Goal: Task Accomplishment & Management: Manage account settings

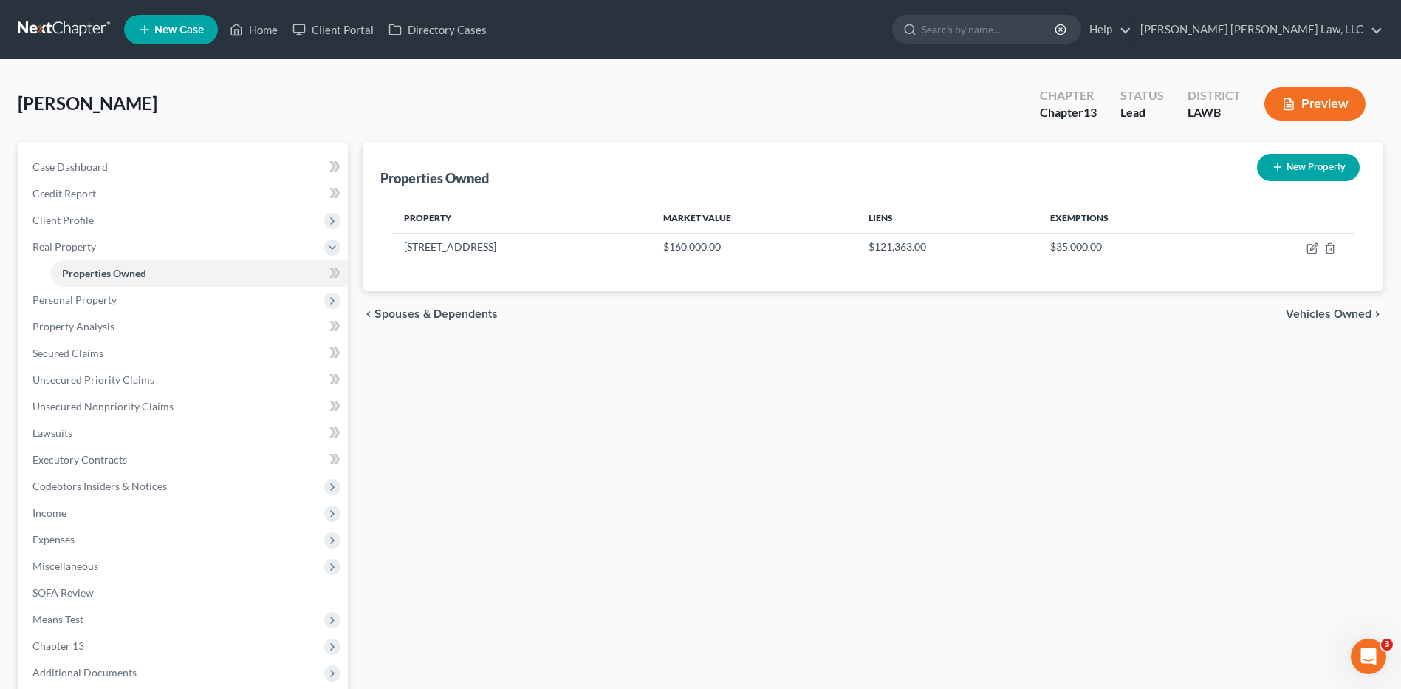
click at [52, 32] on link at bounding box center [65, 29] width 95 height 27
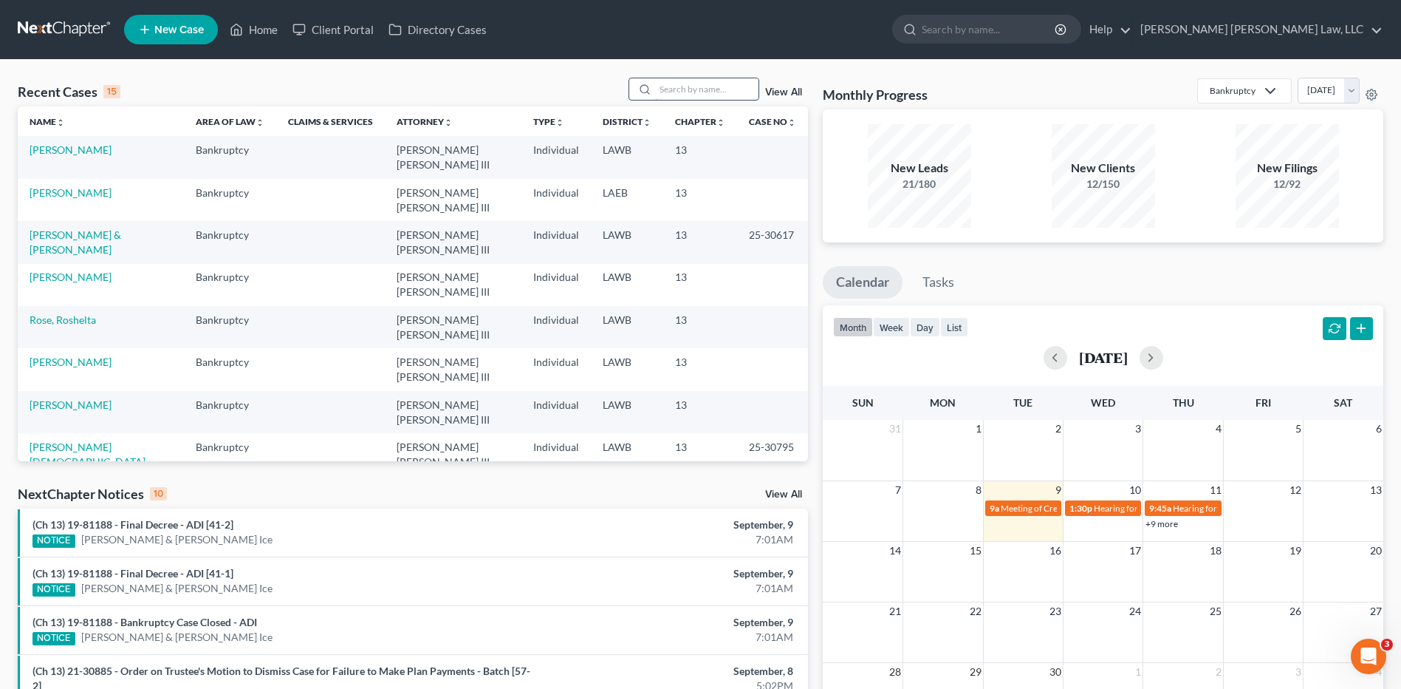
click at [683, 83] on input "search" at bounding box center [706, 88] width 103 height 21
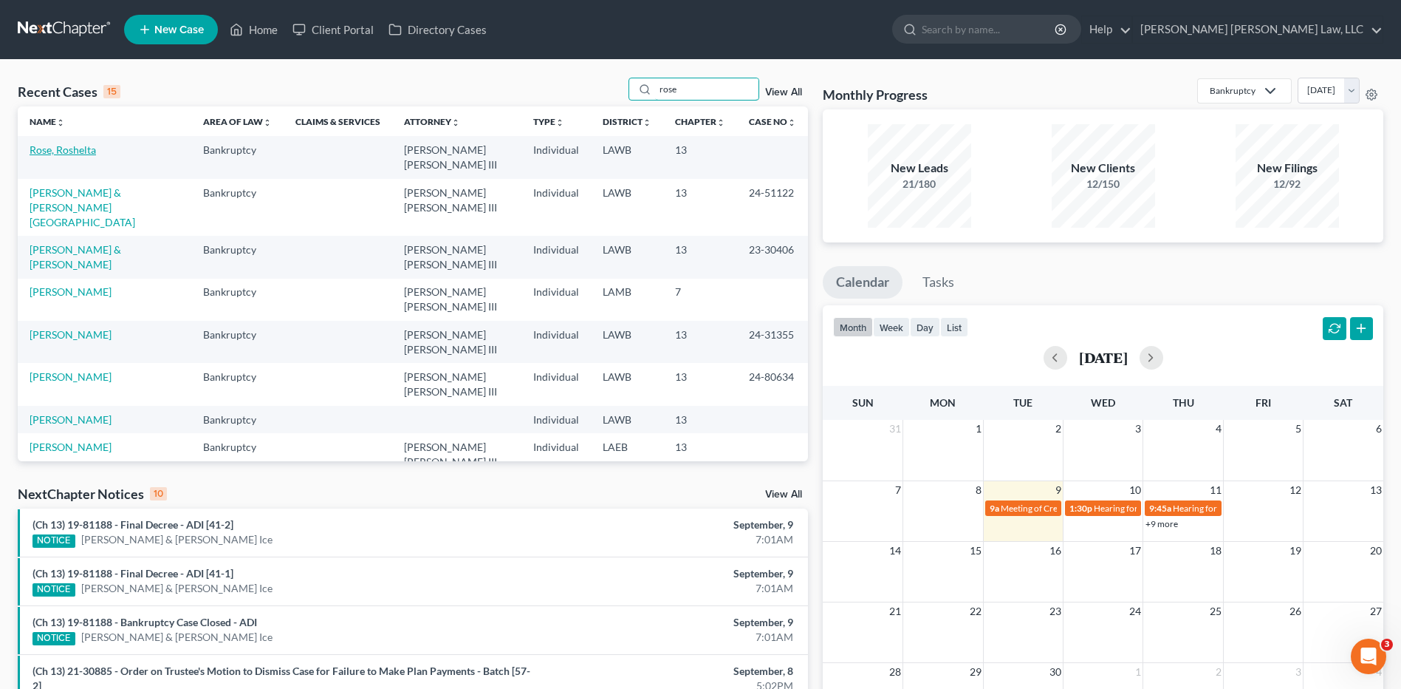
type input "rose"
click at [82, 156] on link "Rose, Roshelta" at bounding box center [63, 149] width 66 height 13
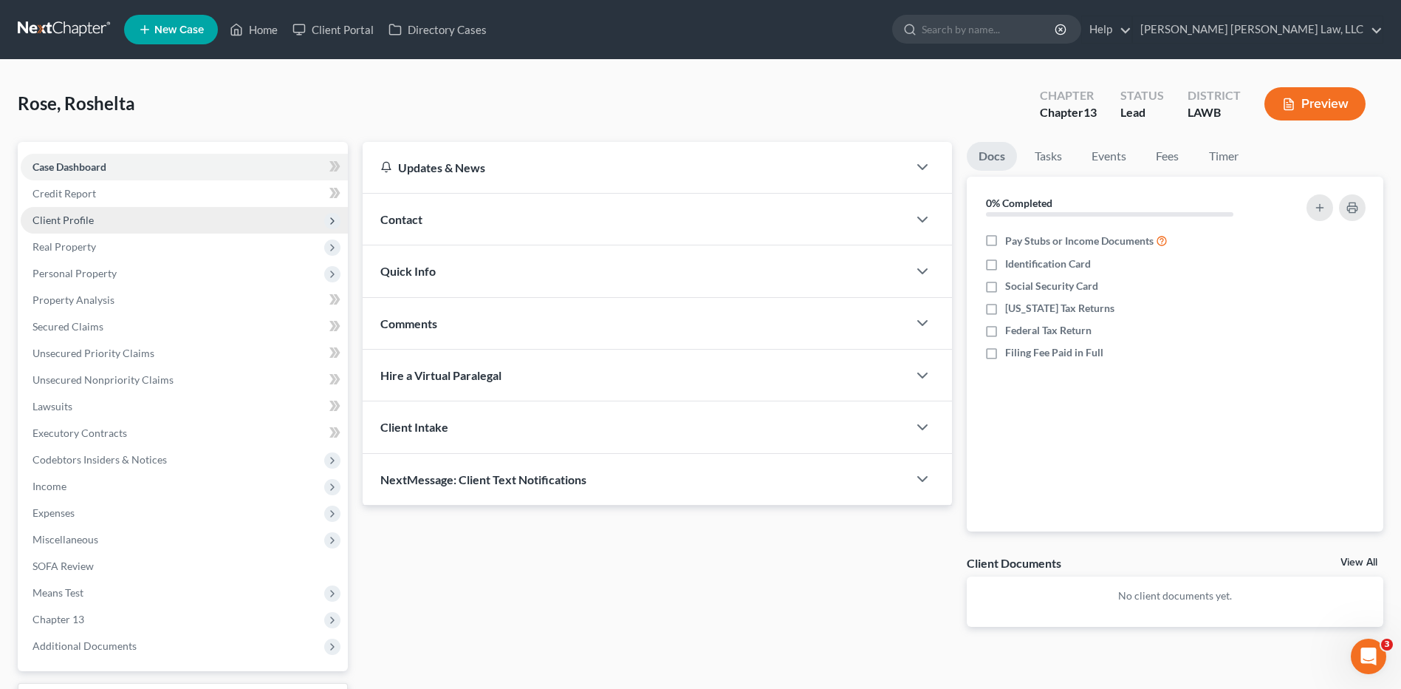
click at [66, 219] on span "Client Profile" at bounding box center [63, 220] width 61 height 13
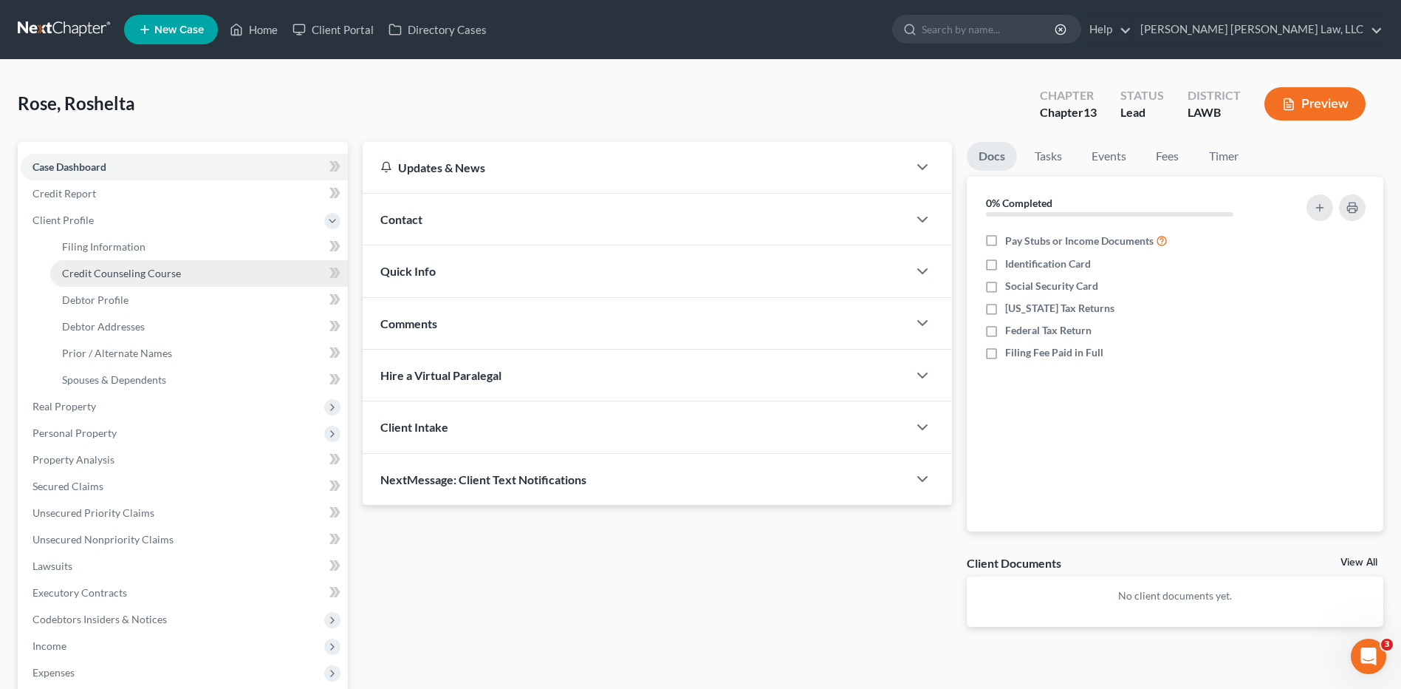
click at [104, 267] on span "Credit Counseling Course" at bounding box center [121, 273] width 119 height 13
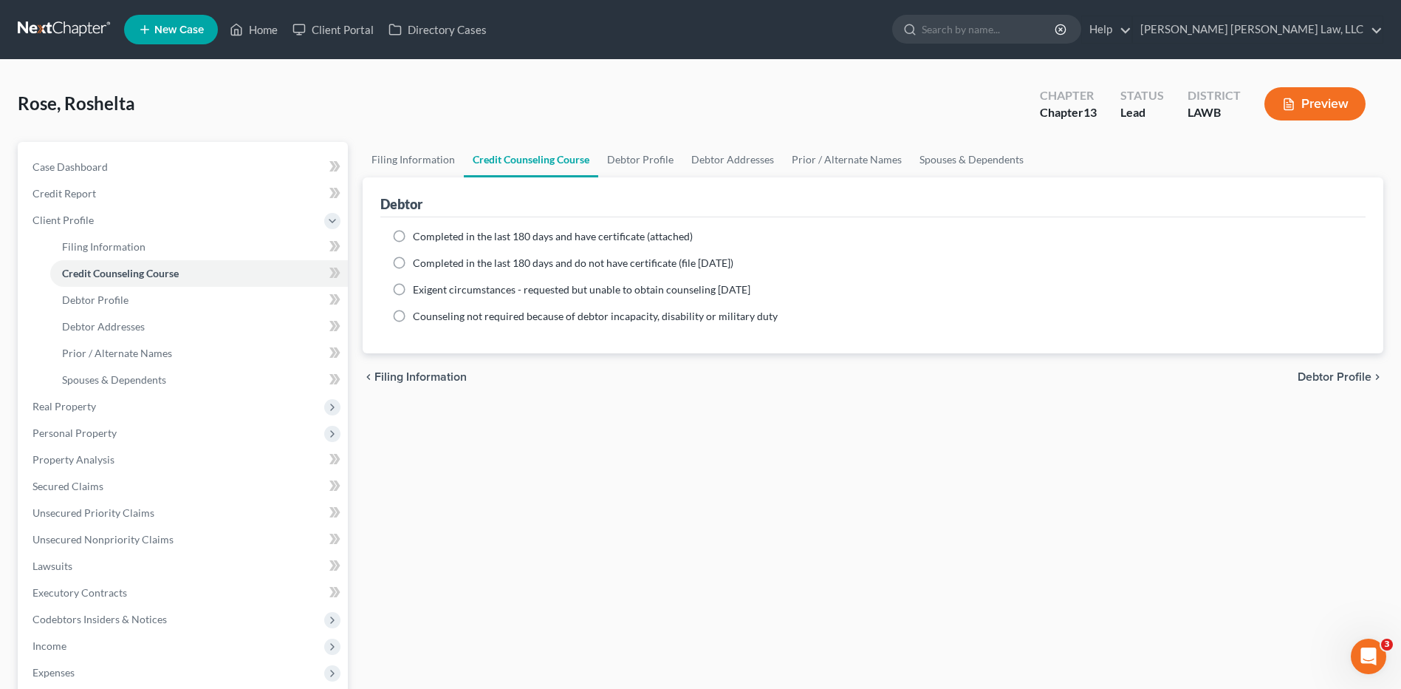
click at [413, 262] on label "Completed in the last 180 days and do not have certificate (file within 14 days)" at bounding box center [573, 263] width 321 height 15
click at [419, 262] on input "Completed in the last 180 days and do not have certificate (file within 14 days)" at bounding box center [424, 261] width 10 height 10
radio input "true"
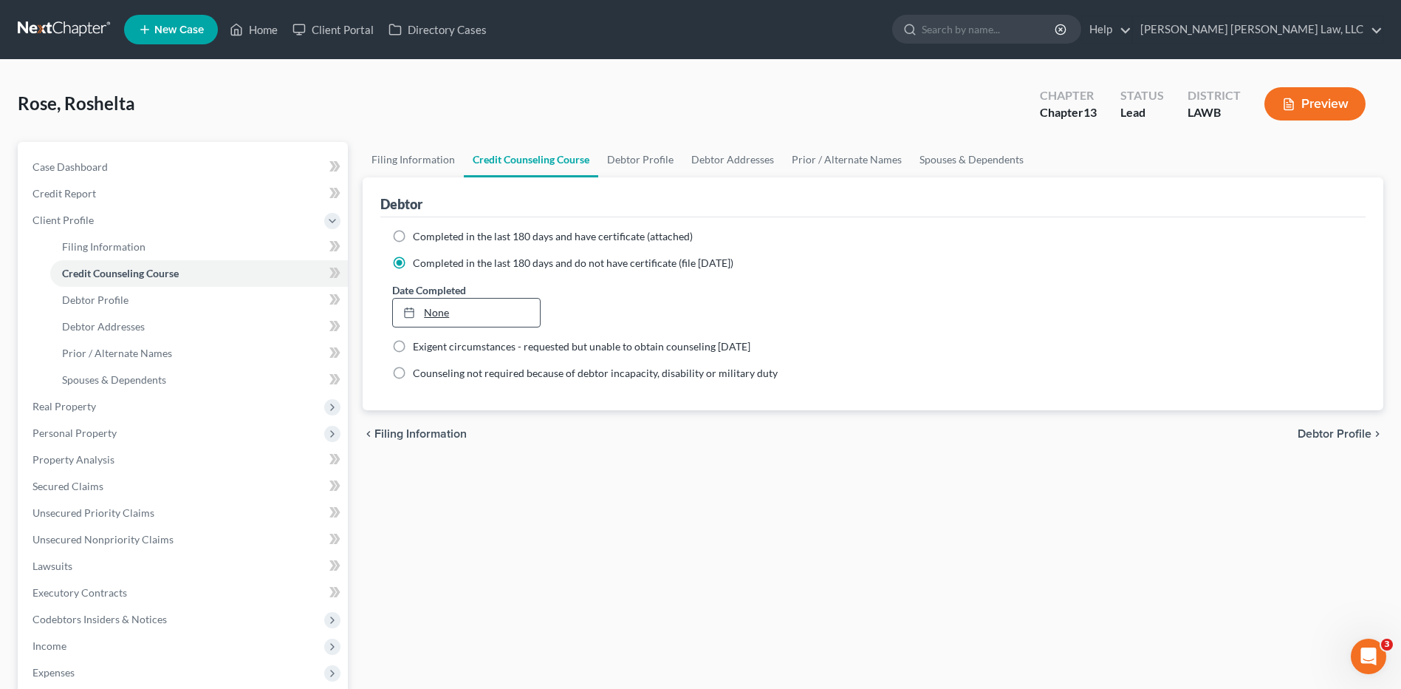
click at [440, 308] on link "None" at bounding box center [466, 312] width 146 height 28
type input "9/9/2025"
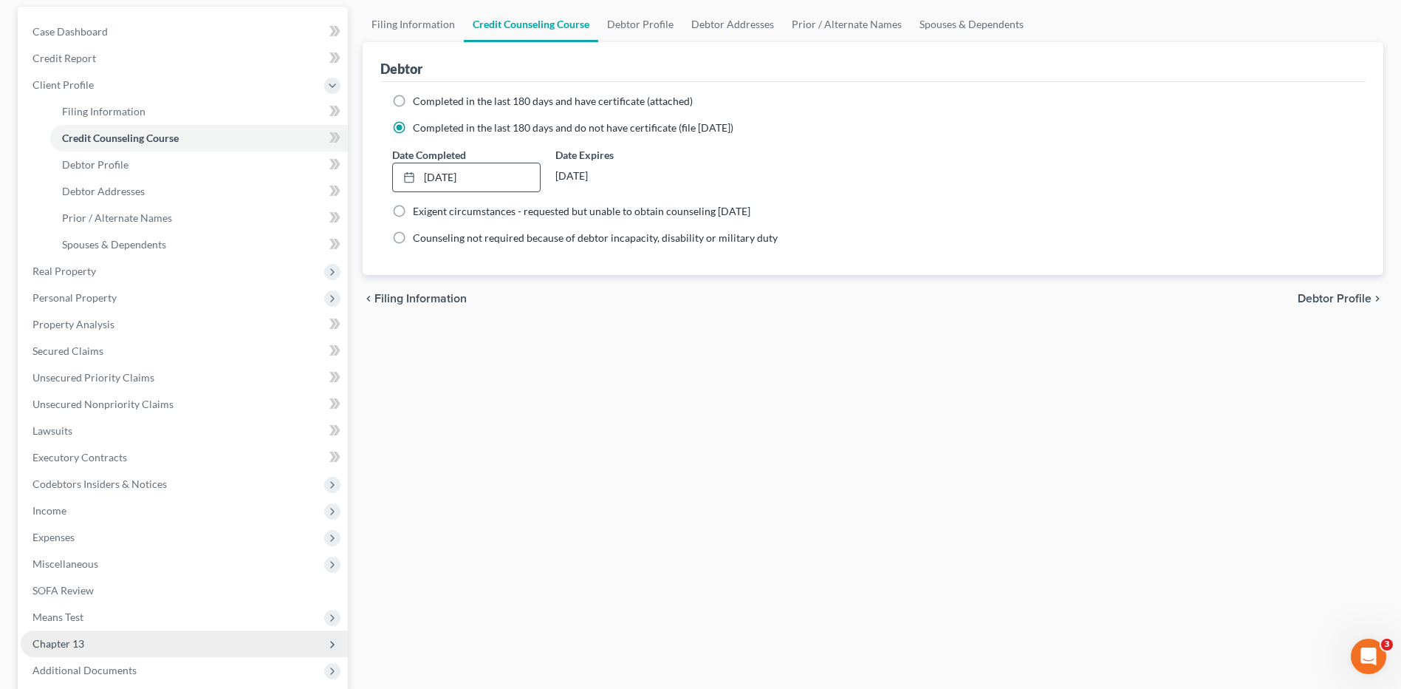
scroll to position [283, 0]
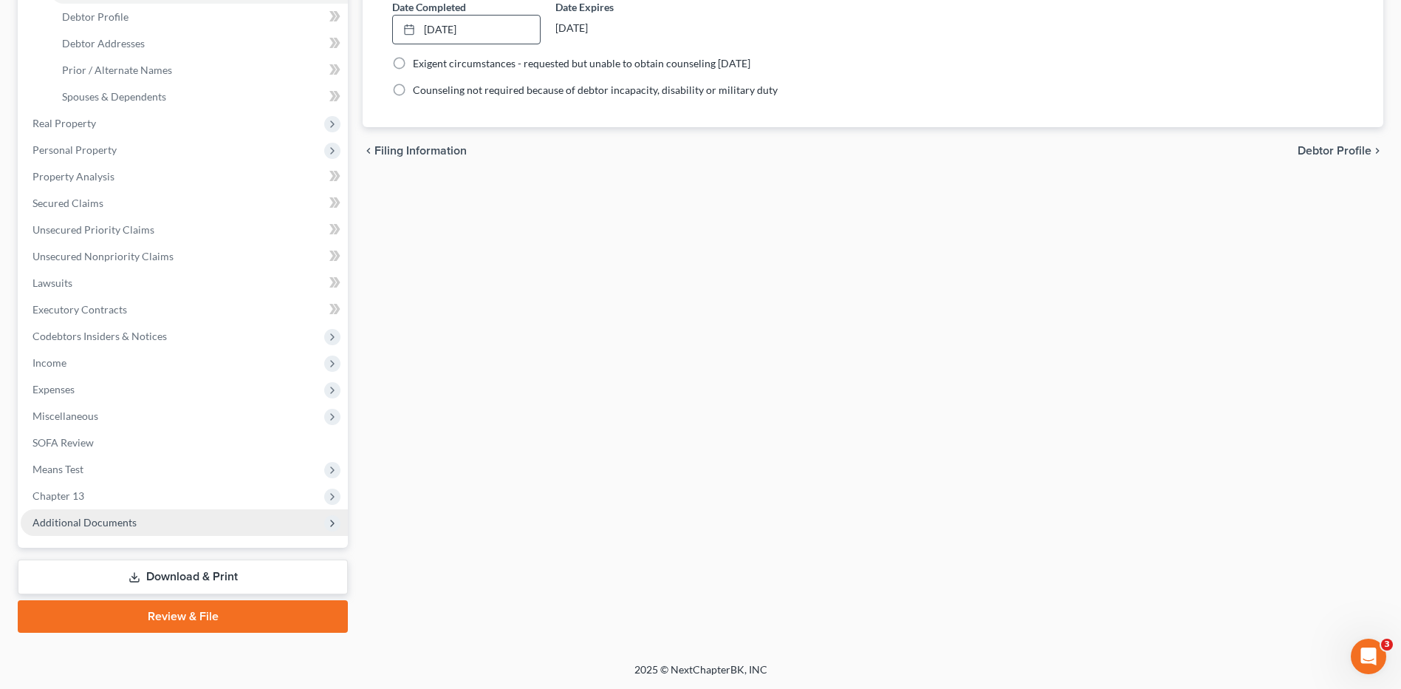
click at [83, 526] on span "Additional Documents" at bounding box center [85, 522] width 104 height 13
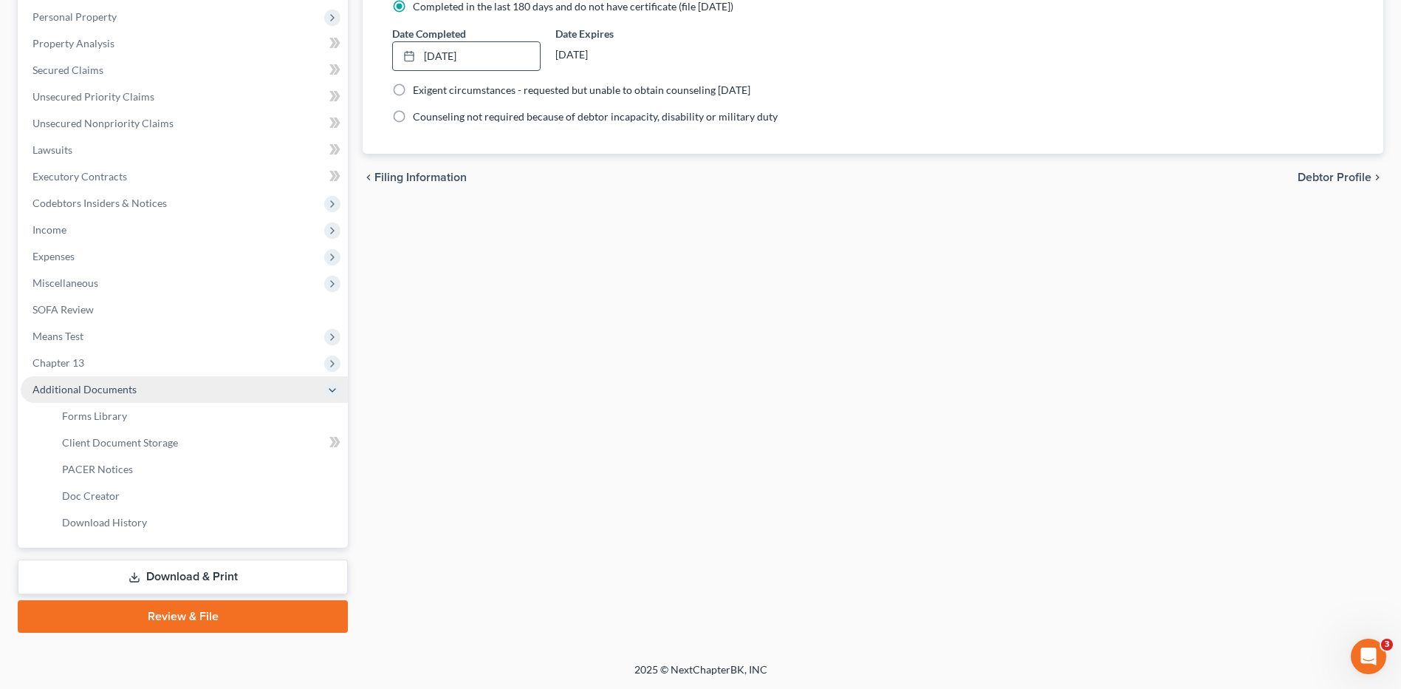
scroll to position [256, 0]
click at [128, 436] on span "Client Document Storage" at bounding box center [120, 442] width 116 height 13
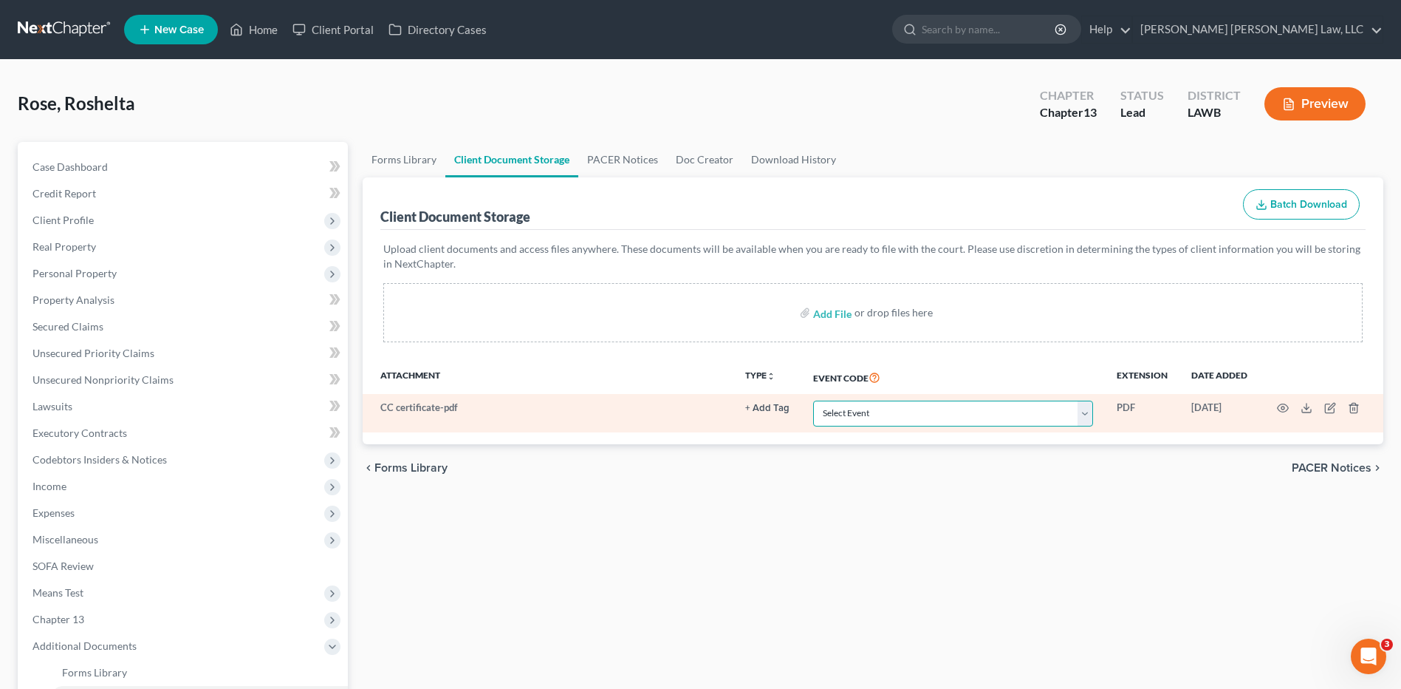
click at [822, 407] on select "Select Event 20 Largest Unsecured Creditors Amended Creditor Matrix (Fee) Amend…" at bounding box center [953, 413] width 280 height 26
select select "9"
click at [813, 400] on select "Select Event 20 Largest Unsecured Creditors Amended Creditor Matrix (Fee) Amend…" at bounding box center [953, 413] width 280 height 26
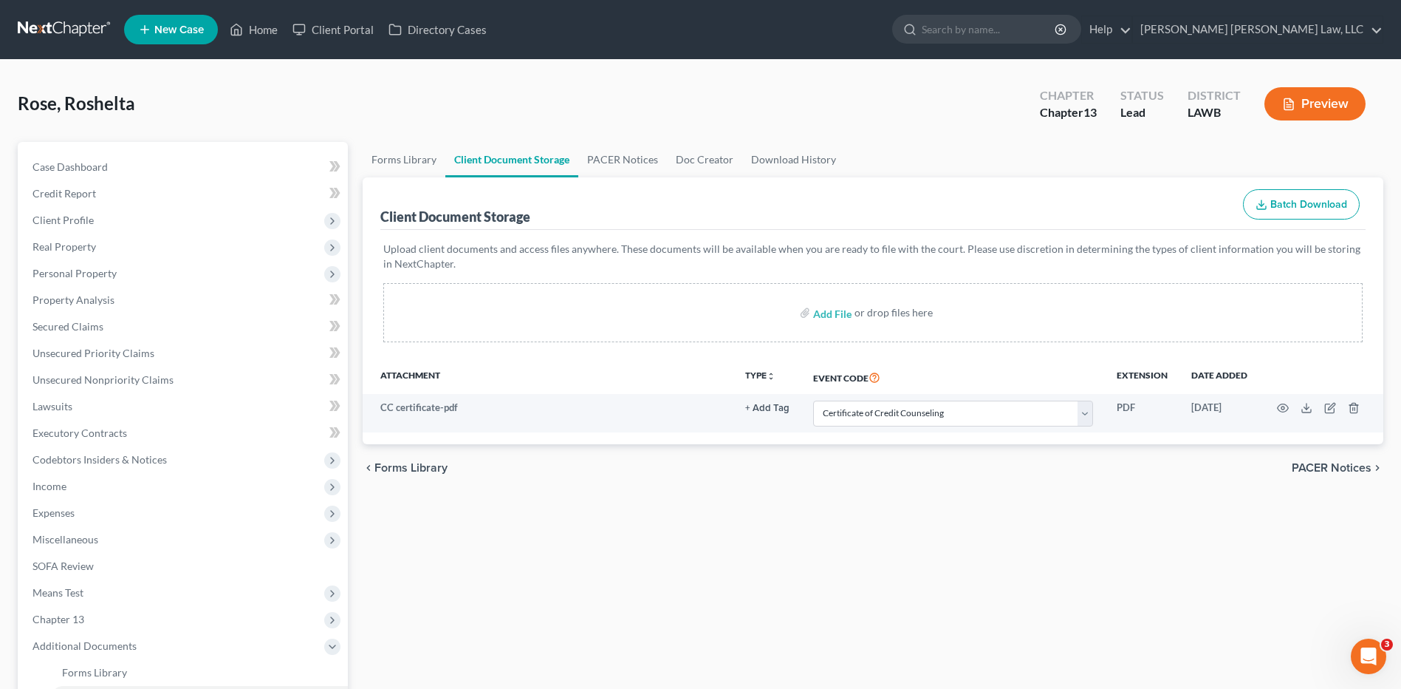
click at [37, 31] on link at bounding box center [65, 29] width 95 height 27
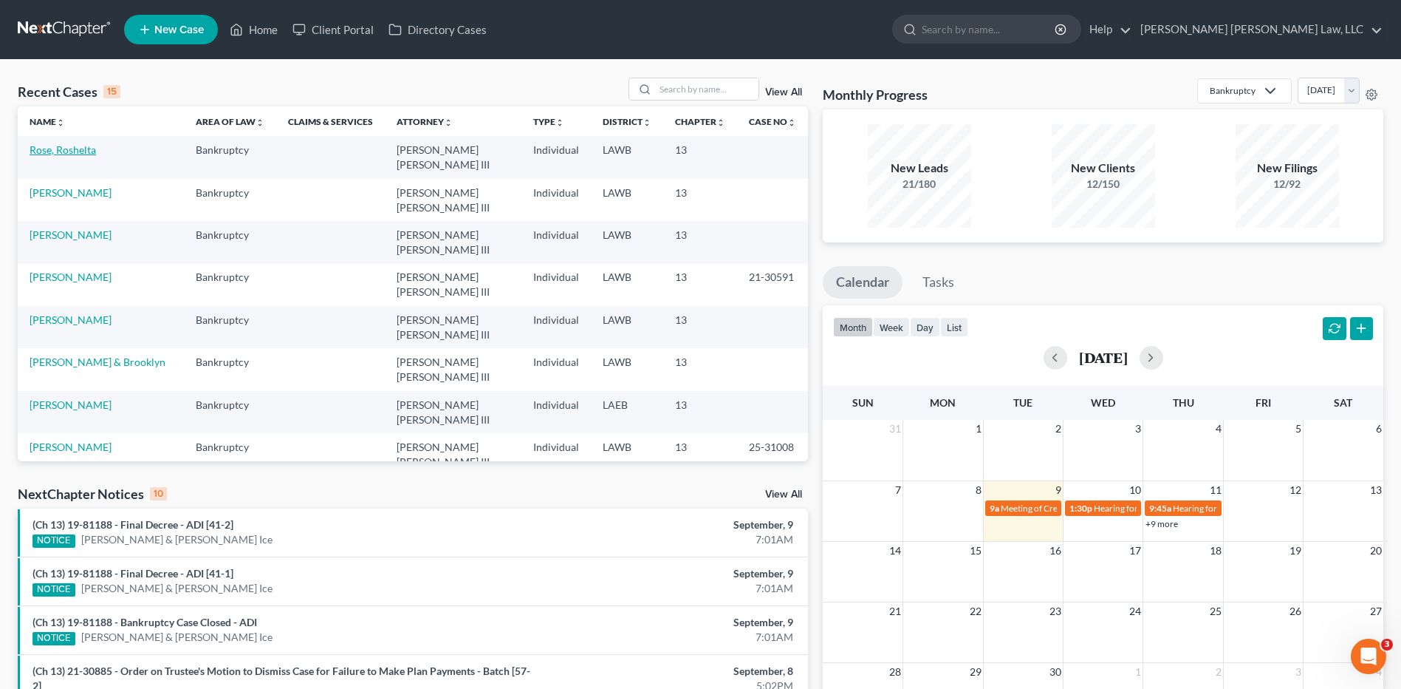
click at [66, 151] on link "Rose, Roshelta" at bounding box center [63, 149] width 66 height 13
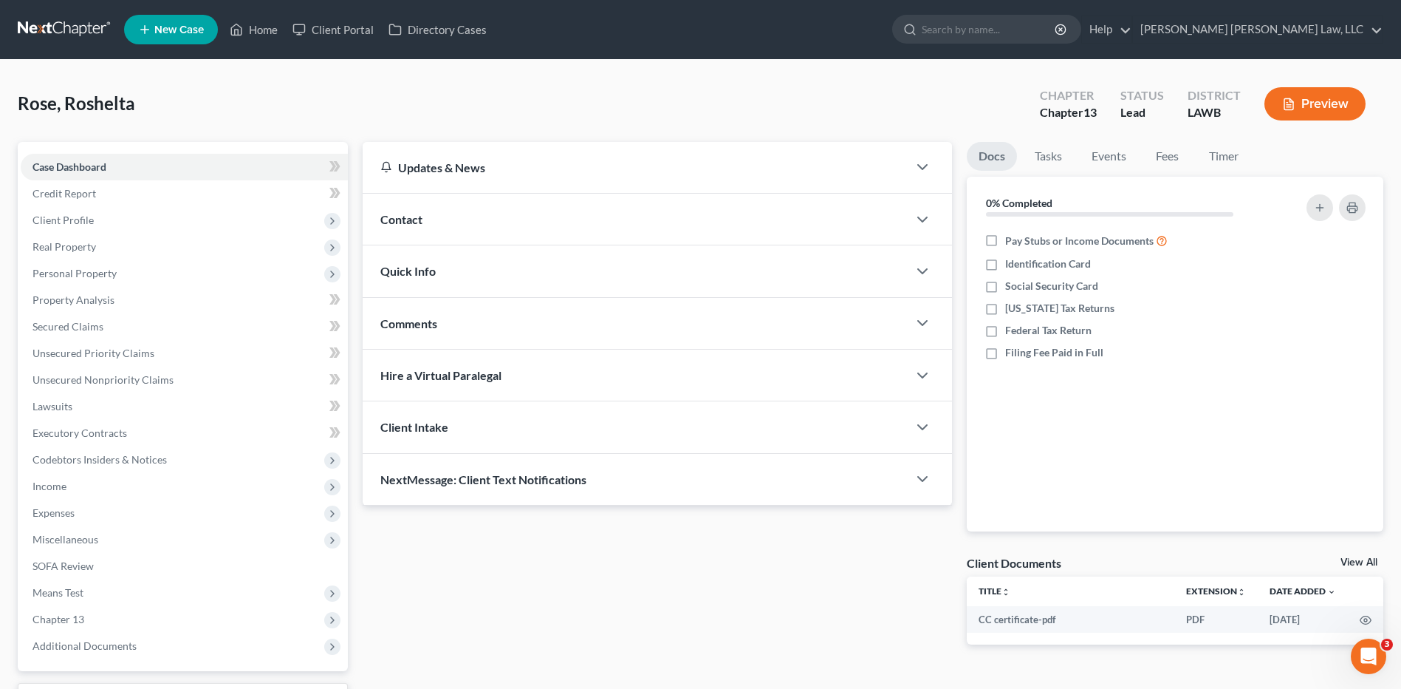
drag, startPoint x: 59, startPoint y: 33, endPoint x: 104, endPoint y: 43, distance: 46.1
click at [59, 33] on link at bounding box center [65, 29] width 95 height 27
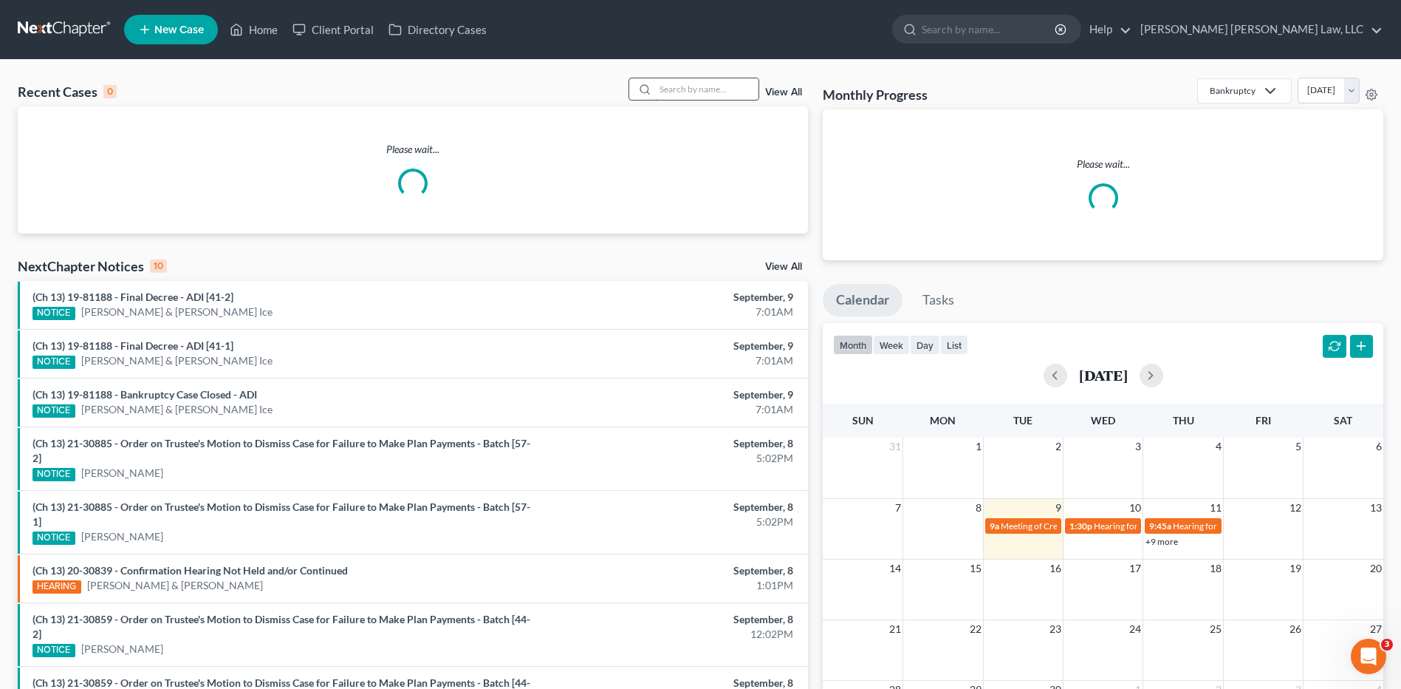
click at [709, 89] on input "search" at bounding box center [706, 88] width 103 height 21
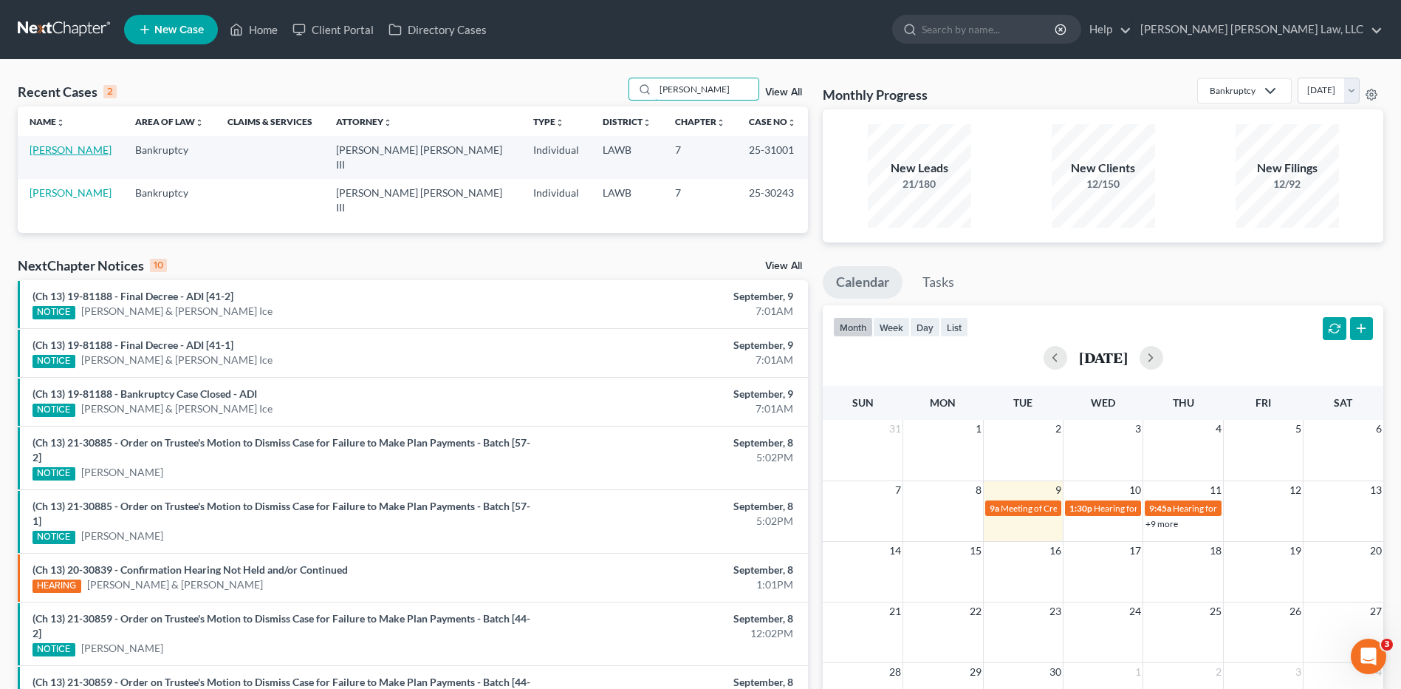
type input "[PERSON_NAME]"
click at [69, 153] on link "[PERSON_NAME]" at bounding box center [71, 149] width 82 height 13
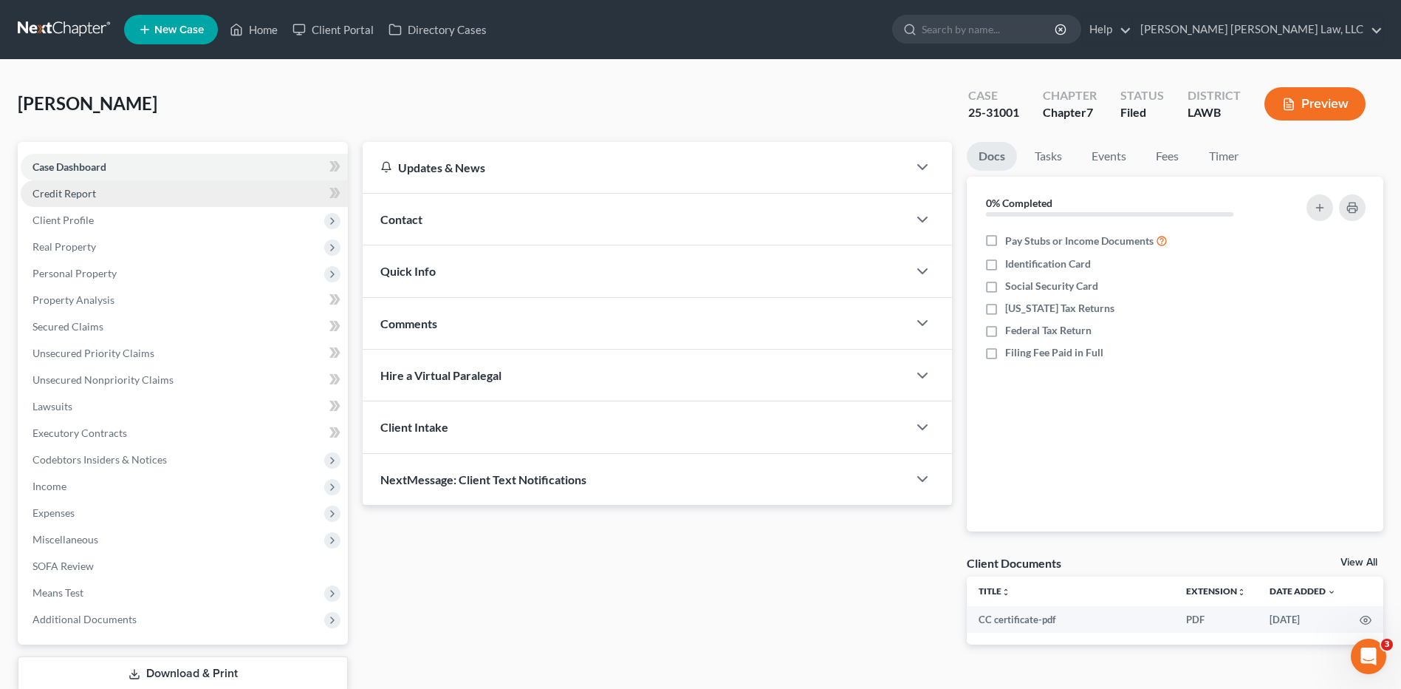
click at [72, 197] on span "Credit Report" at bounding box center [65, 193] width 64 height 13
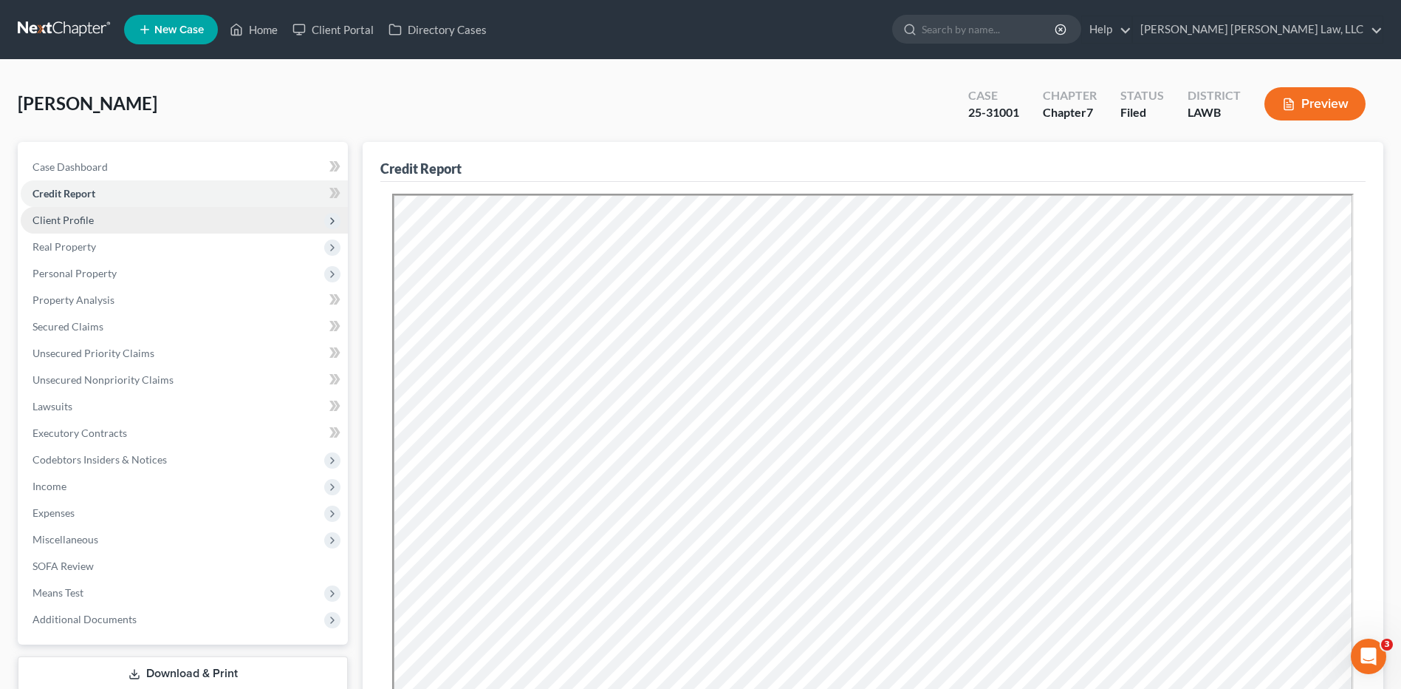
click at [58, 221] on span "Client Profile" at bounding box center [63, 220] width 61 height 13
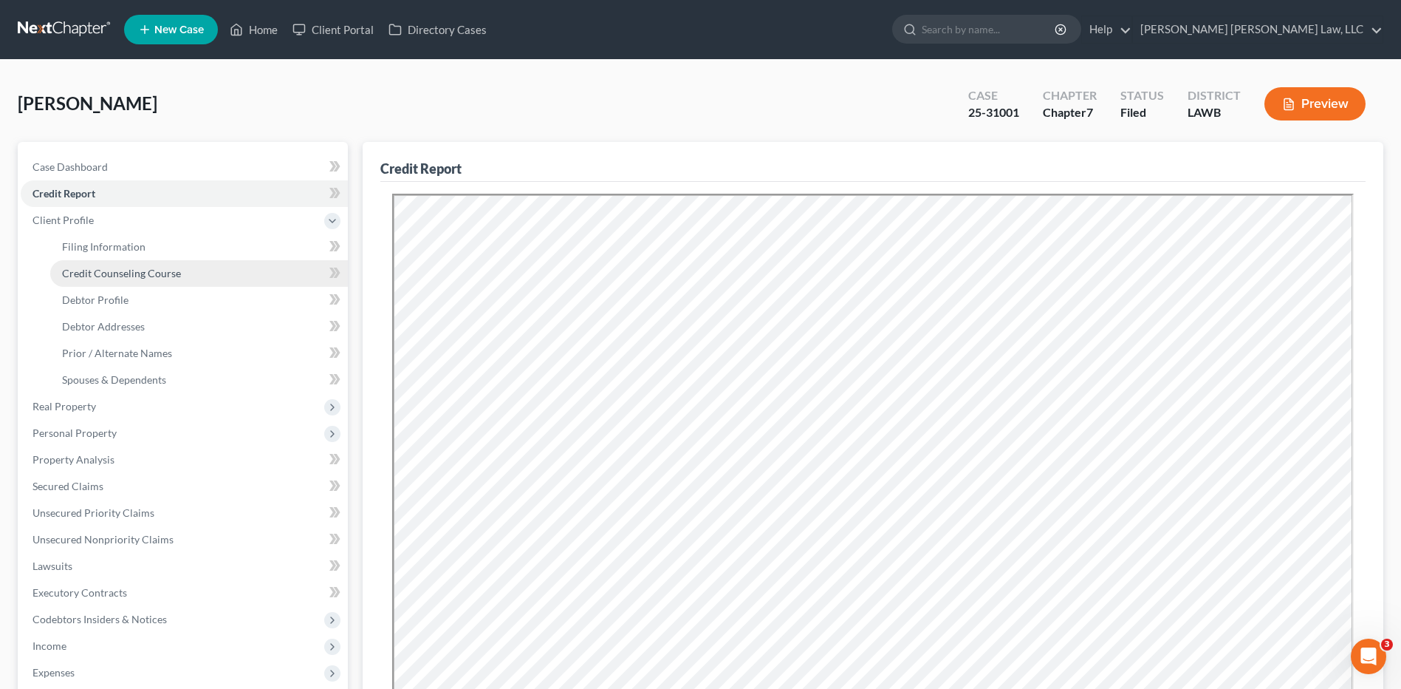
click at [110, 275] on span "Credit Counseling Course" at bounding box center [121, 273] width 119 height 13
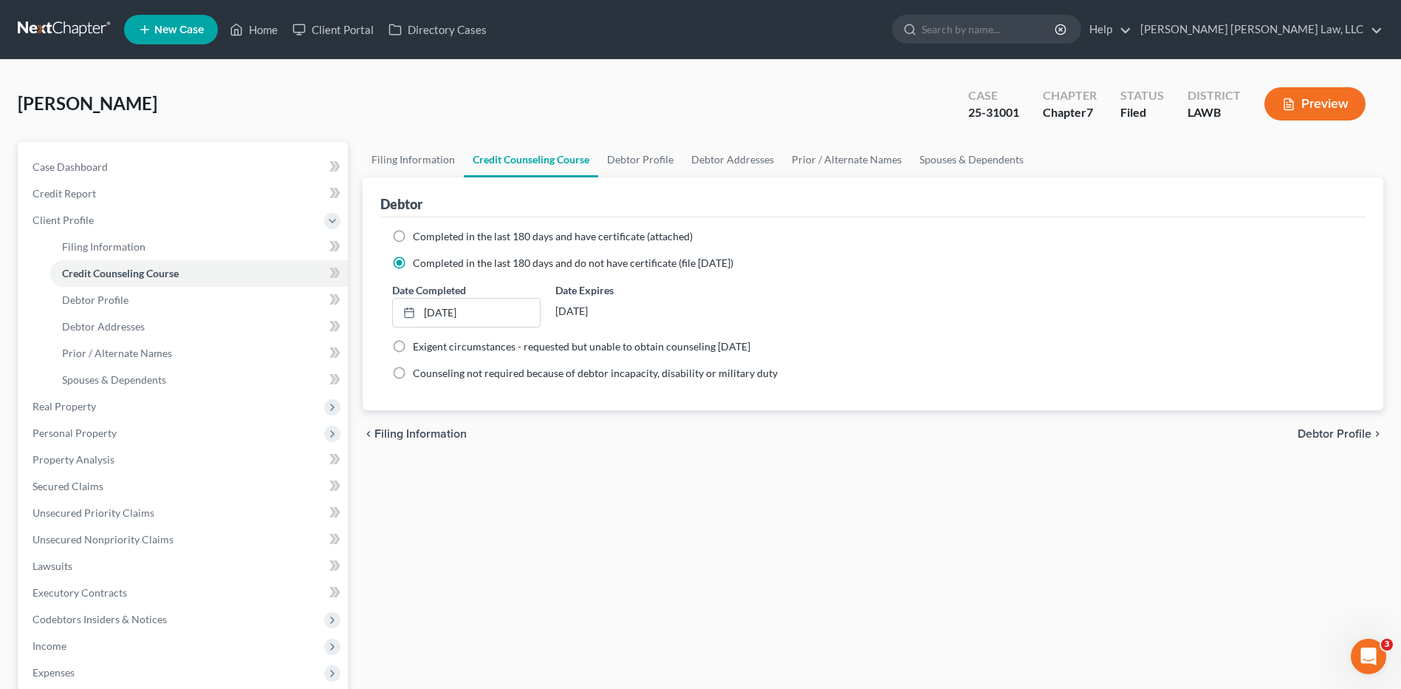
click at [58, 23] on link at bounding box center [65, 29] width 95 height 27
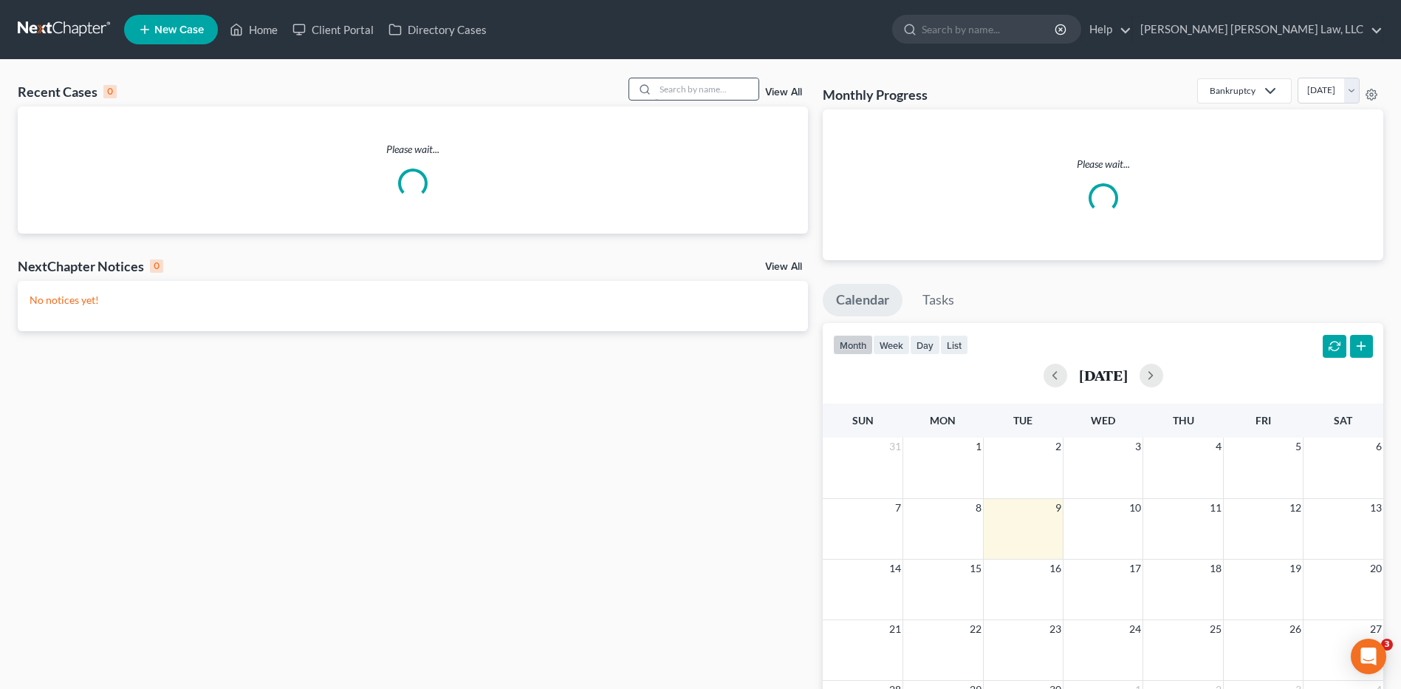
click at [691, 95] on input "search" at bounding box center [706, 88] width 103 height 21
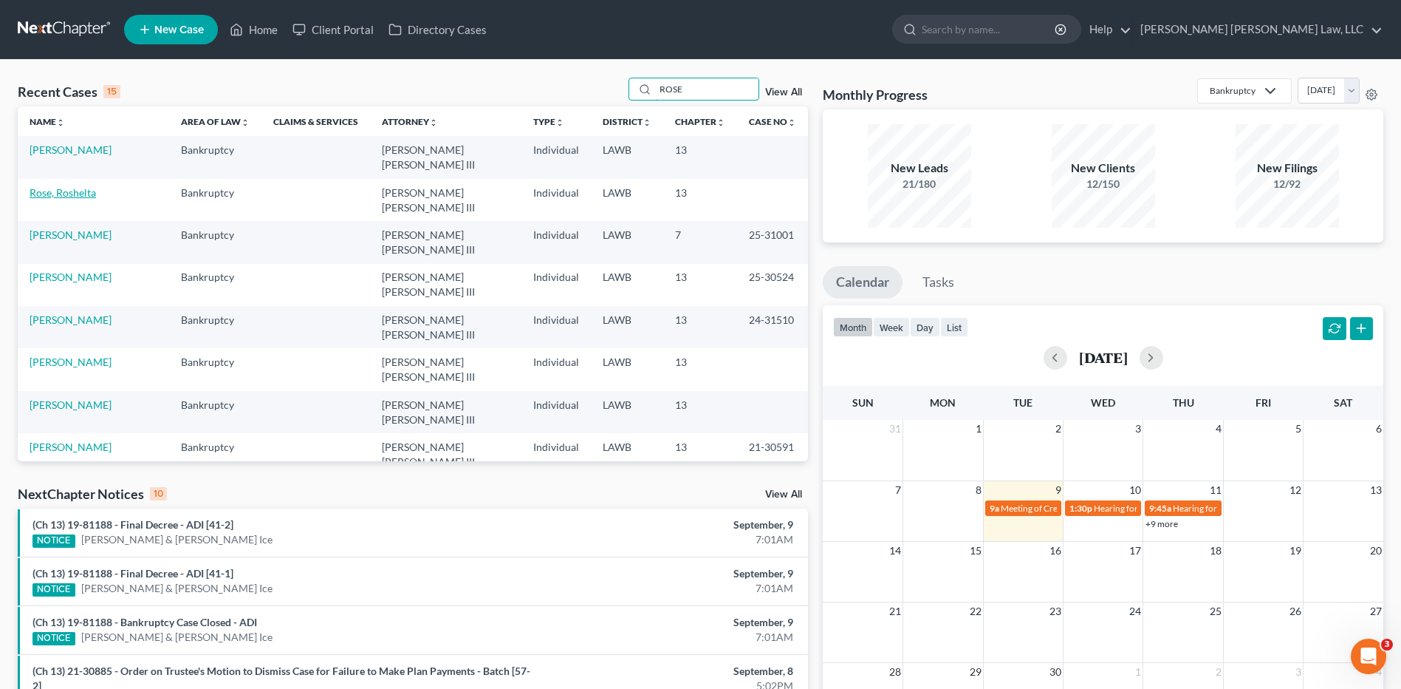
type input "ROSE"
click at [74, 194] on link "Rose, Roshelta" at bounding box center [63, 192] width 66 height 13
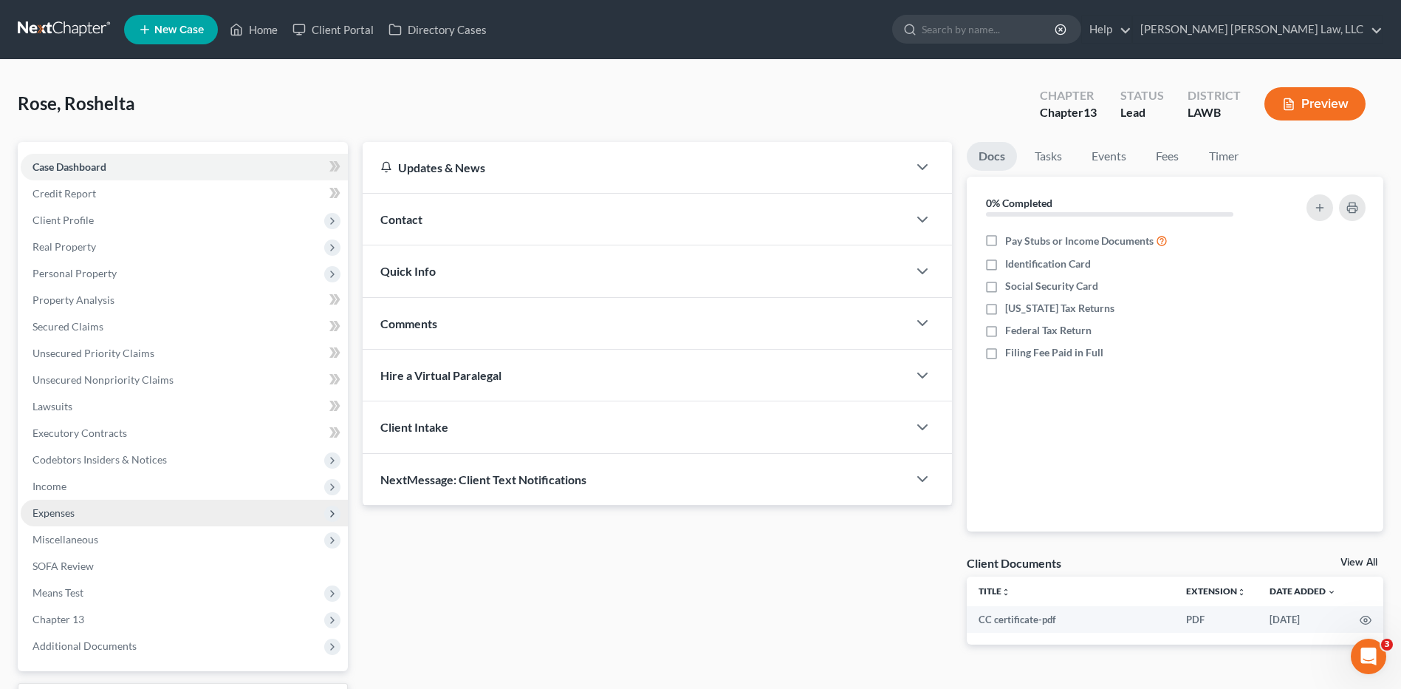
click at [61, 516] on span "Expenses" at bounding box center [54, 512] width 42 height 13
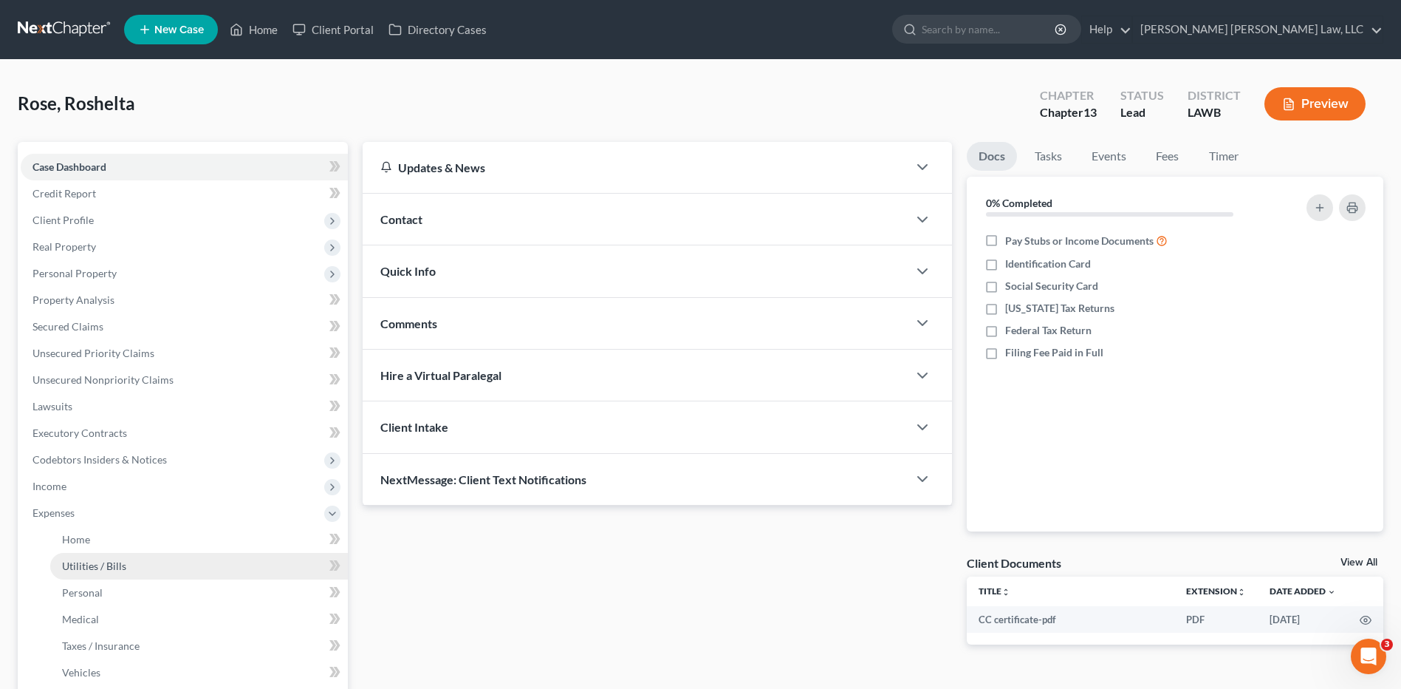
click at [85, 567] on span "Utilities / Bills" at bounding box center [94, 565] width 64 height 13
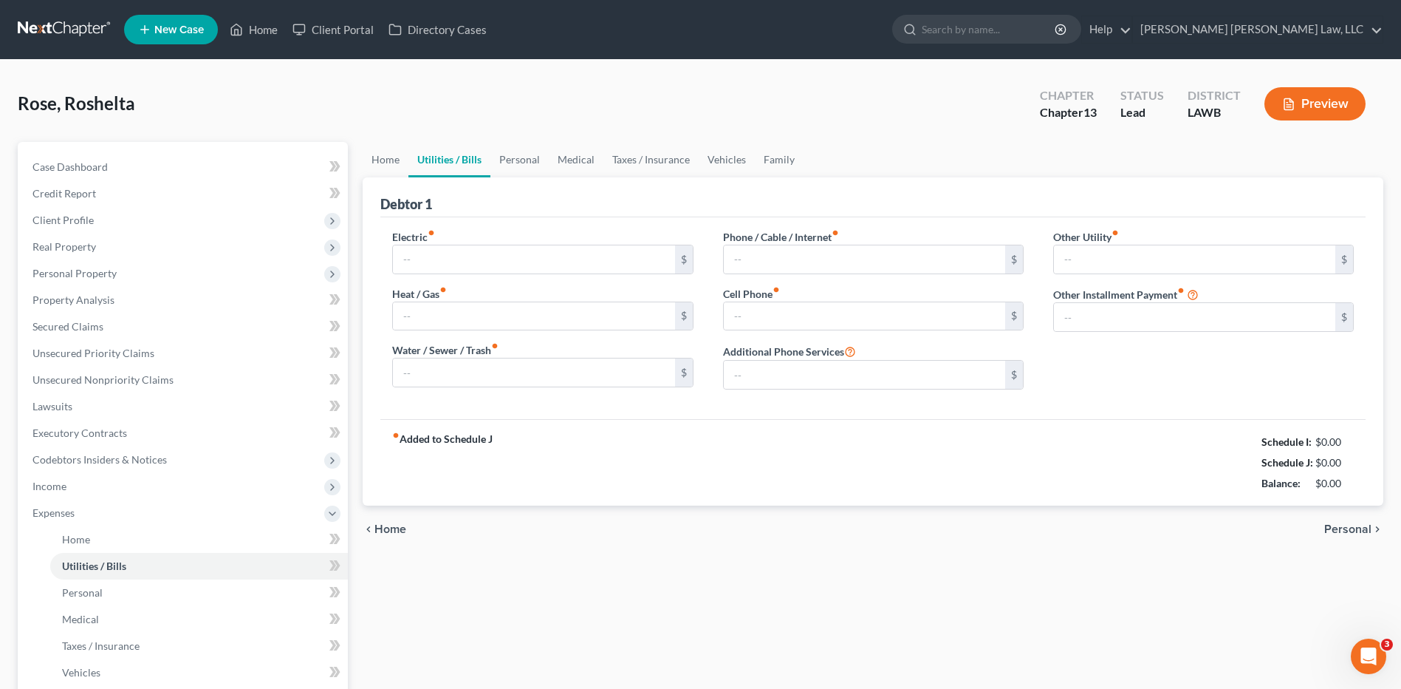
type input "0.00"
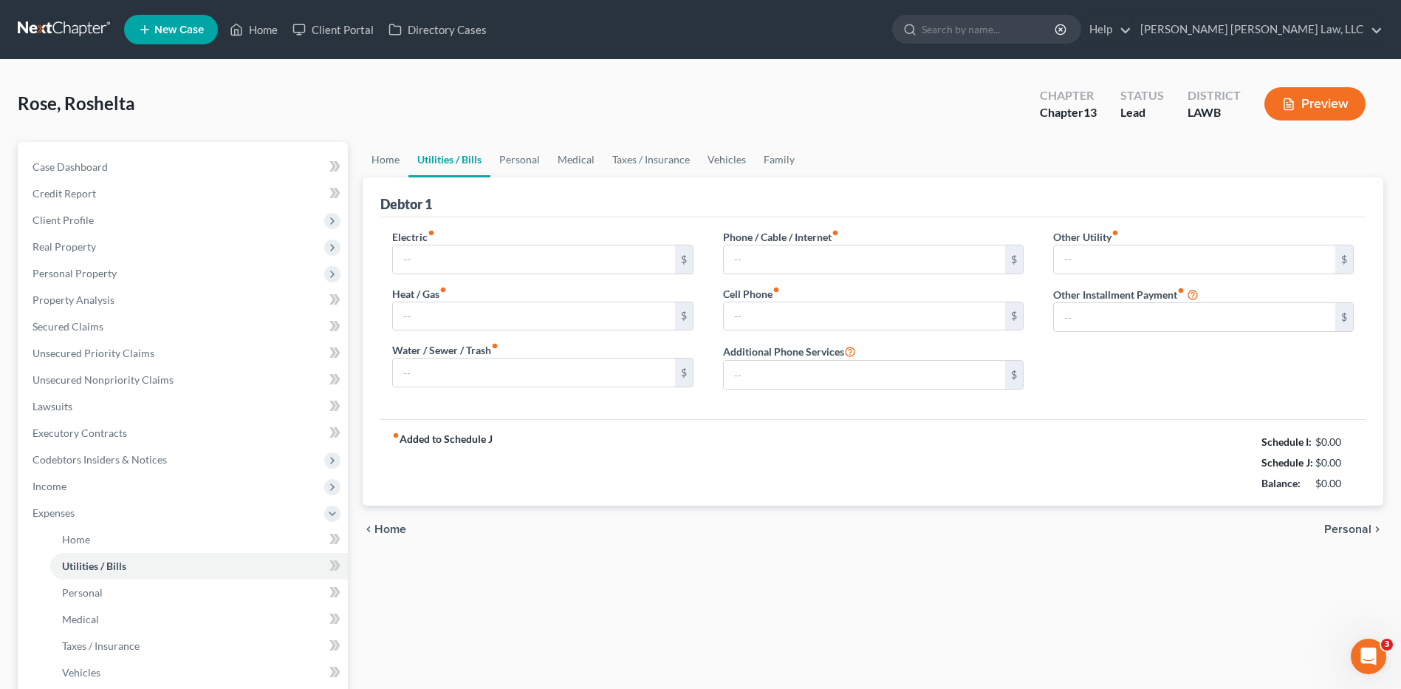
type input "0.00"
click at [435, 254] on input "0.00" at bounding box center [533, 259] width 281 height 28
click at [386, 162] on link "Home" at bounding box center [386, 159] width 46 height 35
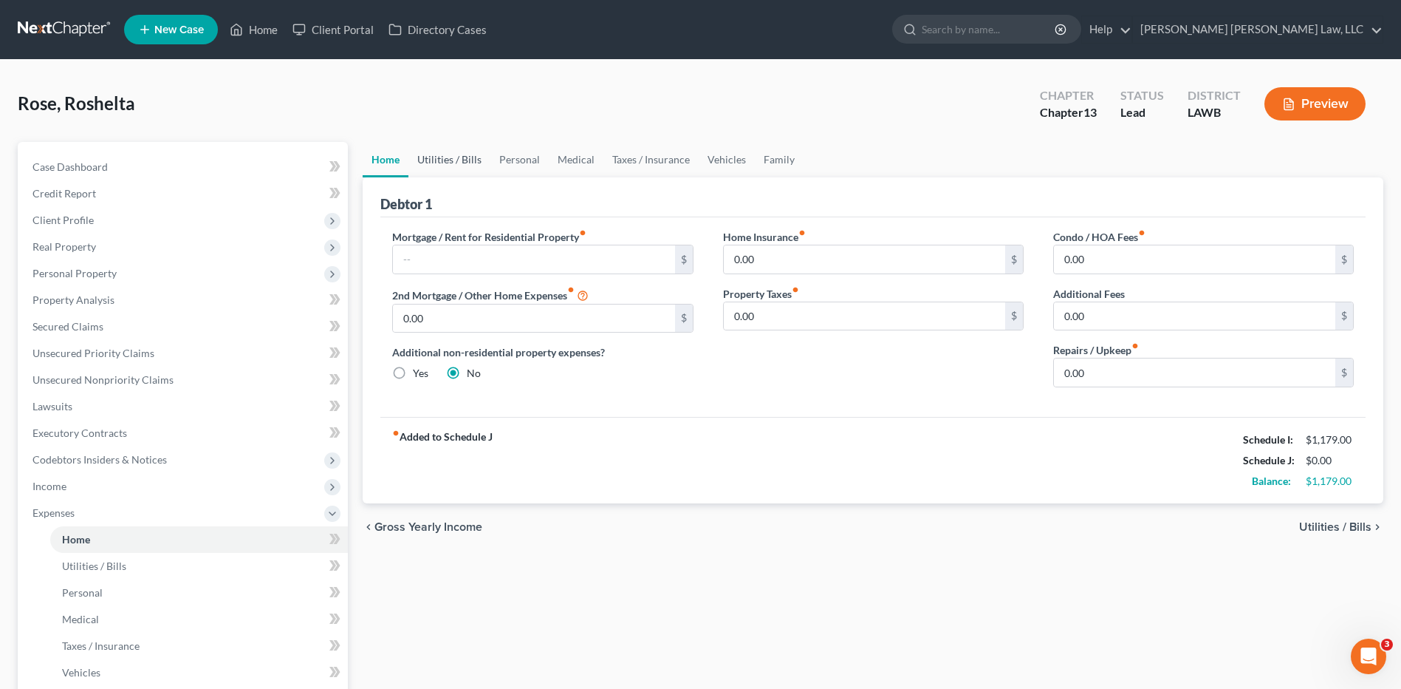
click at [437, 157] on link "Utilities / Bills" at bounding box center [450, 159] width 82 height 35
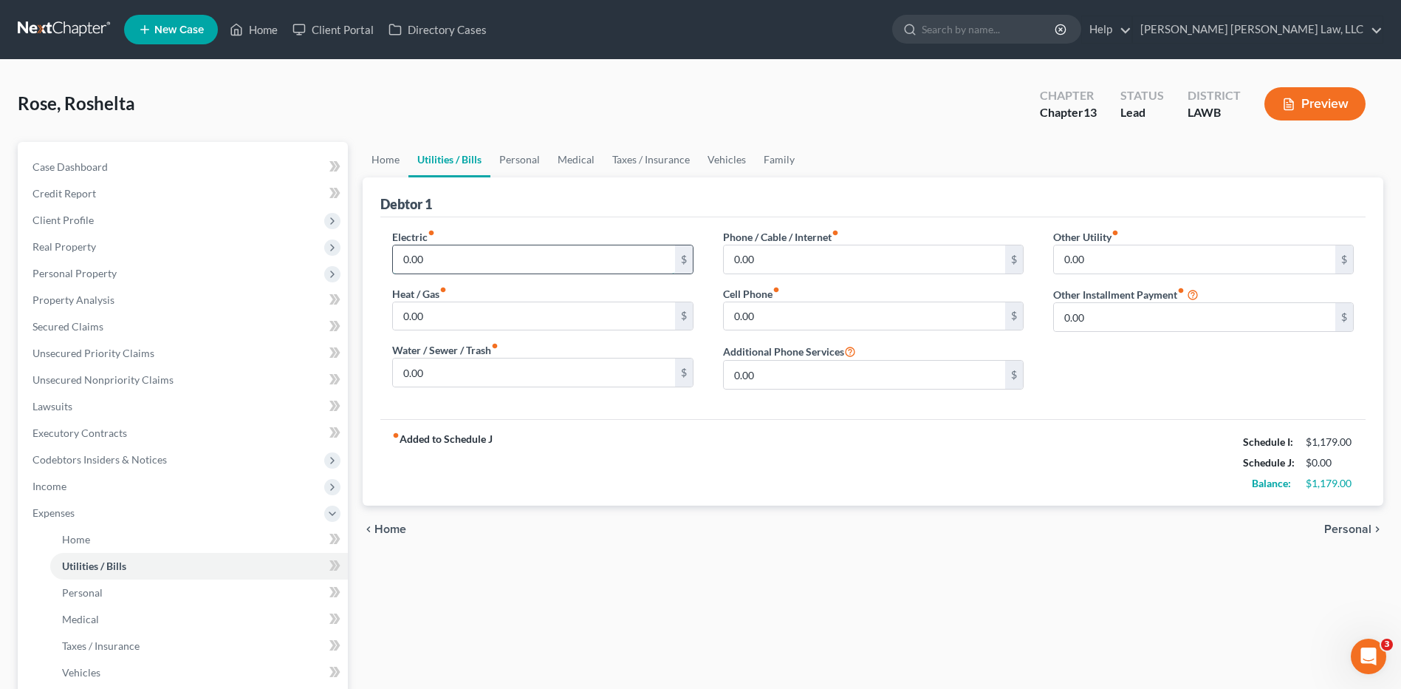
click at [445, 267] on input "0.00" at bounding box center [533, 259] width 281 height 28
type input "290.00"
click at [781, 253] on input "0.00" at bounding box center [864, 259] width 281 height 28
type input "5"
click at [480, 367] on input "0.00" at bounding box center [533, 372] width 281 height 28
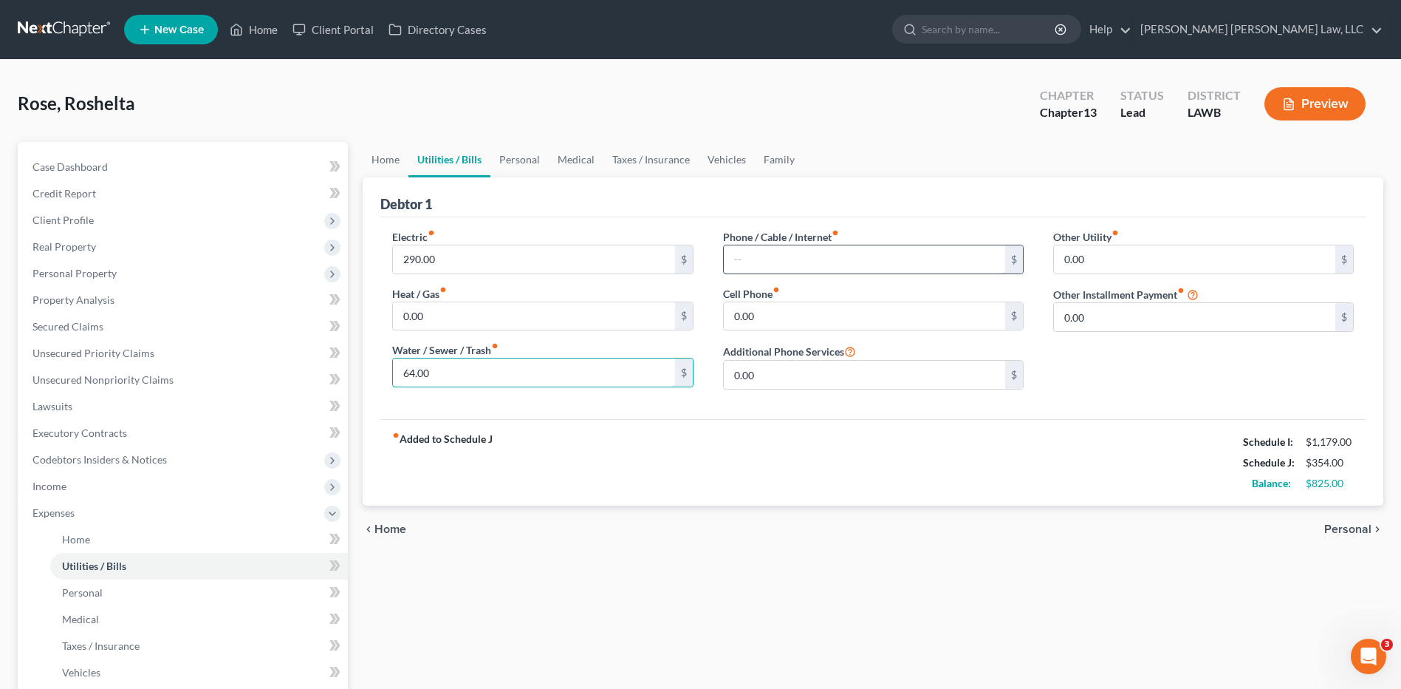
type input "64.00"
click at [751, 262] on input "text" at bounding box center [864, 259] width 281 height 28
click at [752, 310] on input "0.00" at bounding box center [864, 316] width 281 height 28
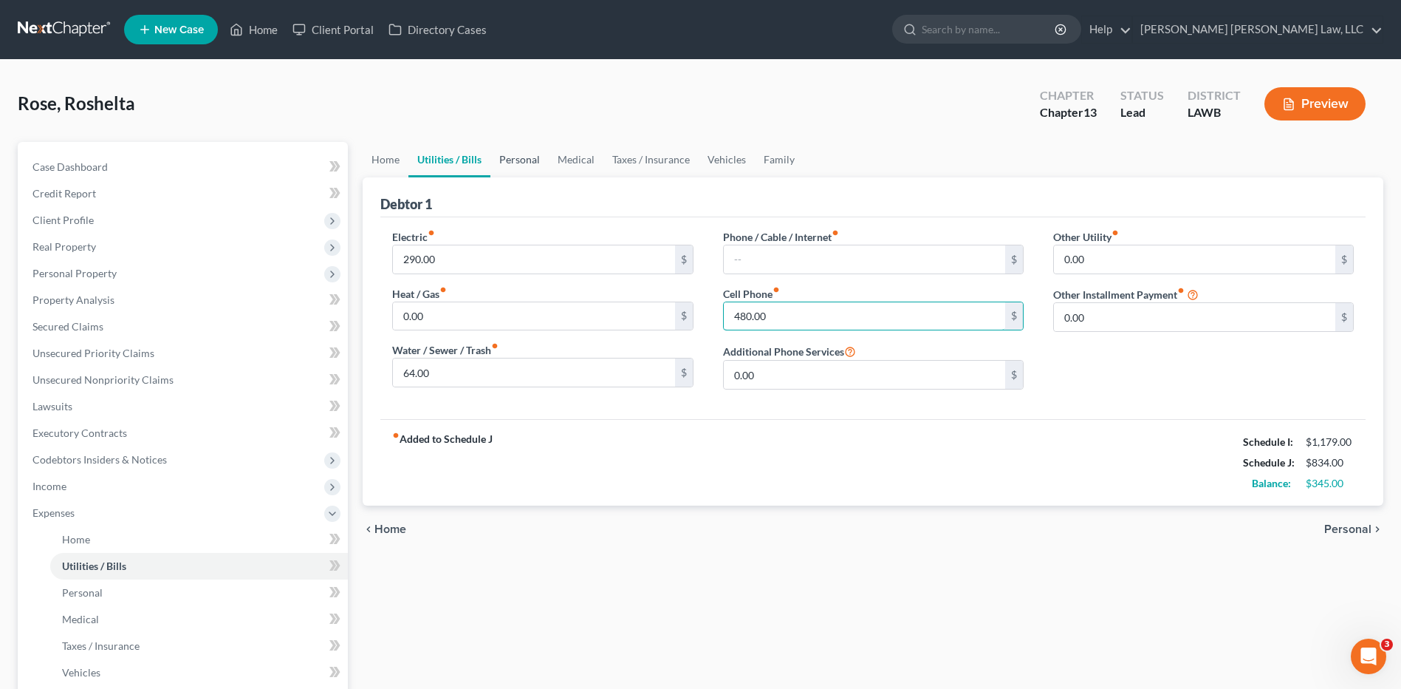
type input "480.00"
click at [513, 147] on link "Personal" at bounding box center [520, 159] width 58 height 35
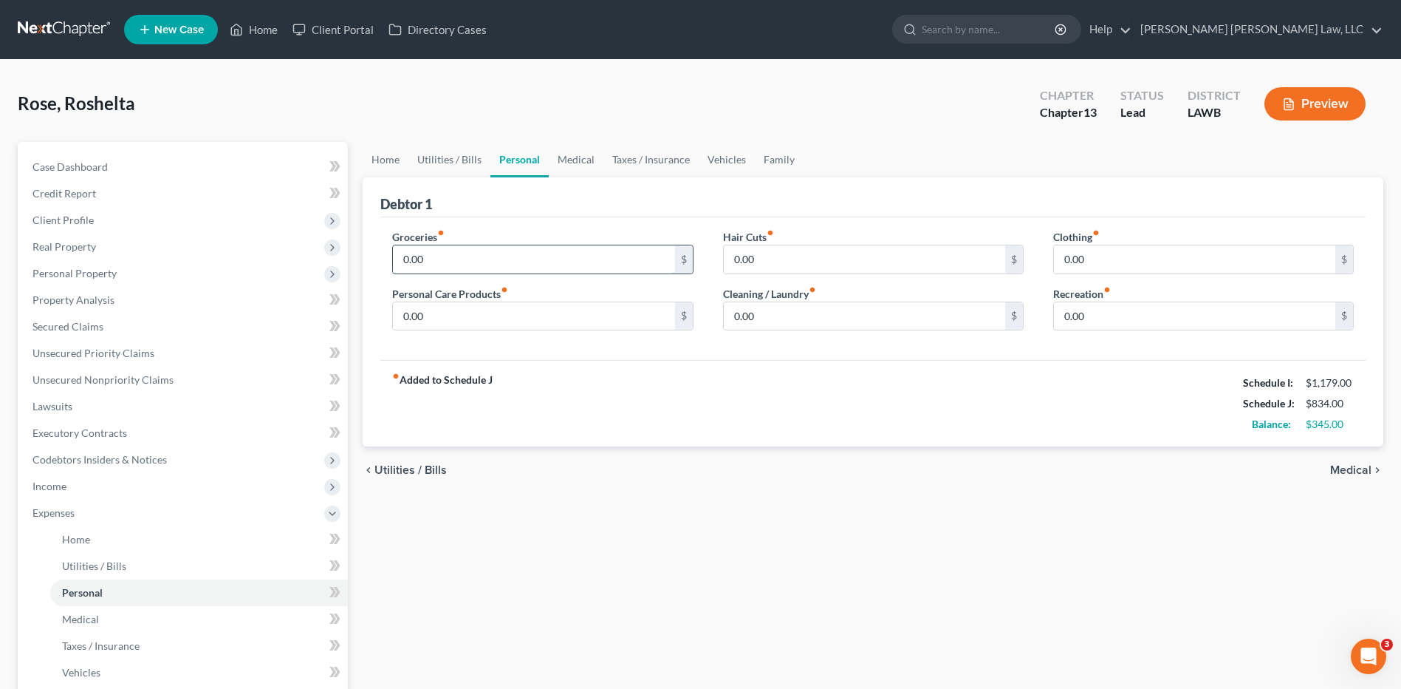
click at [442, 264] on input "0.00" at bounding box center [533, 259] width 281 height 28
type input "5"
click at [1090, 258] on input "0.00" at bounding box center [1194, 259] width 281 height 28
type input "30.00"
click at [463, 256] on input "text" at bounding box center [533, 259] width 281 height 28
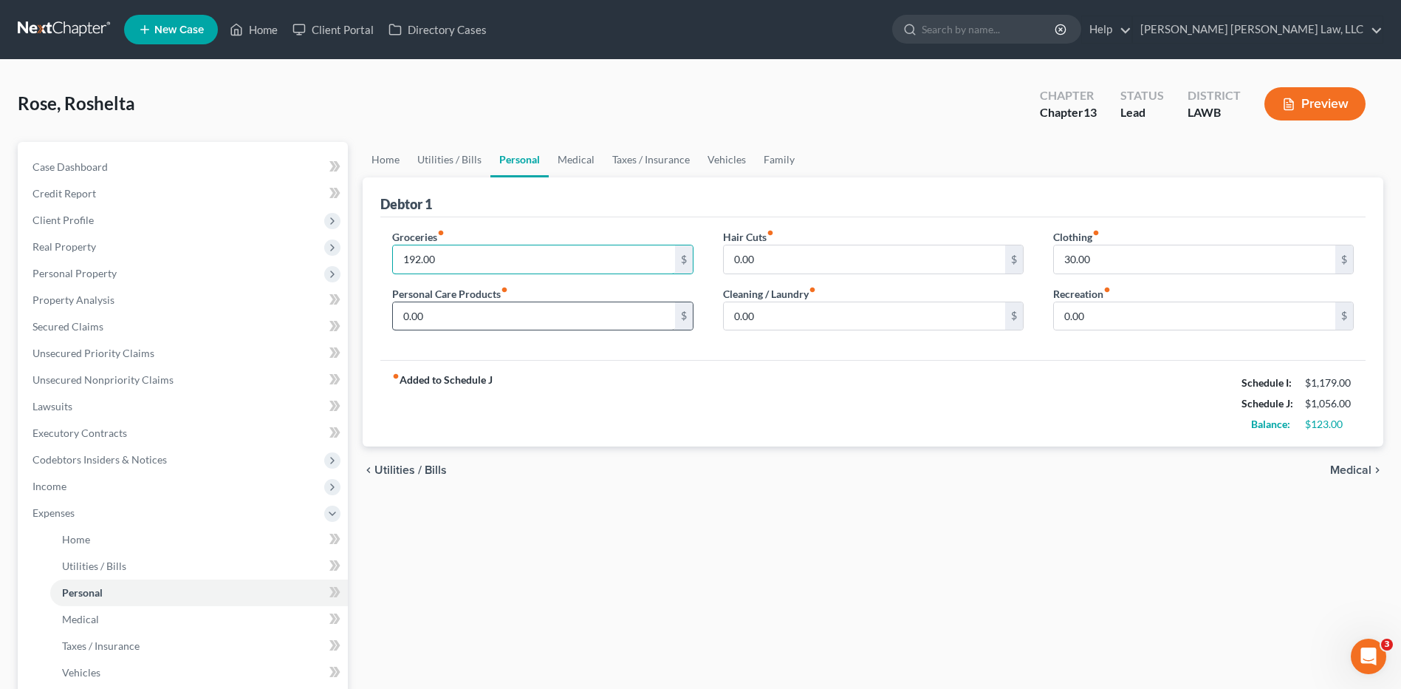
type input "192.00"
drag, startPoint x: 436, startPoint y: 326, endPoint x: 440, endPoint y: 333, distance: 8.3
click at [437, 326] on input "0.00" at bounding box center [533, 316] width 281 height 28
type input "20.00"
drag, startPoint x: 731, startPoint y: 165, endPoint x: 719, endPoint y: 164, distance: 12.6
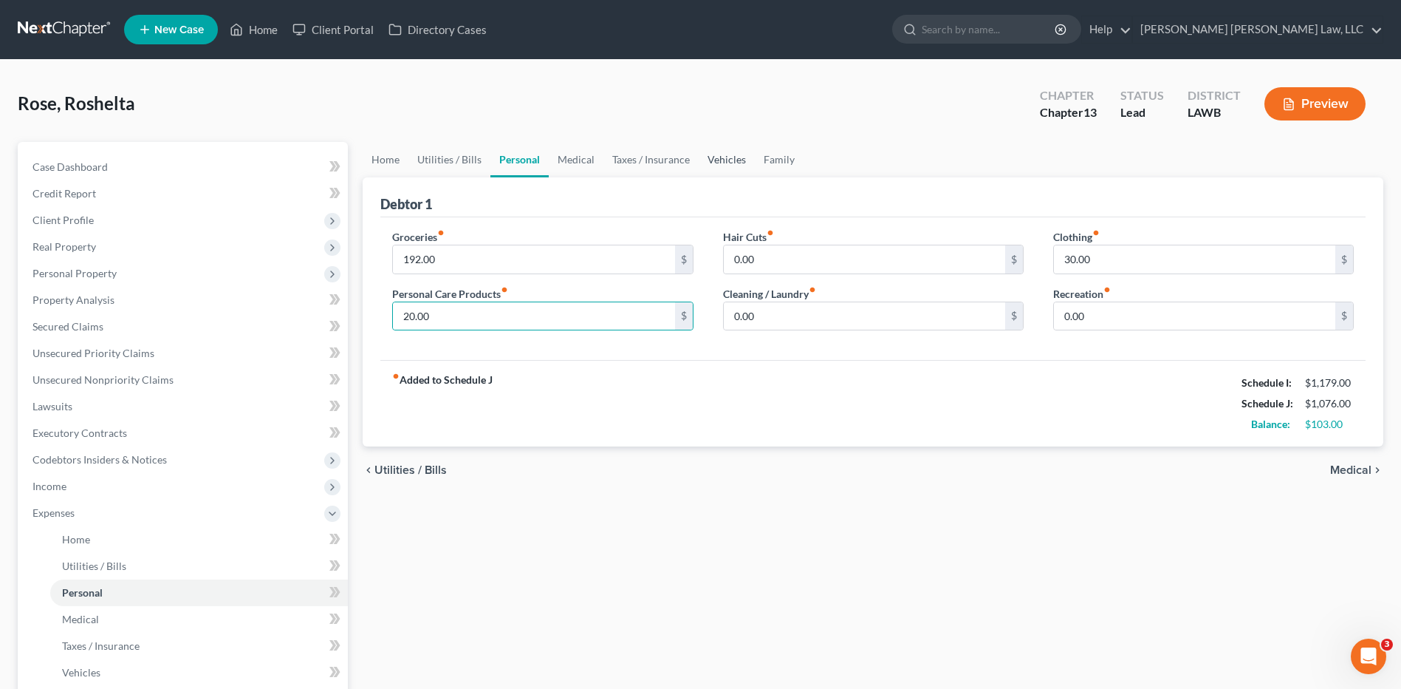
click at [731, 165] on link "Vehicles" at bounding box center [727, 159] width 56 height 35
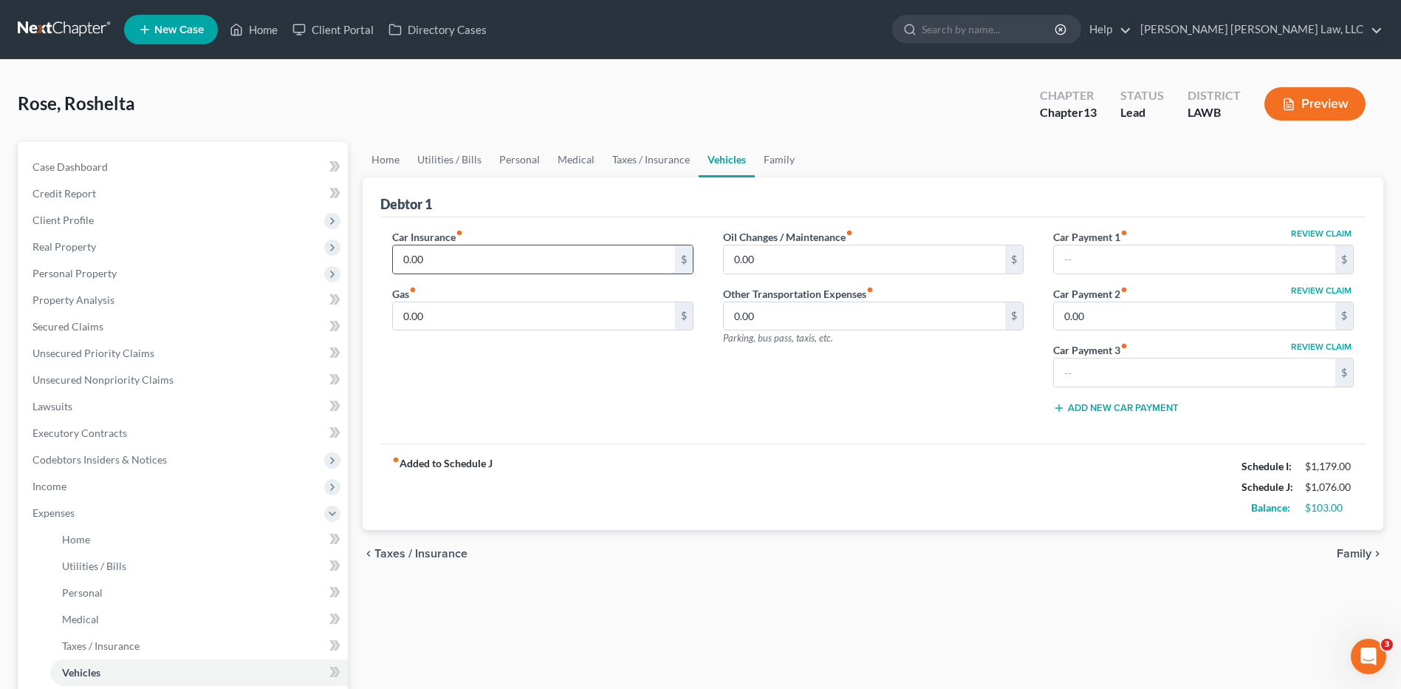
click at [427, 257] on input "0.00" at bounding box center [533, 259] width 281 height 28
type input "529.00"
click at [431, 319] on input "0.00" at bounding box center [533, 316] width 281 height 28
type input "200.00"
click at [810, 264] on input "0.00" at bounding box center [864, 259] width 281 height 28
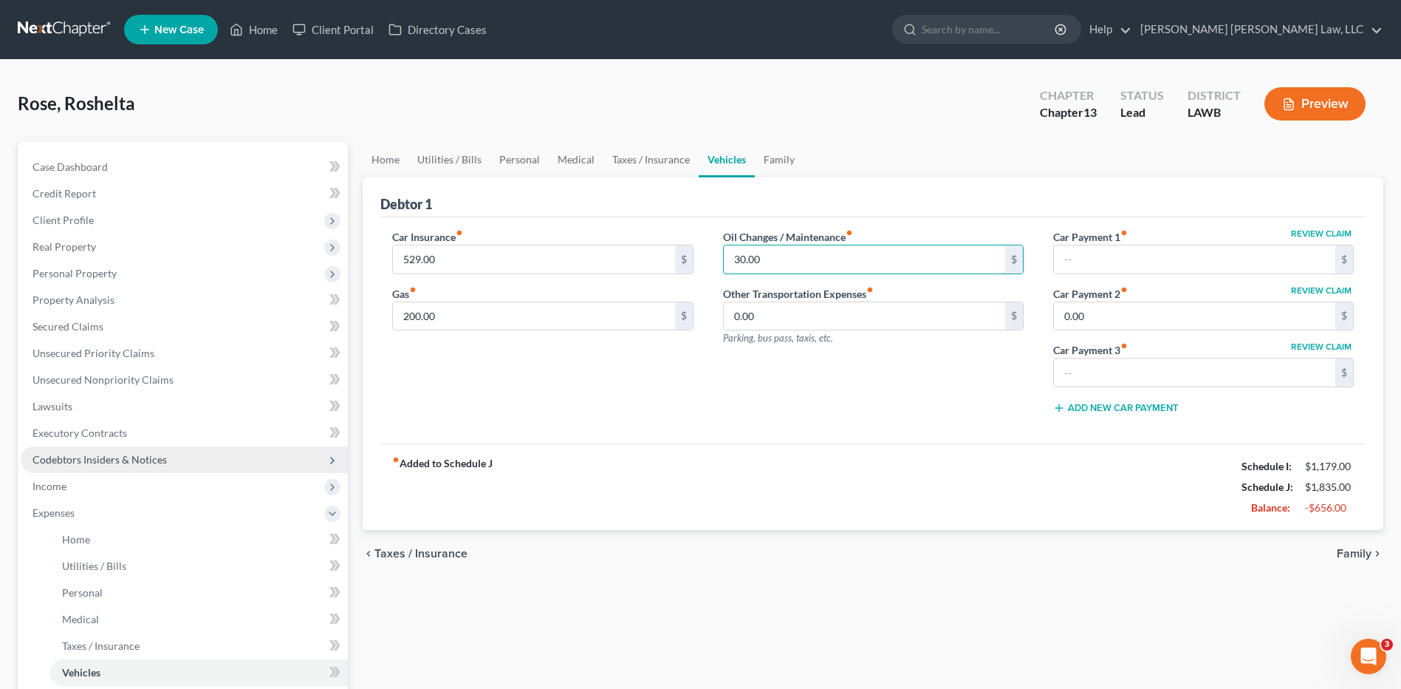
type input "30.00"
click at [148, 457] on span "Codebtors Insiders & Notices" at bounding box center [100, 459] width 134 height 13
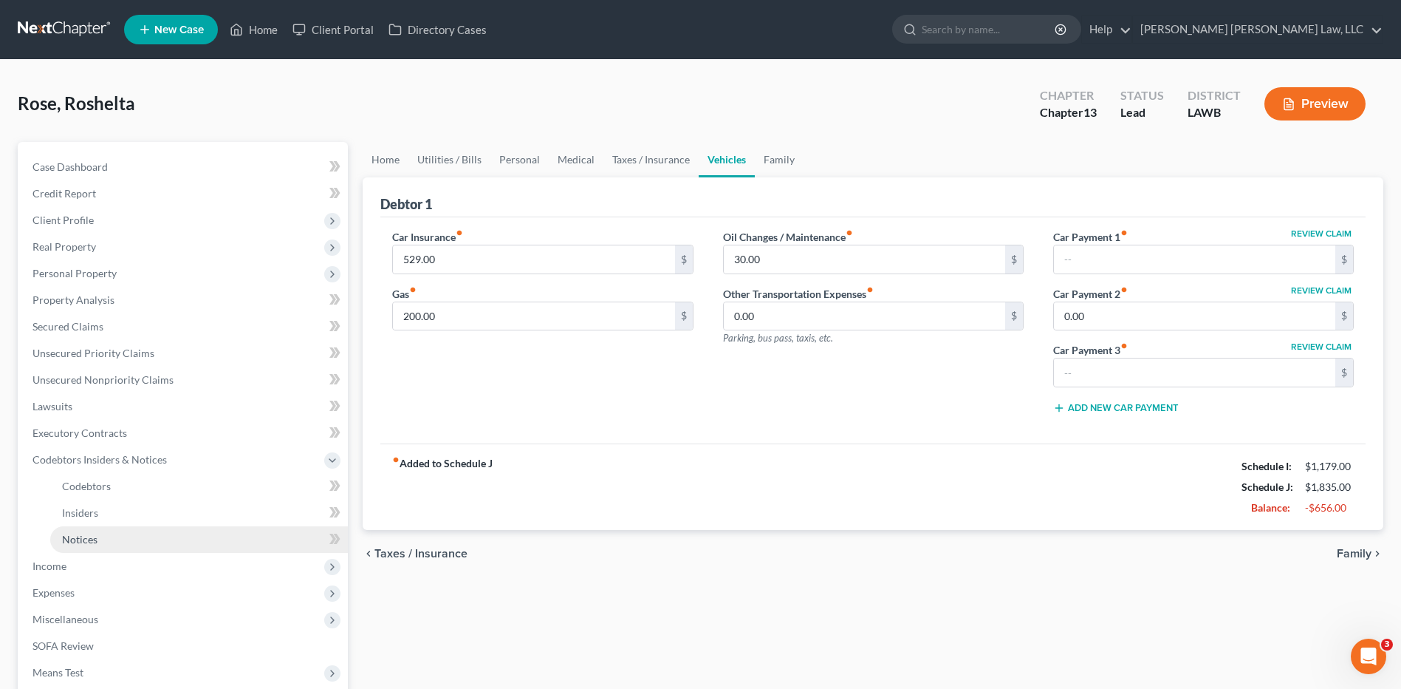
click at [91, 533] on span "Notices" at bounding box center [79, 539] width 35 height 13
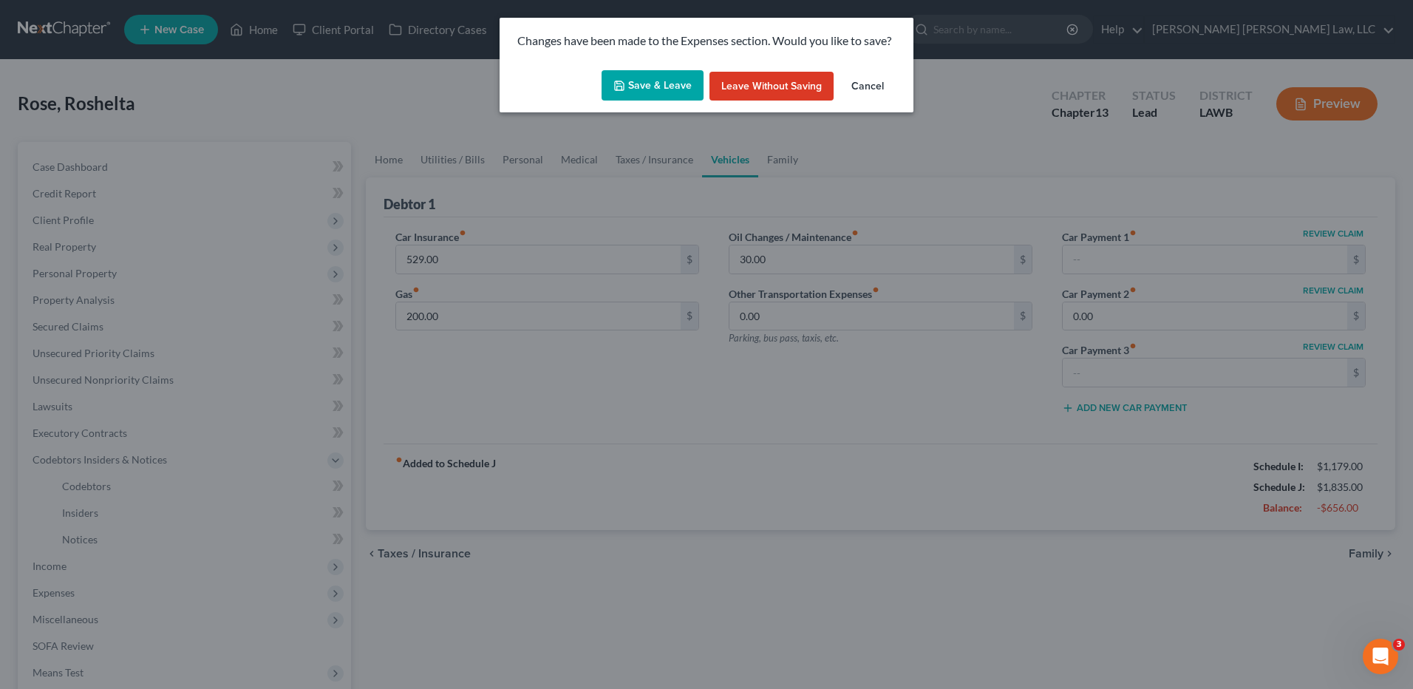
click at [667, 85] on button "Save & Leave" at bounding box center [652, 85] width 102 height 31
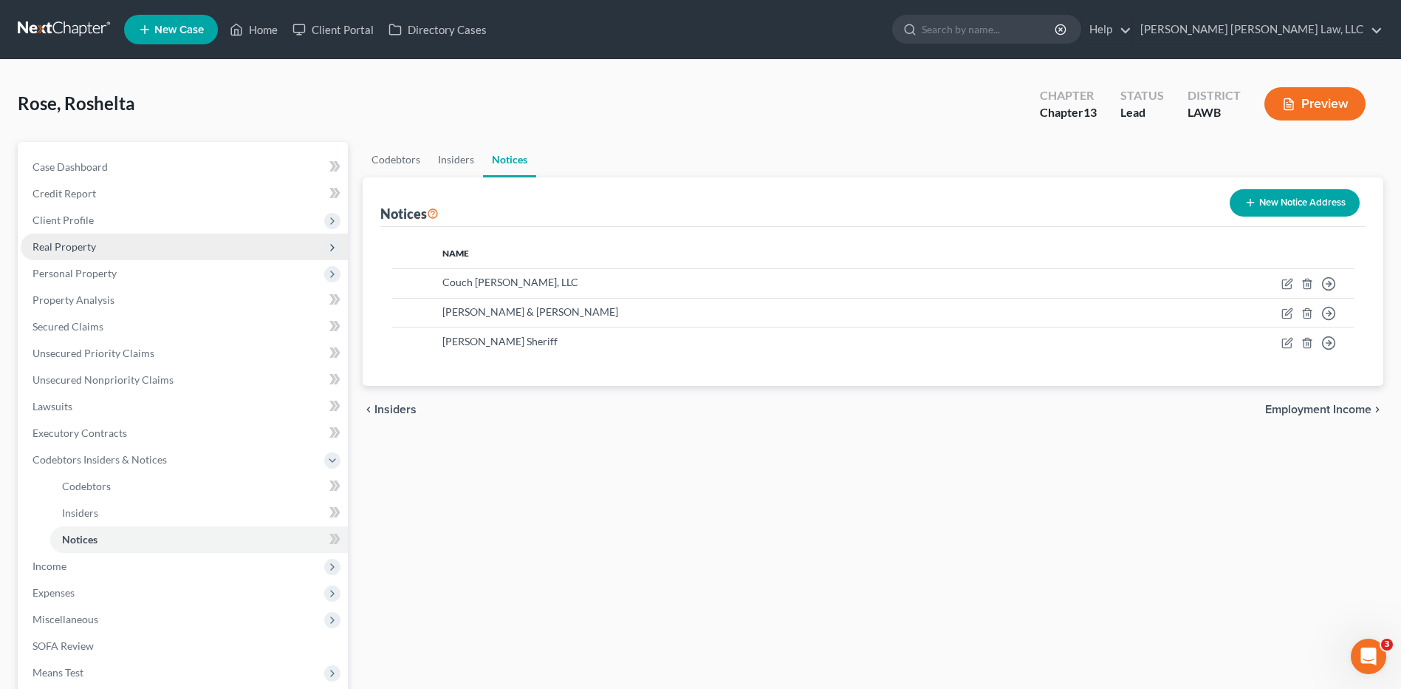
click at [77, 246] on span "Real Property" at bounding box center [65, 246] width 64 height 13
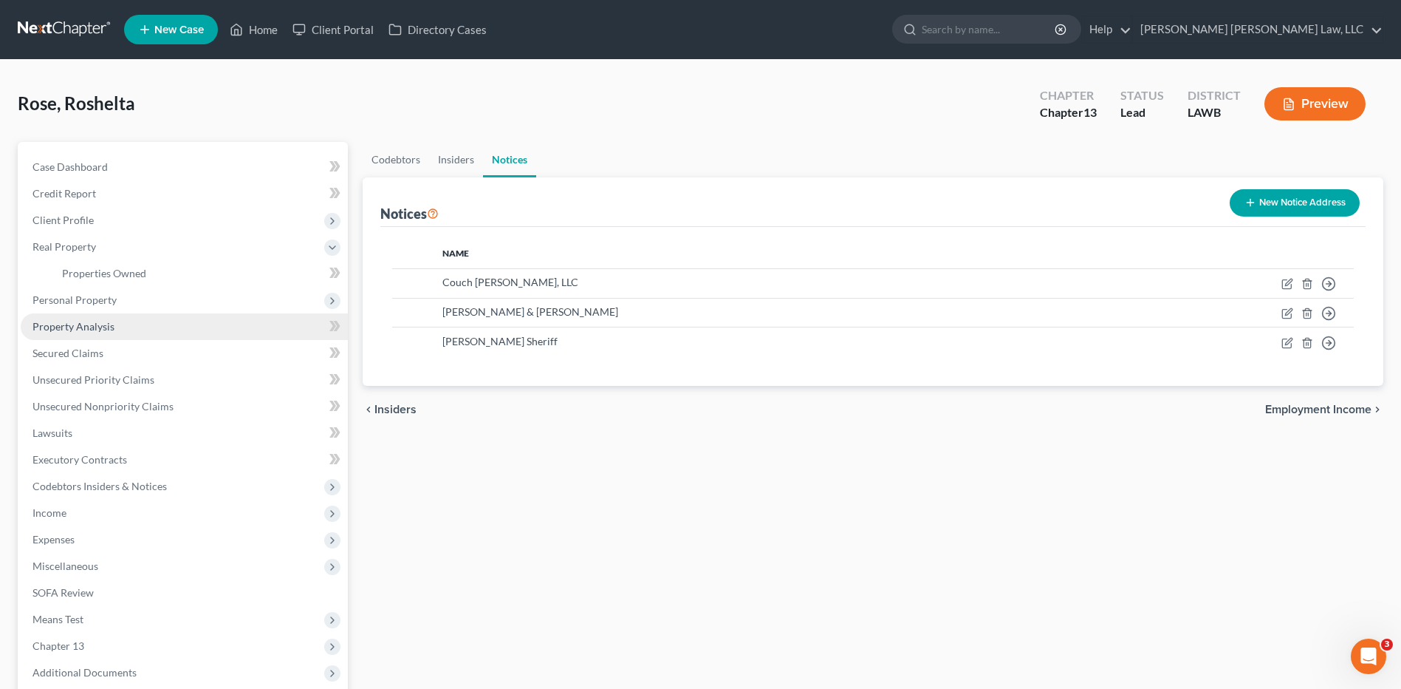
click at [81, 329] on span "Property Analysis" at bounding box center [74, 326] width 82 height 13
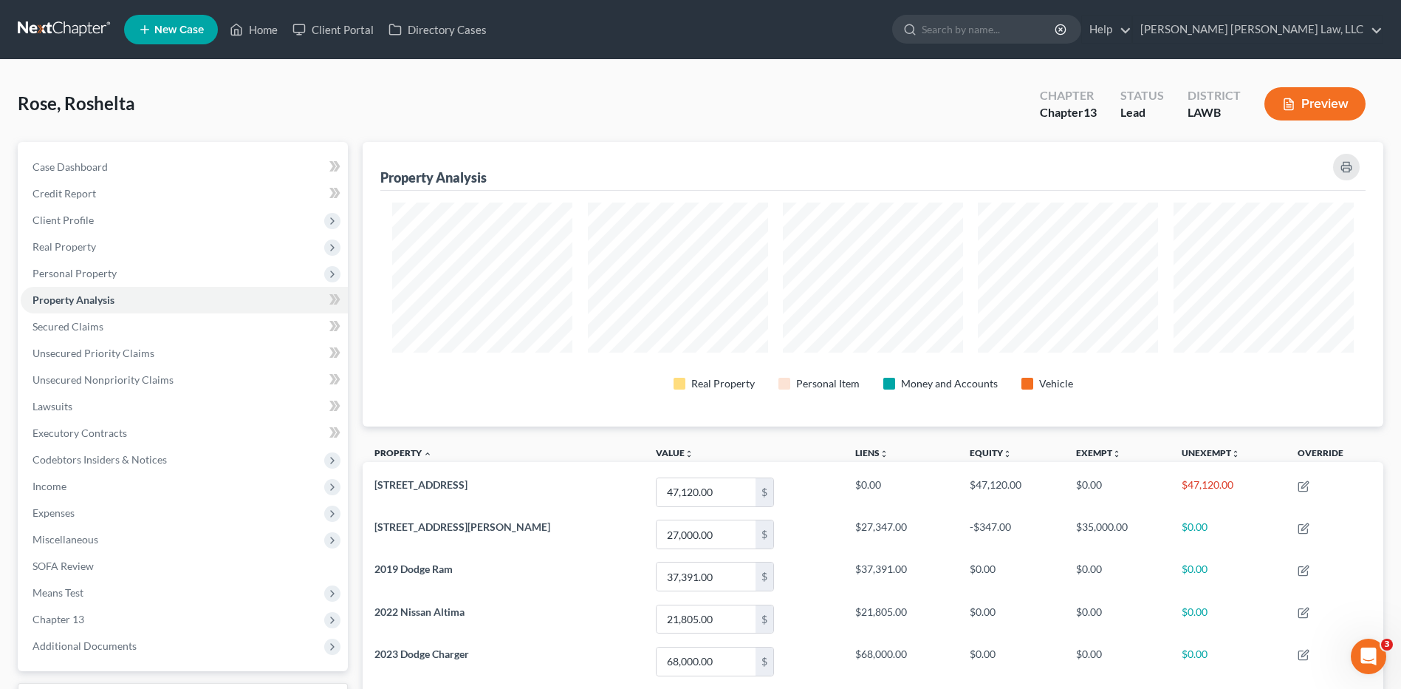
click at [52, 26] on link at bounding box center [65, 29] width 95 height 27
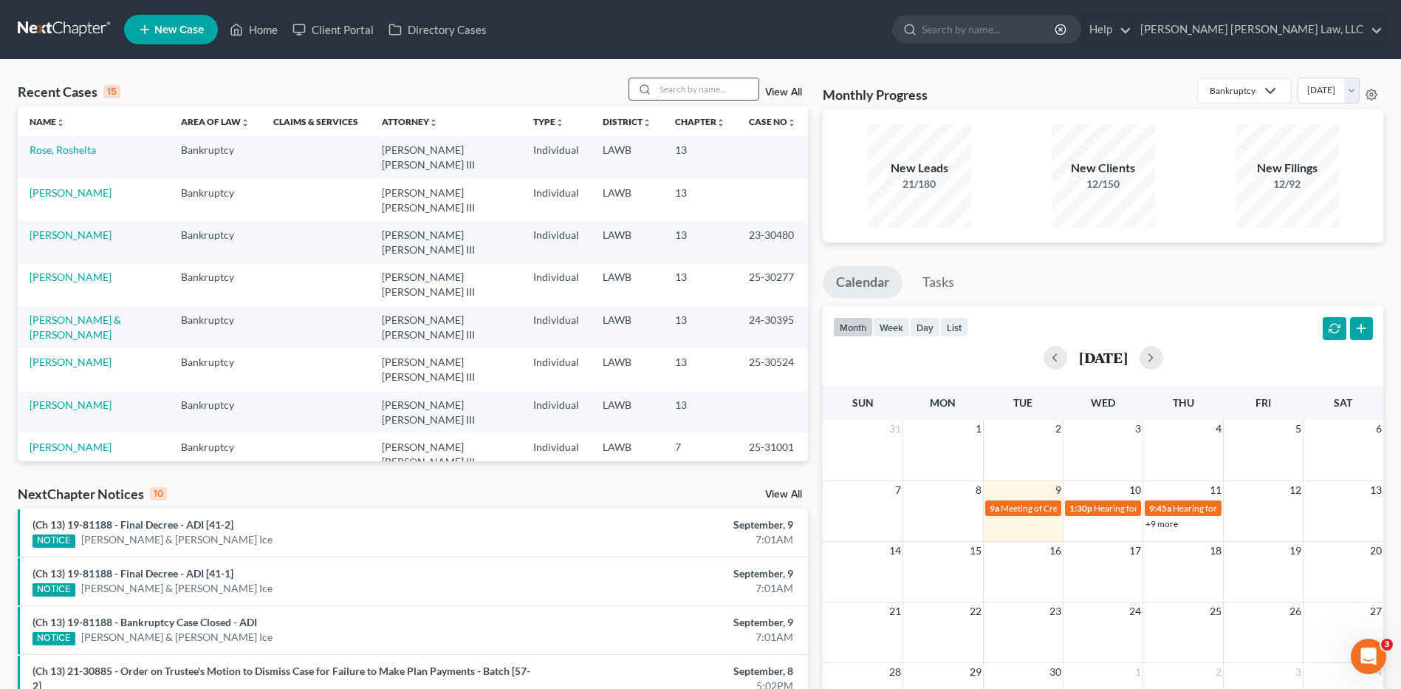
click at [688, 86] on input "search" at bounding box center [706, 88] width 103 height 21
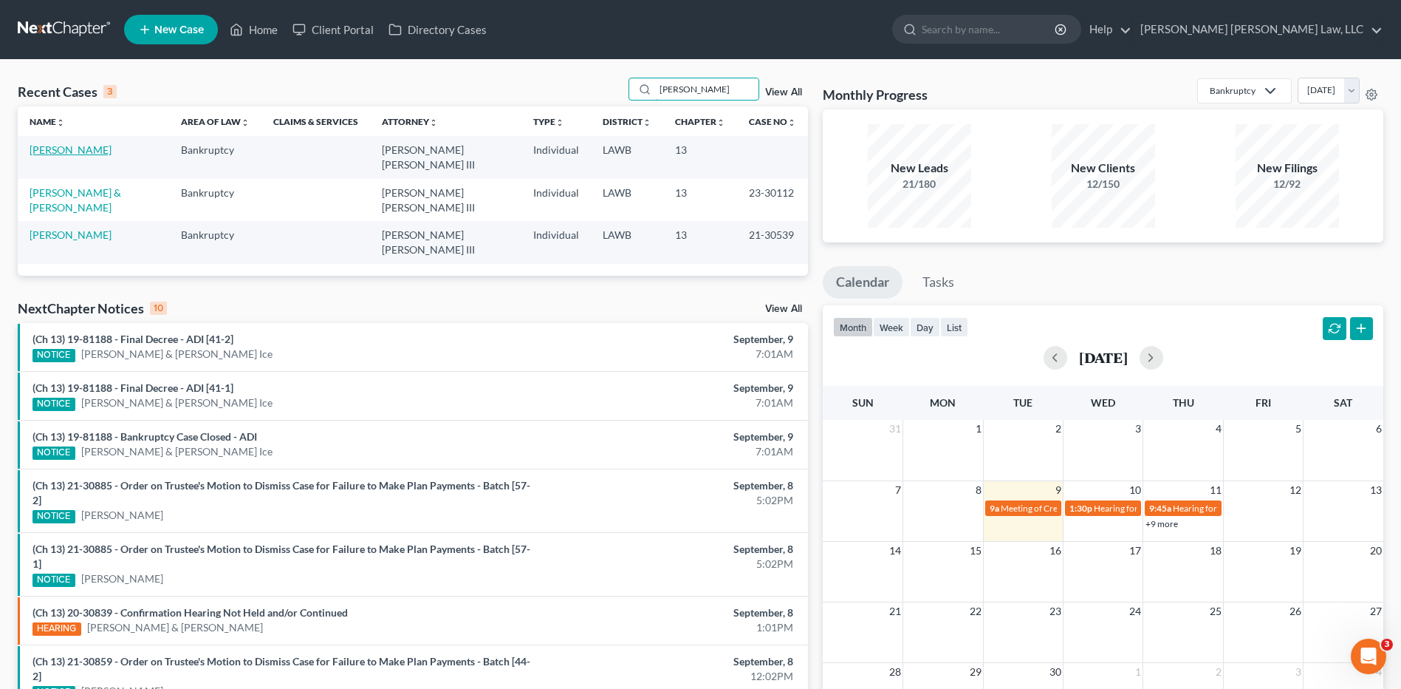
type input "[PERSON_NAME]"
click at [70, 148] on link "[PERSON_NAME]" at bounding box center [71, 149] width 82 height 13
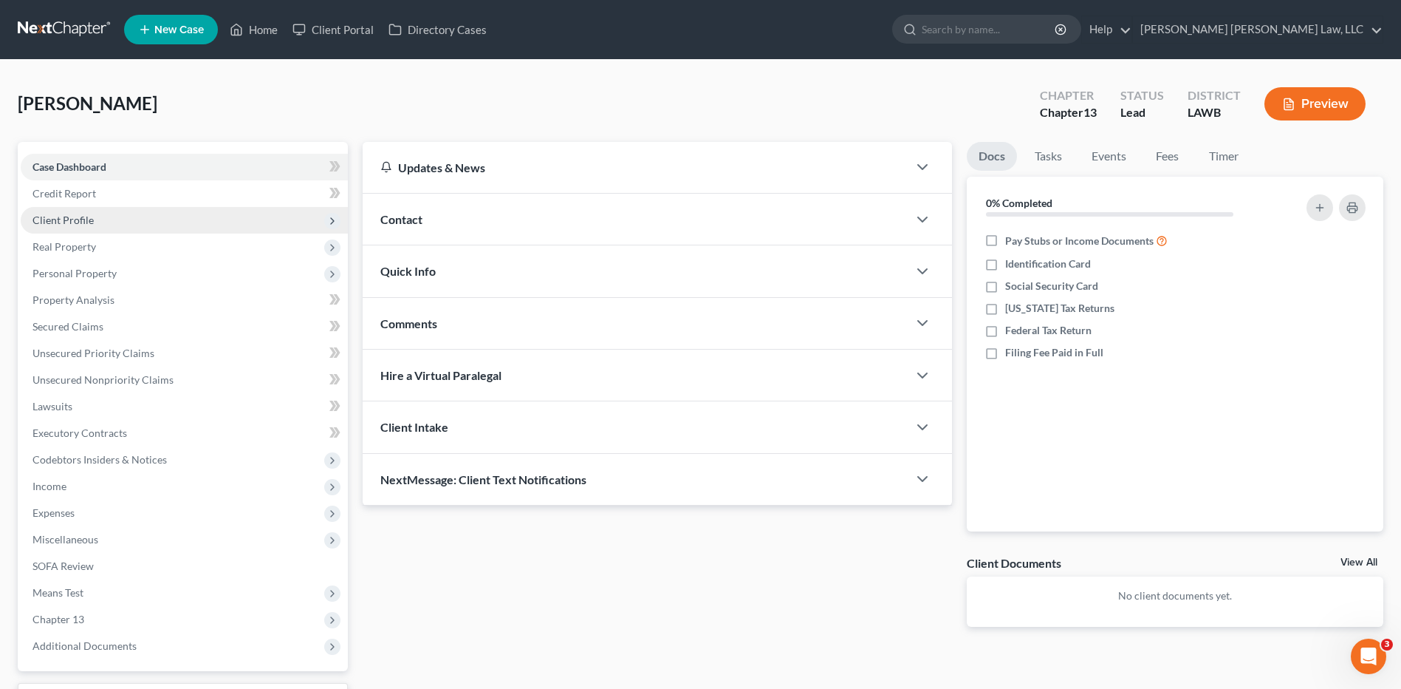
click at [63, 208] on span "Client Profile" at bounding box center [184, 220] width 327 height 27
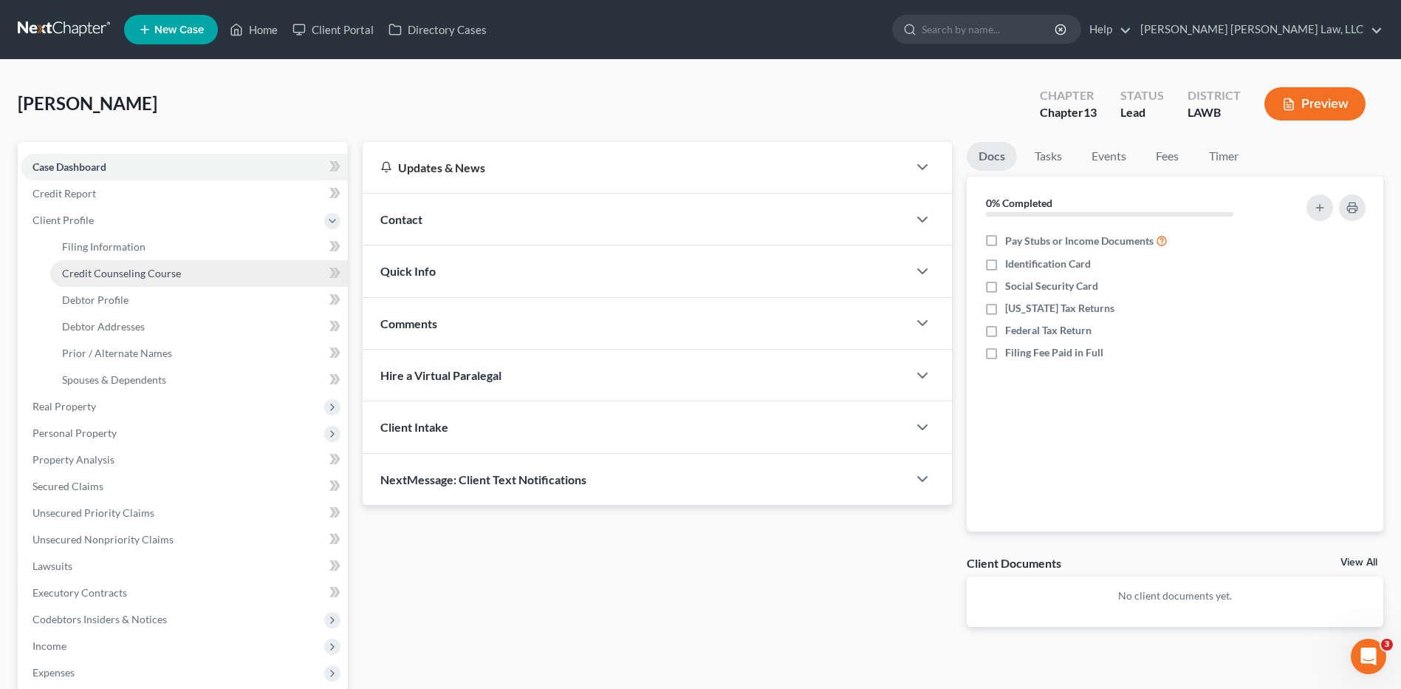
click at [108, 273] on span "Credit Counseling Course" at bounding box center [121, 273] width 119 height 13
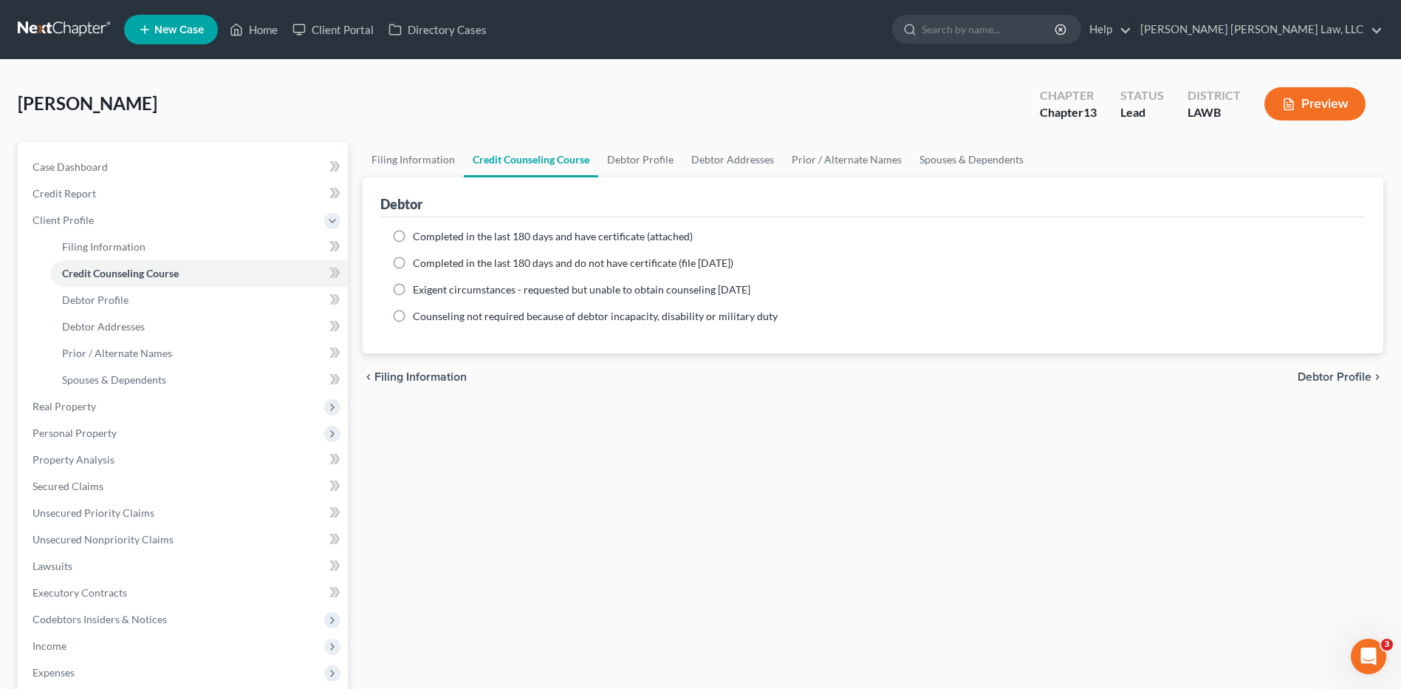
click at [413, 264] on label "Completed in the last 180 days and do not have certificate (file [DATE])" at bounding box center [573, 263] width 321 height 15
click at [419, 264] on input "Completed in the last 180 days and do not have certificate (file [DATE])" at bounding box center [424, 261] width 10 height 10
radio input "true"
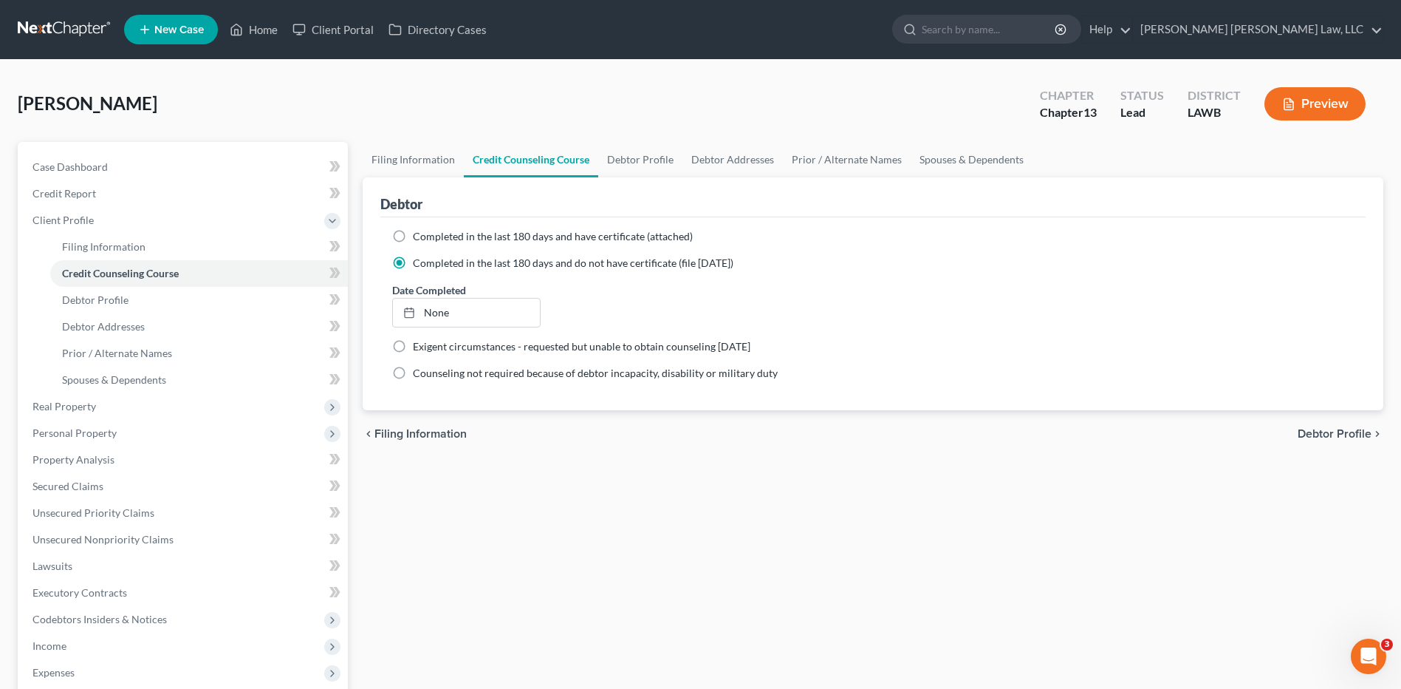
scroll to position [148, 0]
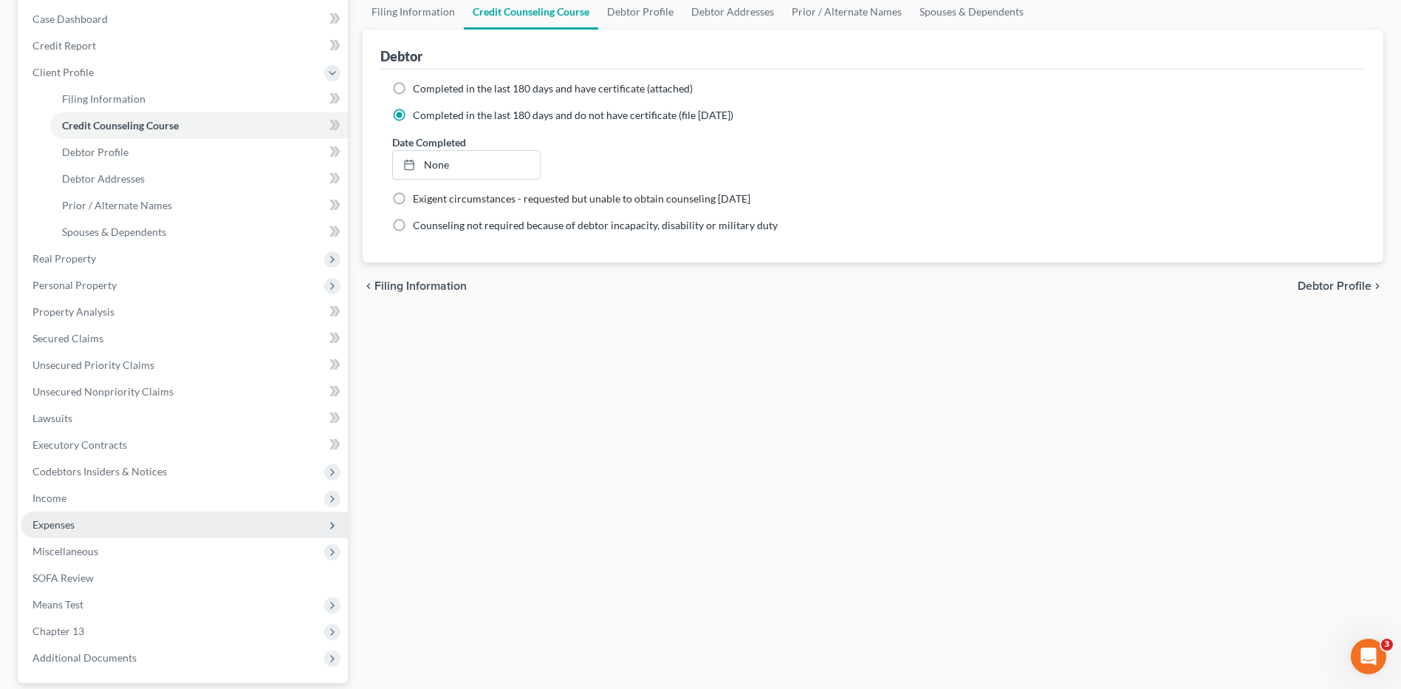
click at [55, 526] on span "Expenses" at bounding box center [54, 524] width 42 height 13
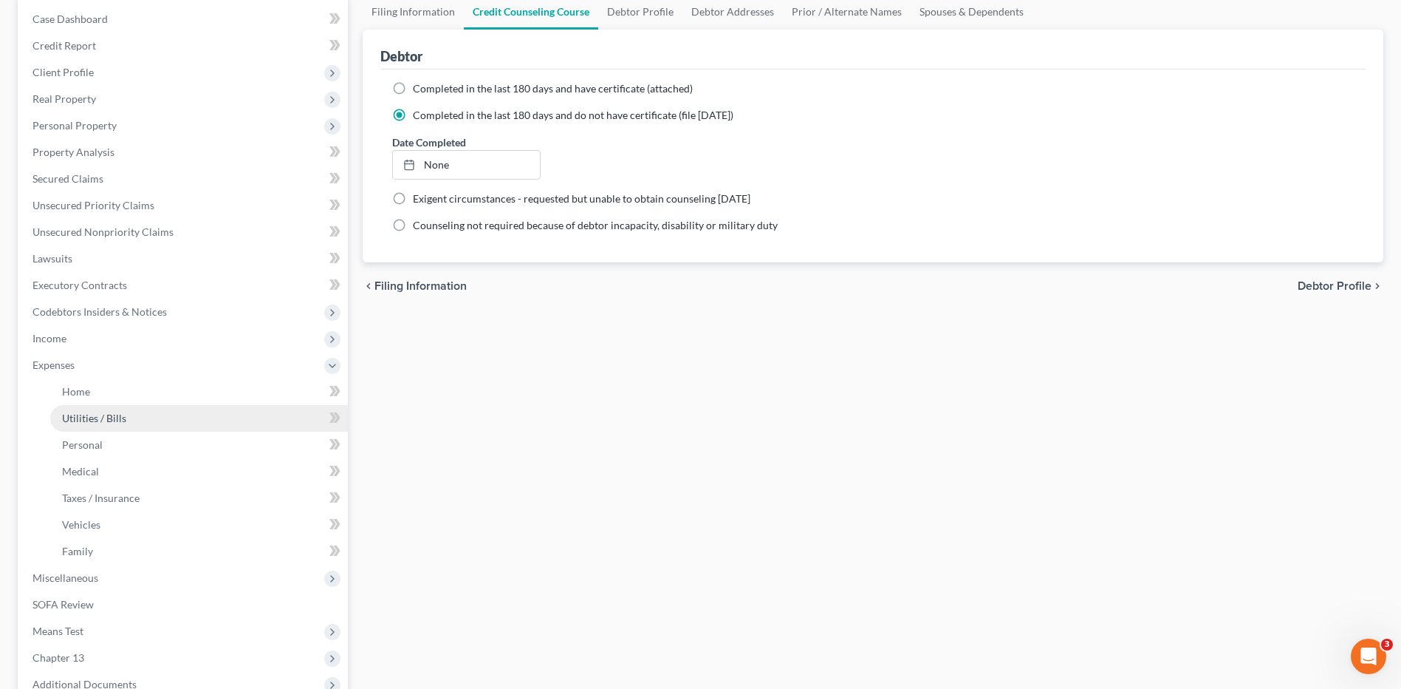
click at [115, 412] on span "Utilities / Bills" at bounding box center [94, 417] width 64 height 13
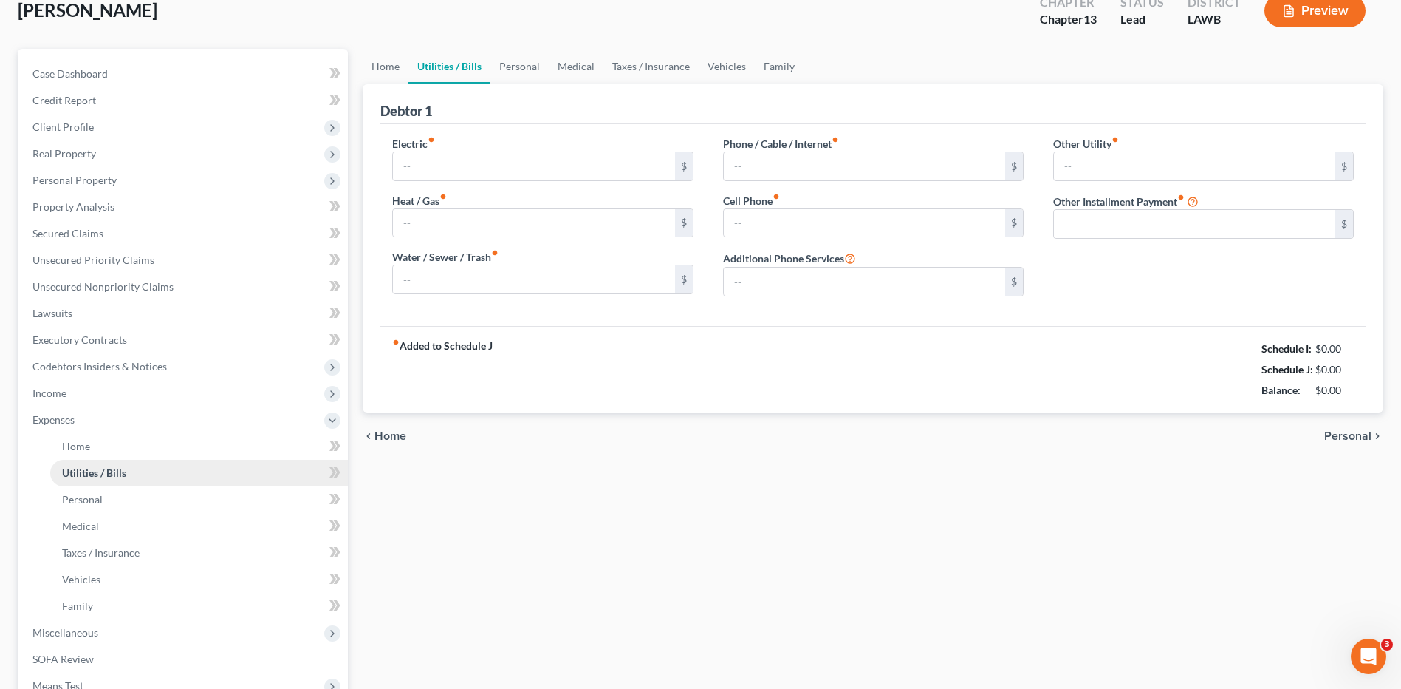
type input "150.00"
type input "40.00"
type input "59.00"
type input "0.00"
type input "100.00"
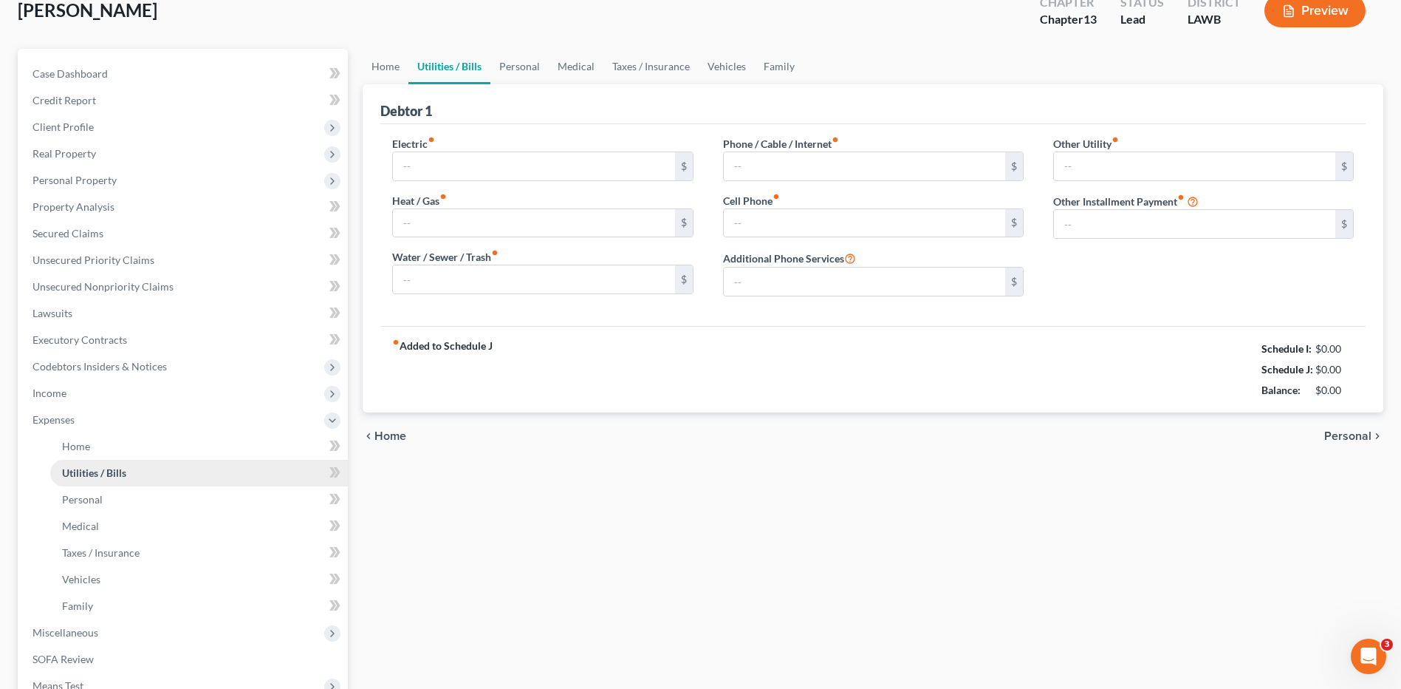
type input "0.00"
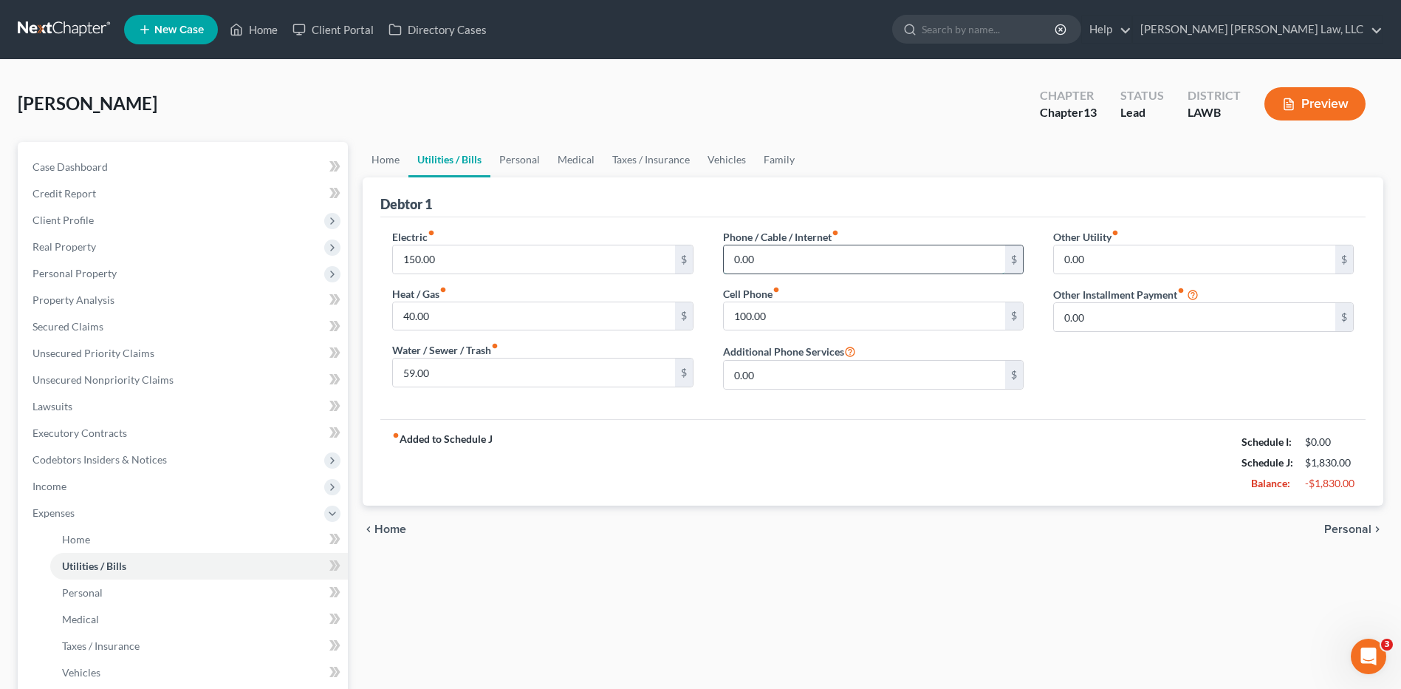
click at [788, 260] on input "0.00" at bounding box center [864, 259] width 281 height 28
type input "65.00"
click at [503, 161] on link "Personal" at bounding box center [520, 159] width 58 height 35
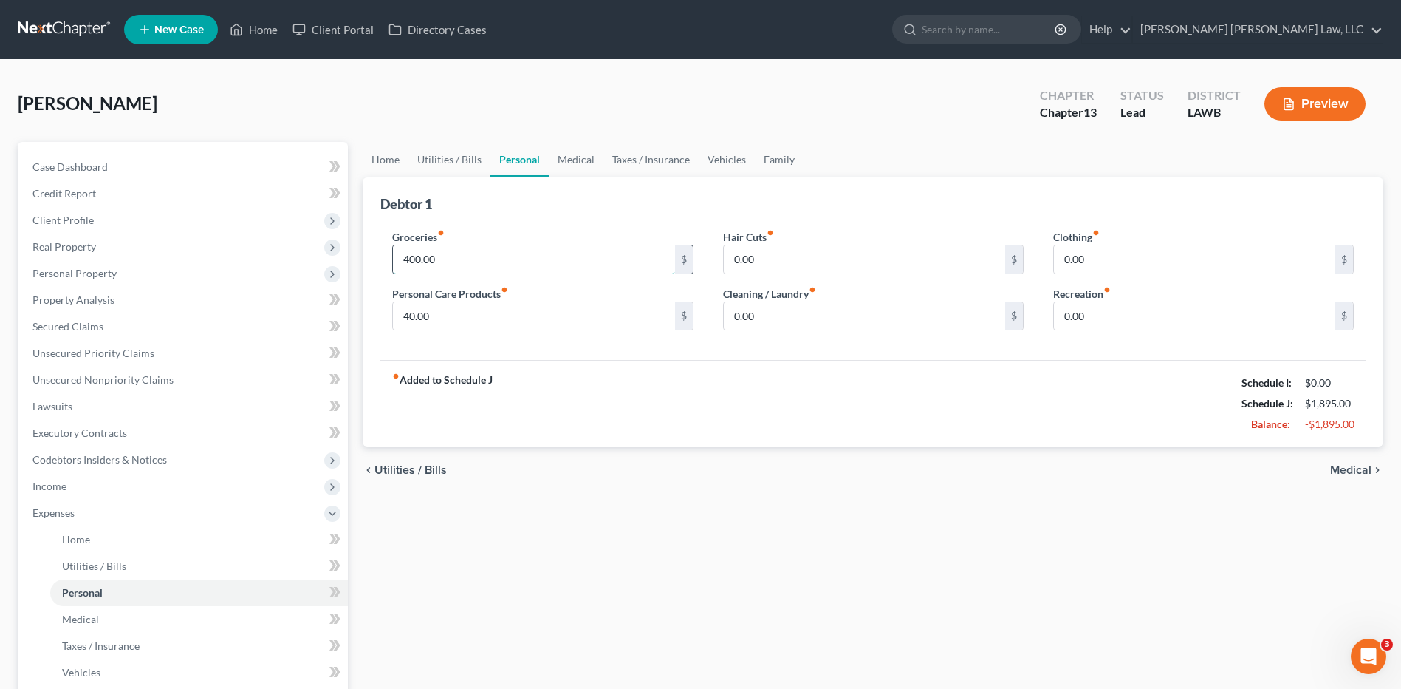
click at [455, 258] on input "400.00" at bounding box center [533, 259] width 281 height 28
type input "487.00"
click at [1111, 315] on input "0.00" at bounding box center [1194, 316] width 281 height 28
type input "25.00"
click at [802, 318] on input "0.00" at bounding box center [864, 316] width 281 height 28
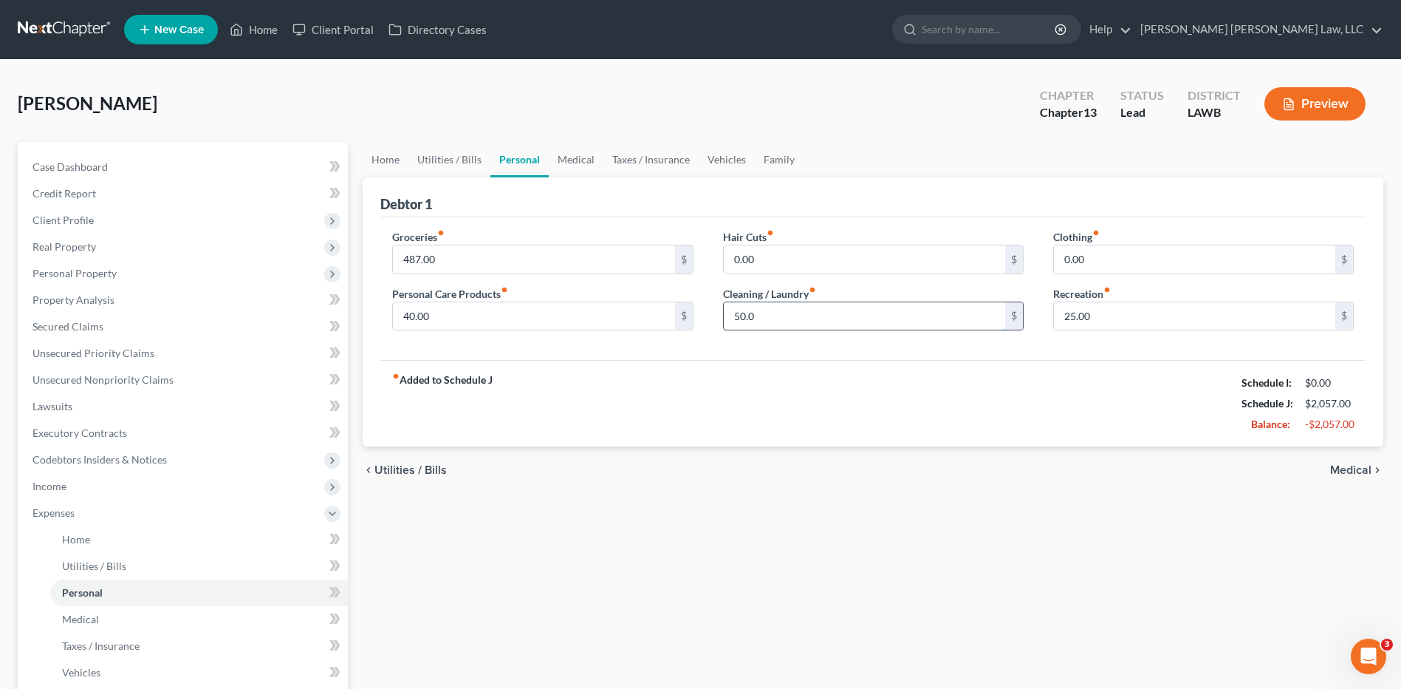
type input "50.00"
drag, startPoint x: 781, startPoint y: 313, endPoint x: 567, endPoint y: 353, distance: 217.9
click at [567, 362] on div "Debtor 1 Groceries fiber_manual_record 487.00 $ Personal Care Products fiber_ma…" at bounding box center [873, 312] width 1021 height 270
click at [1087, 257] on input "0.00" at bounding box center [1194, 259] width 281 height 28
type input "50.00"
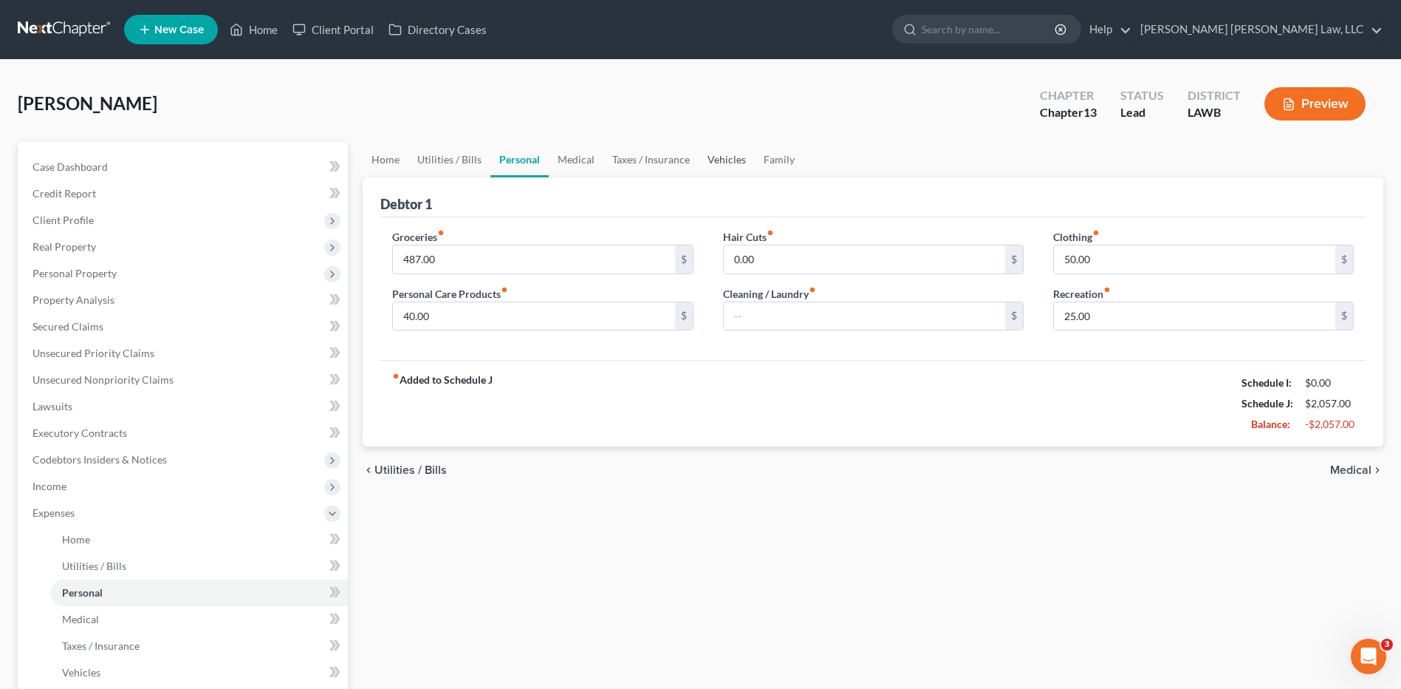
click at [716, 160] on link "Vehicles" at bounding box center [727, 159] width 56 height 35
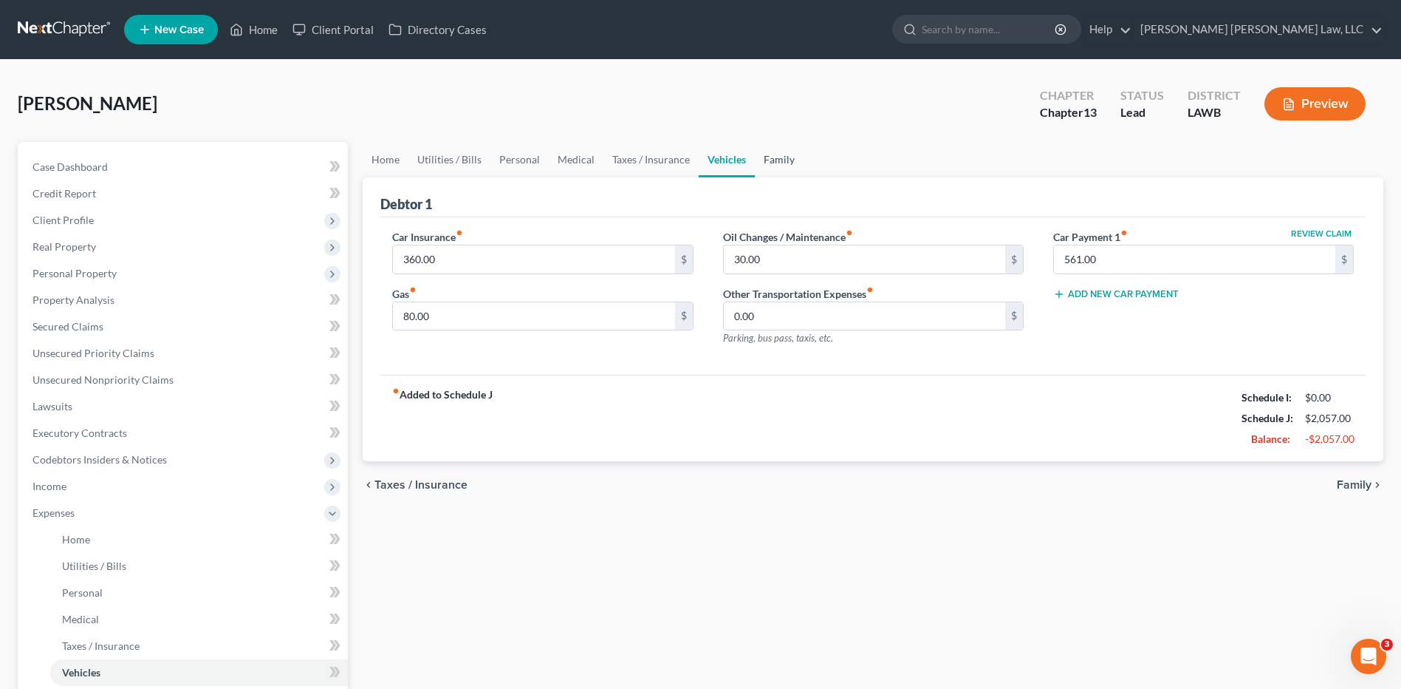
click at [776, 157] on link "Family" at bounding box center [779, 159] width 49 height 35
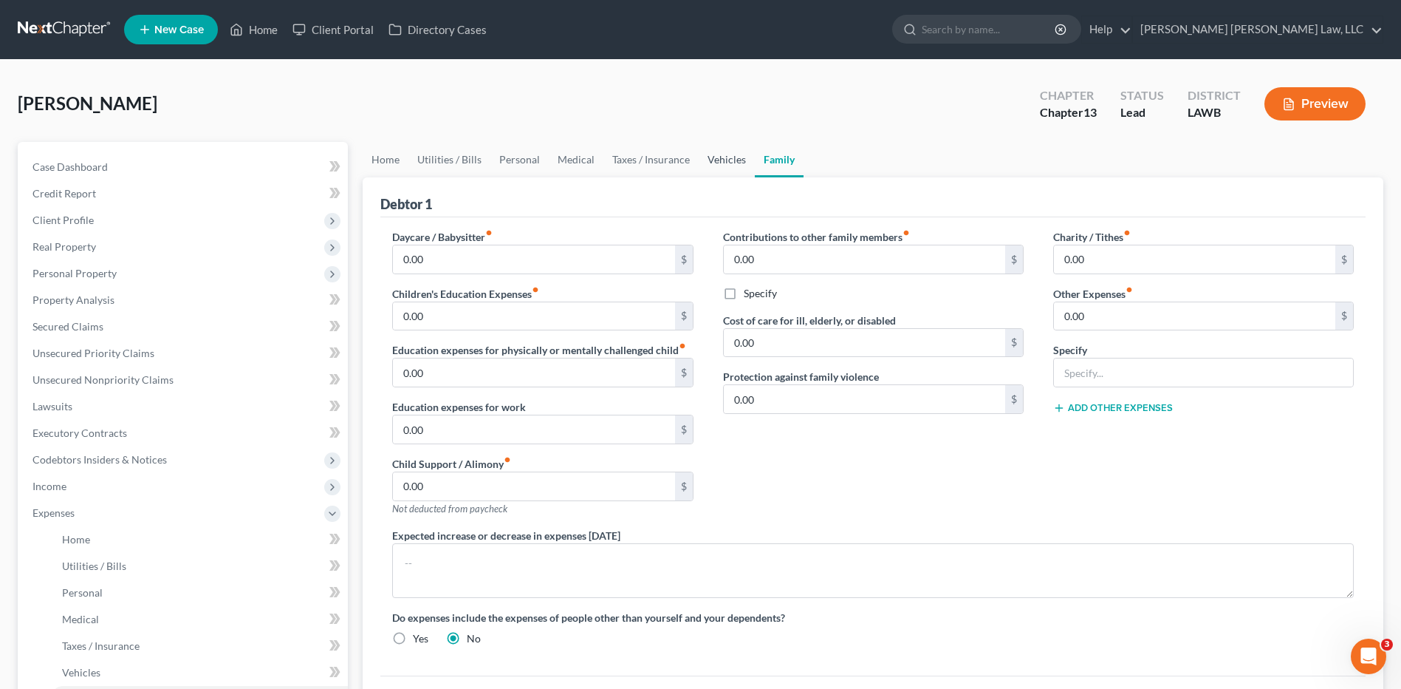
click at [722, 154] on link "Vehicles" at bounding box center [727, 159] width 56 height 35
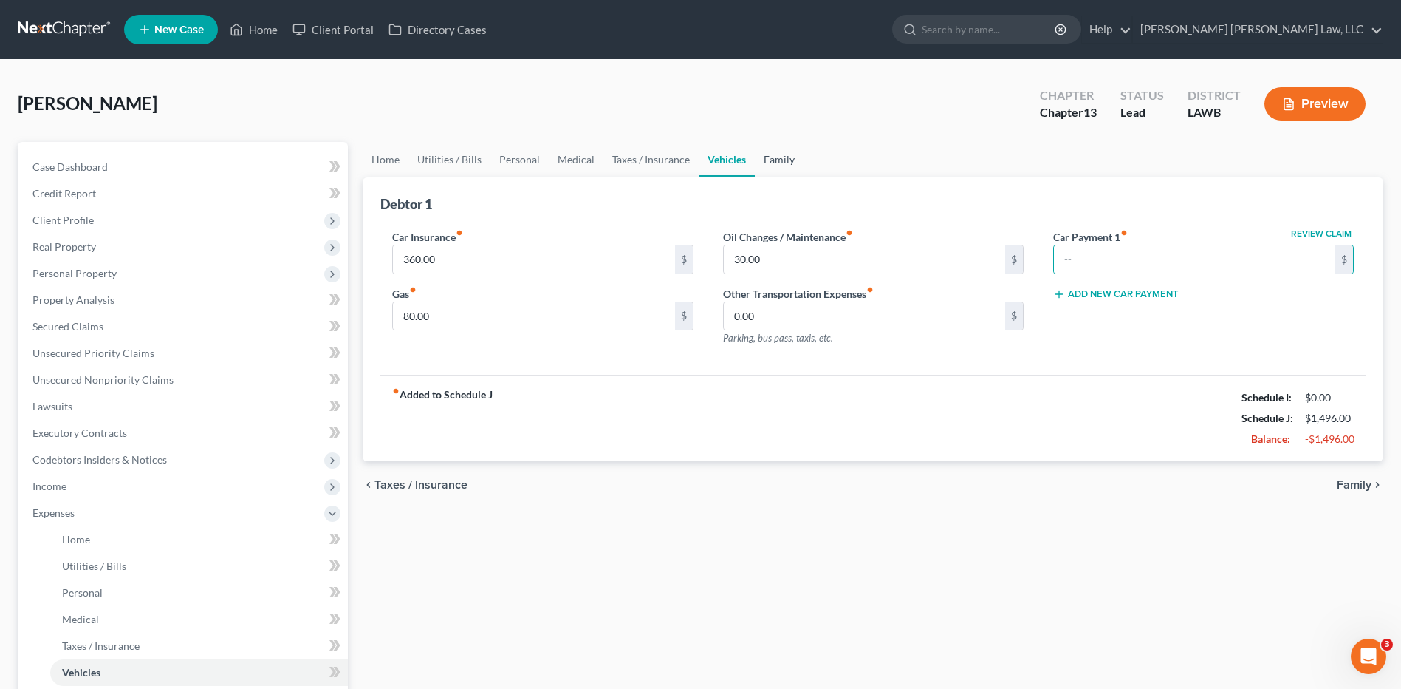
click at [778, 161] on link "Family" at bounding box center [779, 159] width 49 height 35
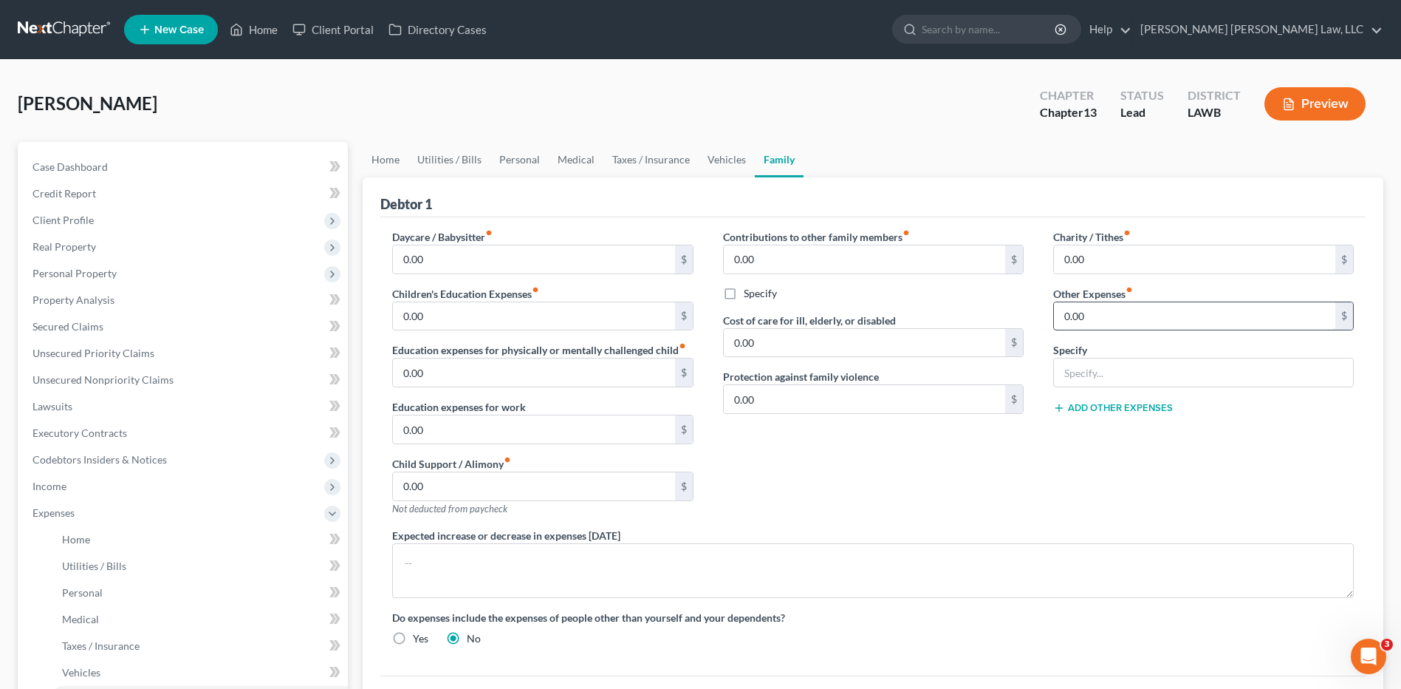
click at [1079, 313] on input "0.00" at bounding box center [1194, 316] width 281 height 28
type input "25.00"
drag, startPoint x: 1087, startPoint y: 365, endPoint x: 1089, endPoint y: 347, distance: 17.9
click at [1087, 366] on input "text" at bounding box center [1203, 372] width 299 height 28
type input "misc/emergency fund/ plan funding"
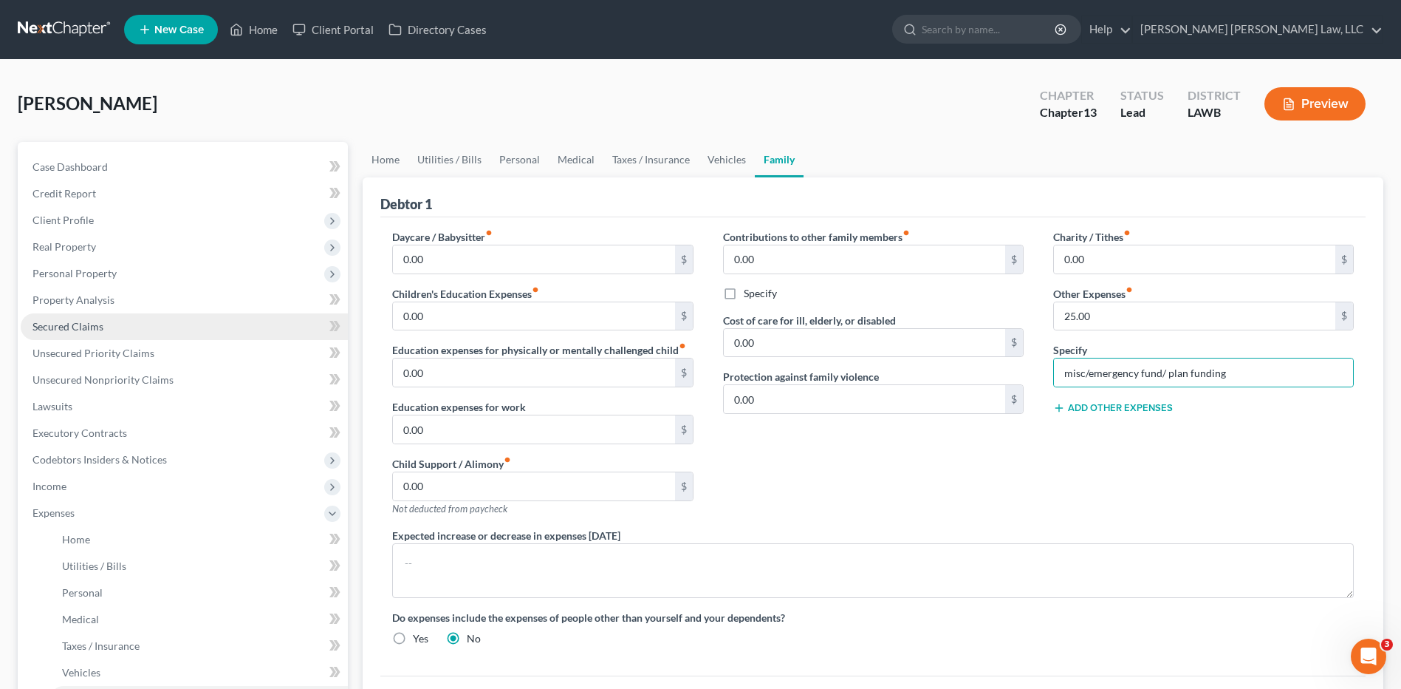
click at [52, 327] on span "Secured Claims" at bounding box center [68, 326] width 71 height 13
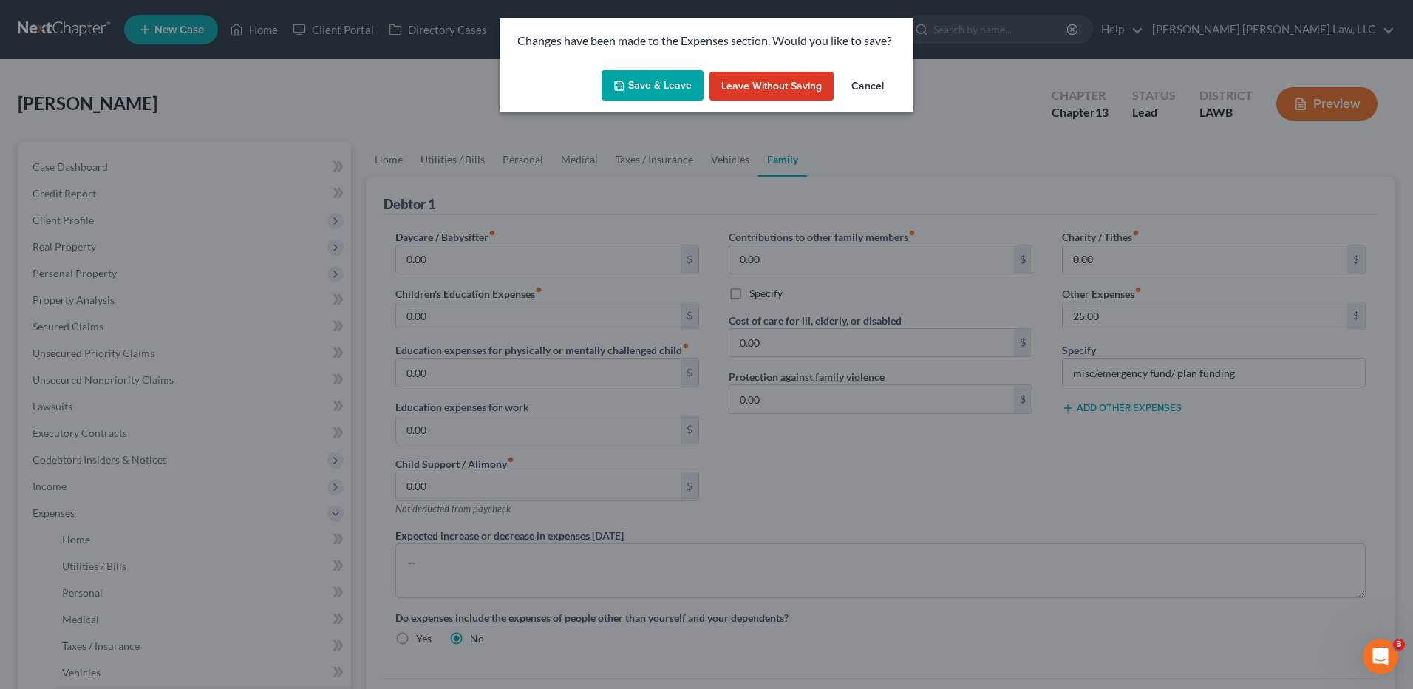
click at [633, 87] on button "Save & Leave" at bounding box center [652, 85] width 102 height 31
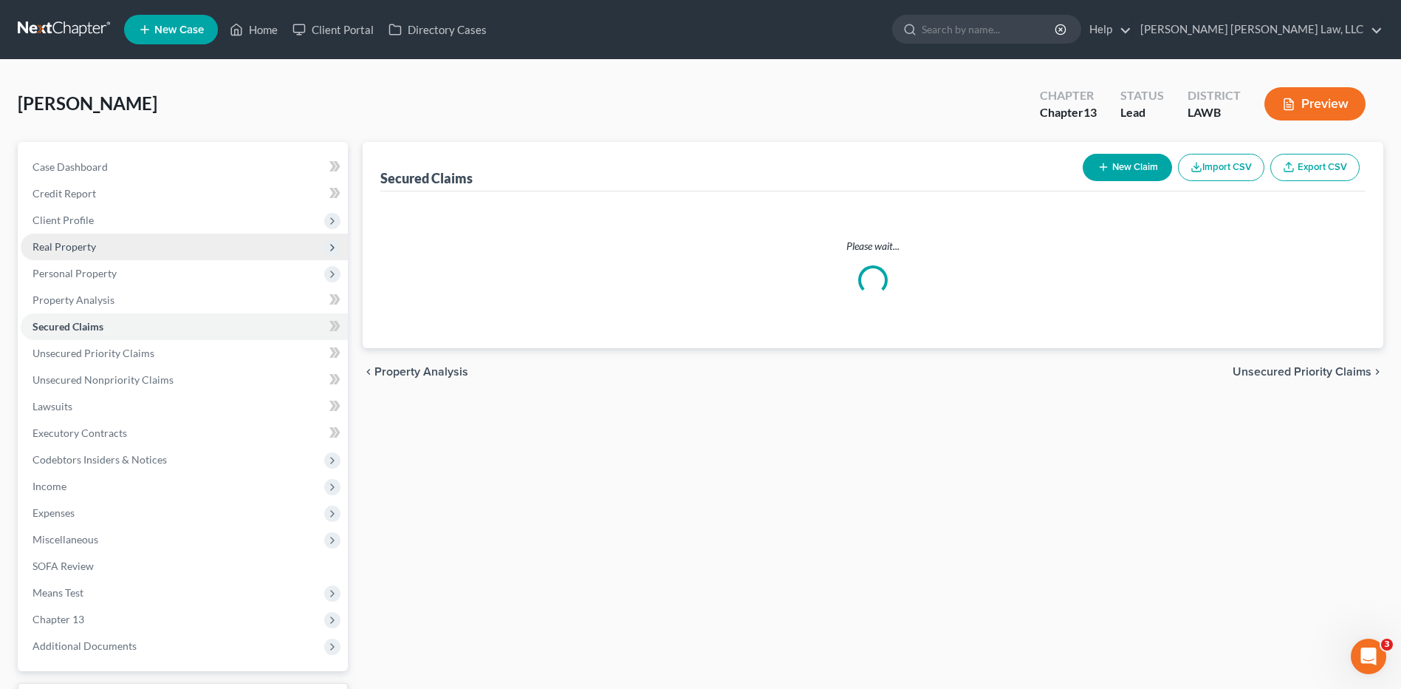
click at [55, 246] on span "Real Property" at bounding box center [65, 246] width 64 height 13
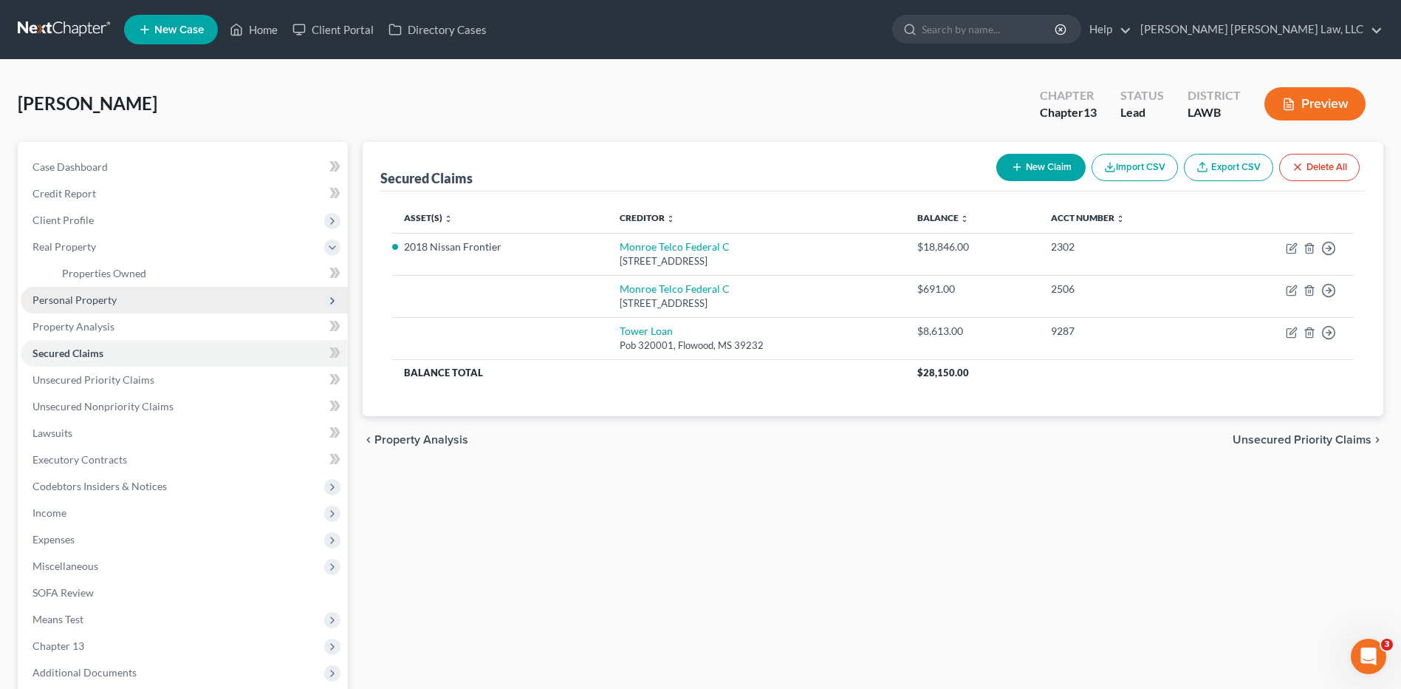
click at [69, 296] on span "Personal Property" at bounding box center [75, 299] width 84 height 13
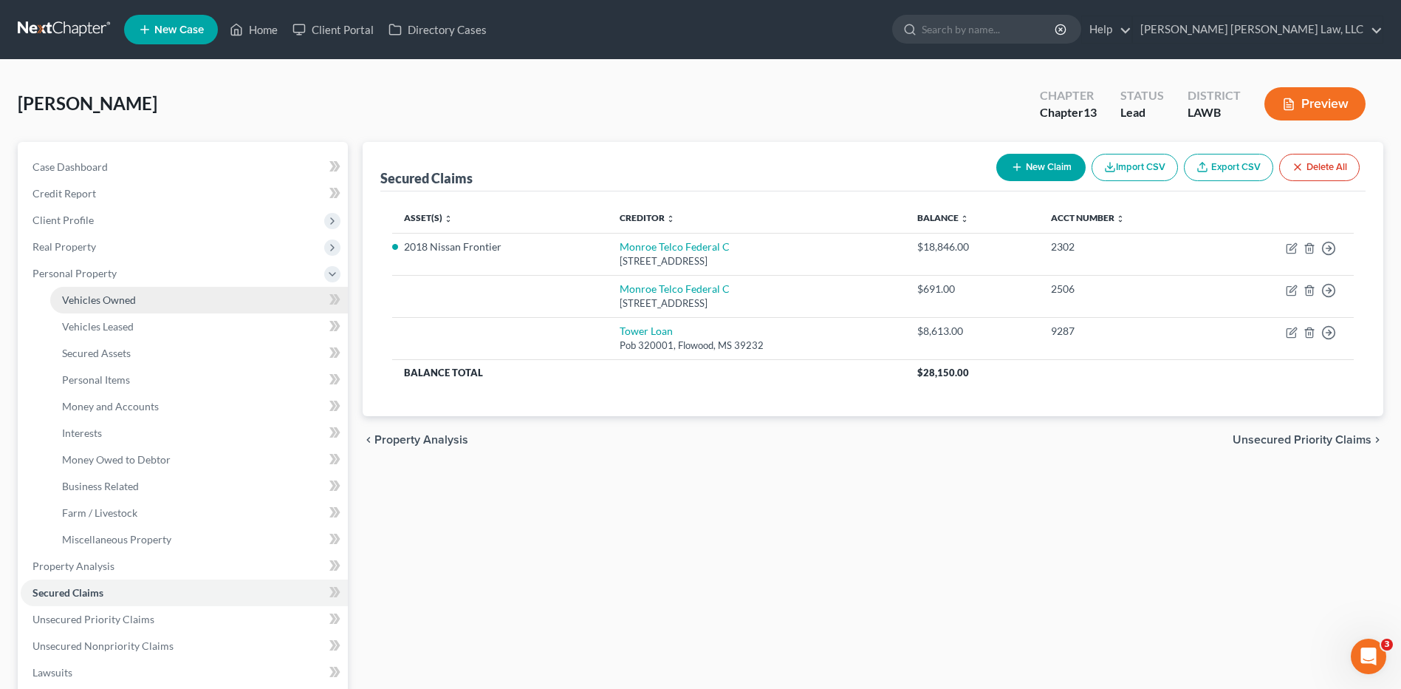
click at [95, 301] on span "Vehicles Owned" at bounding box center [99, 299] width 74 height 13
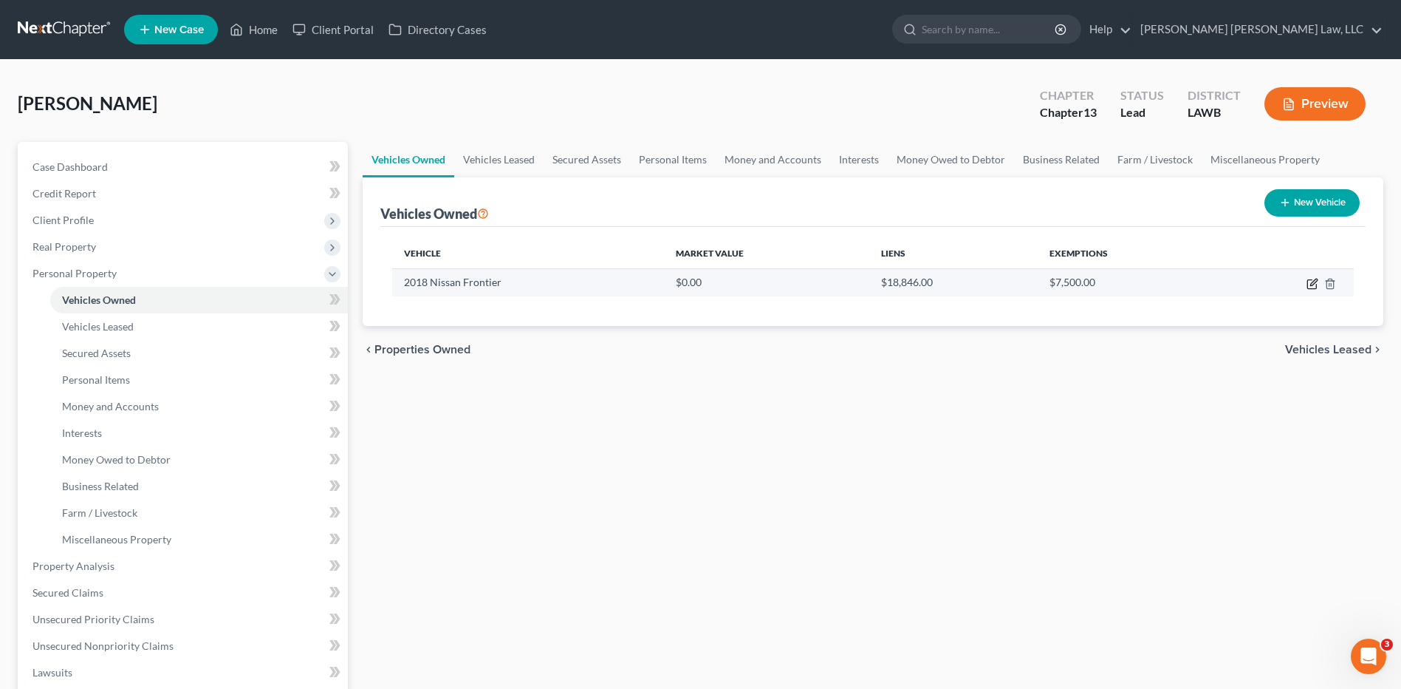
click at [1310, 286] on icon "button" at bounding box center [1313, 284] width 12 height 12
select select "0"
select select "8"
select select "2"
select select "0"
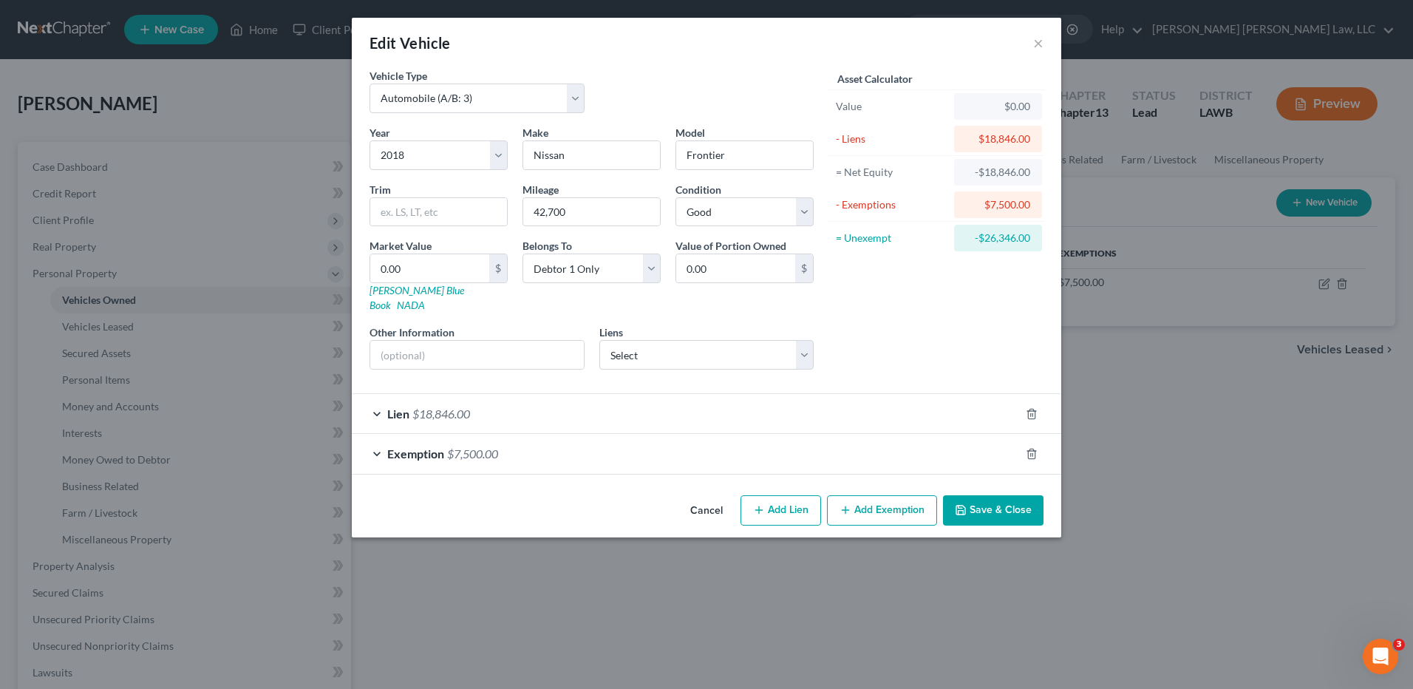
click at [980, 495] on button "Save & Close" at bounding box center [993, 510] width 100 height 31
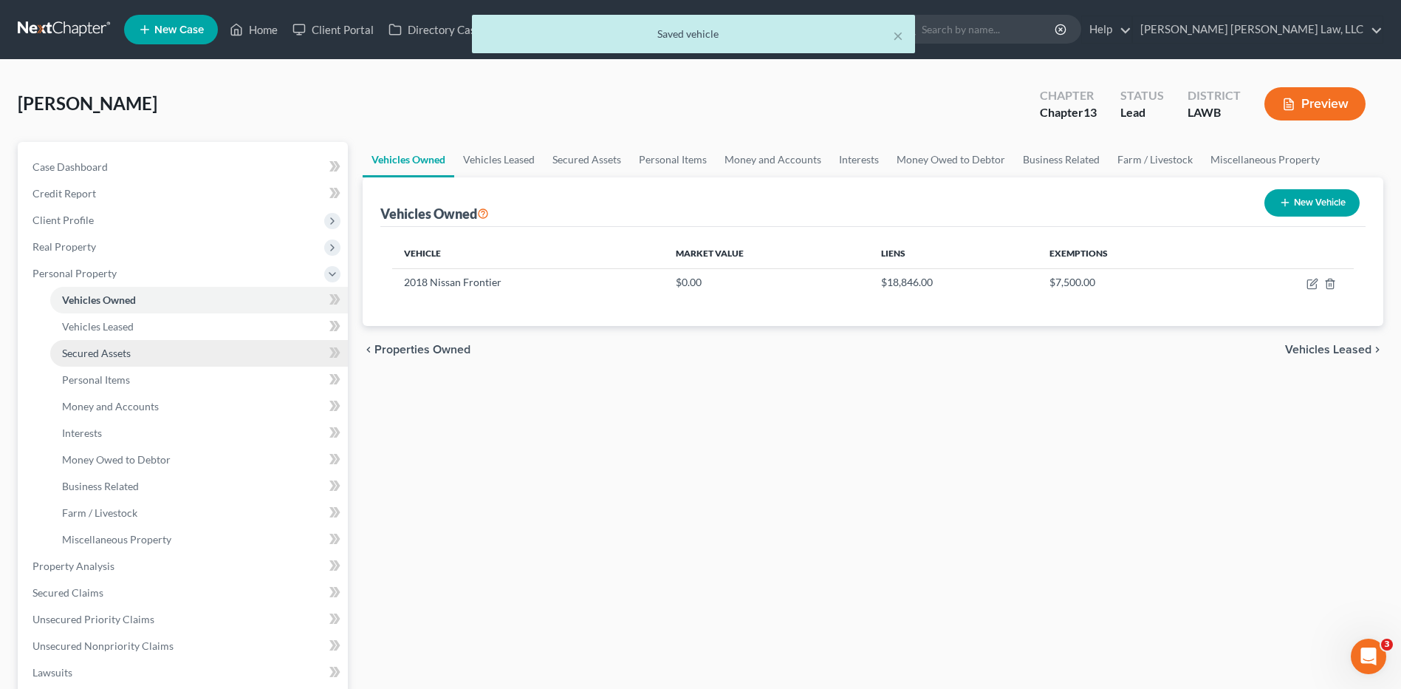
click at [98, 351] on span "Secured Assets" at bounding box center [96, 352] width 69 height 13
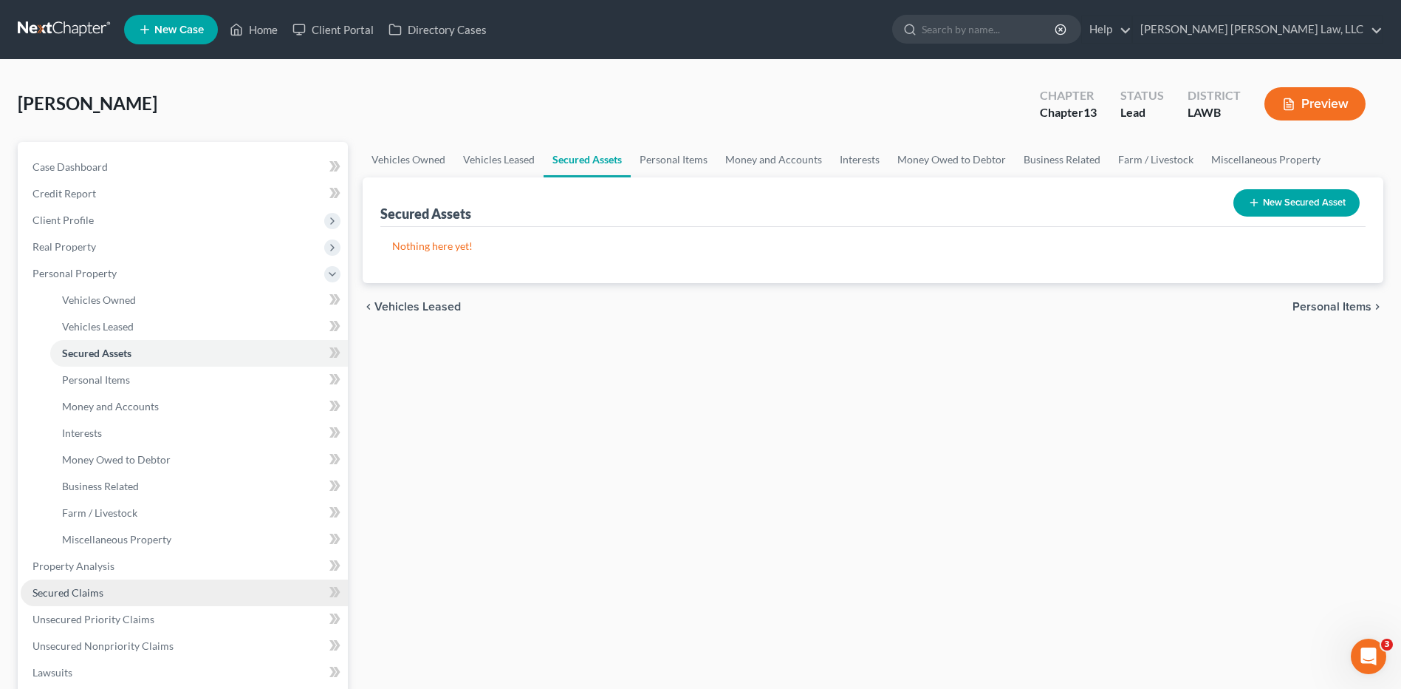
click at [80, 590] on span "Secured Claims" at bounding box center [68, 592] width 71 height 13
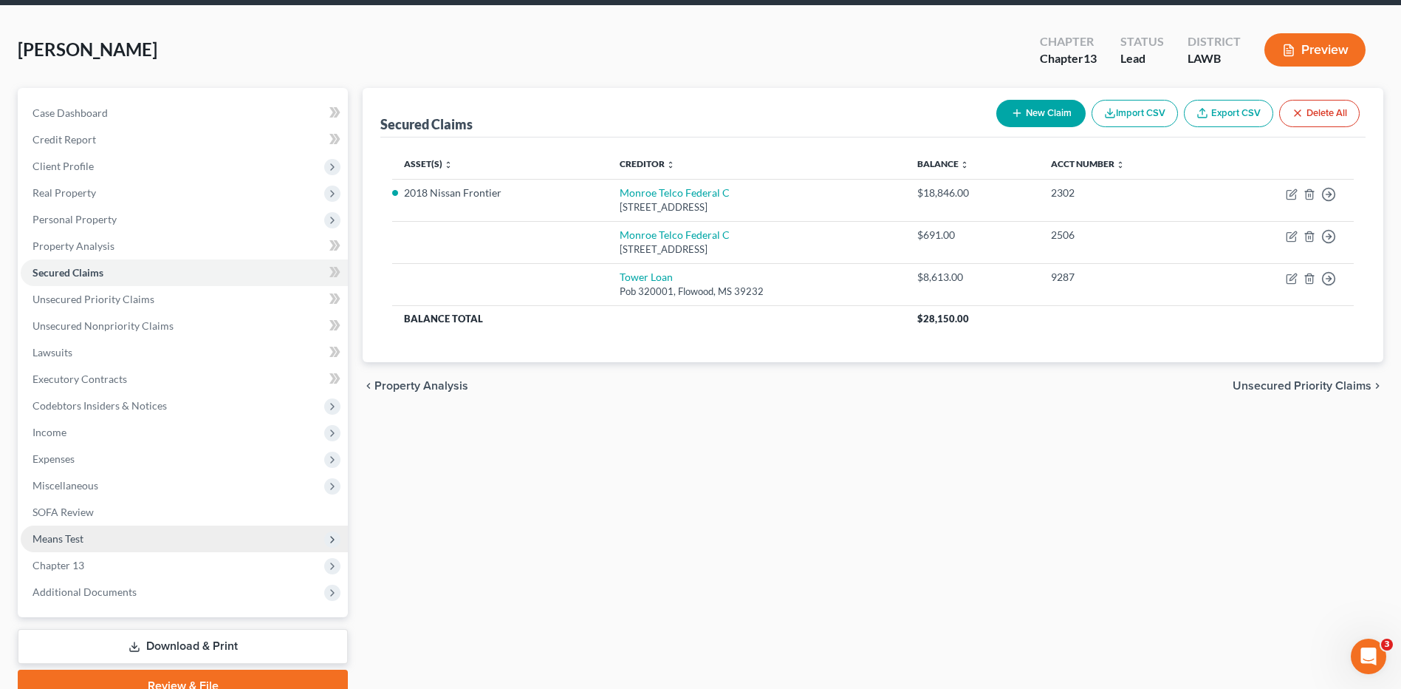
scroll to position [123, 0]
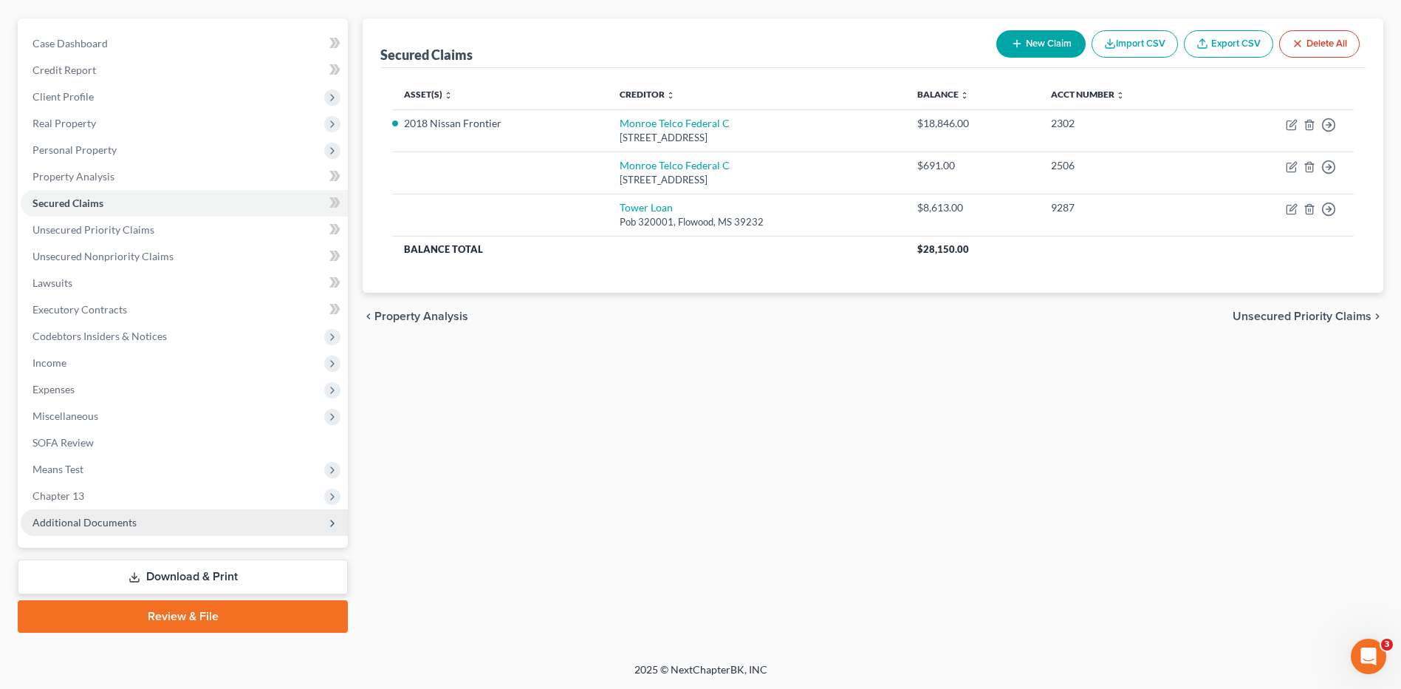
click at [134, 522] on span "Additional Documents" at bounding box center [184, 522] width 327 height 27
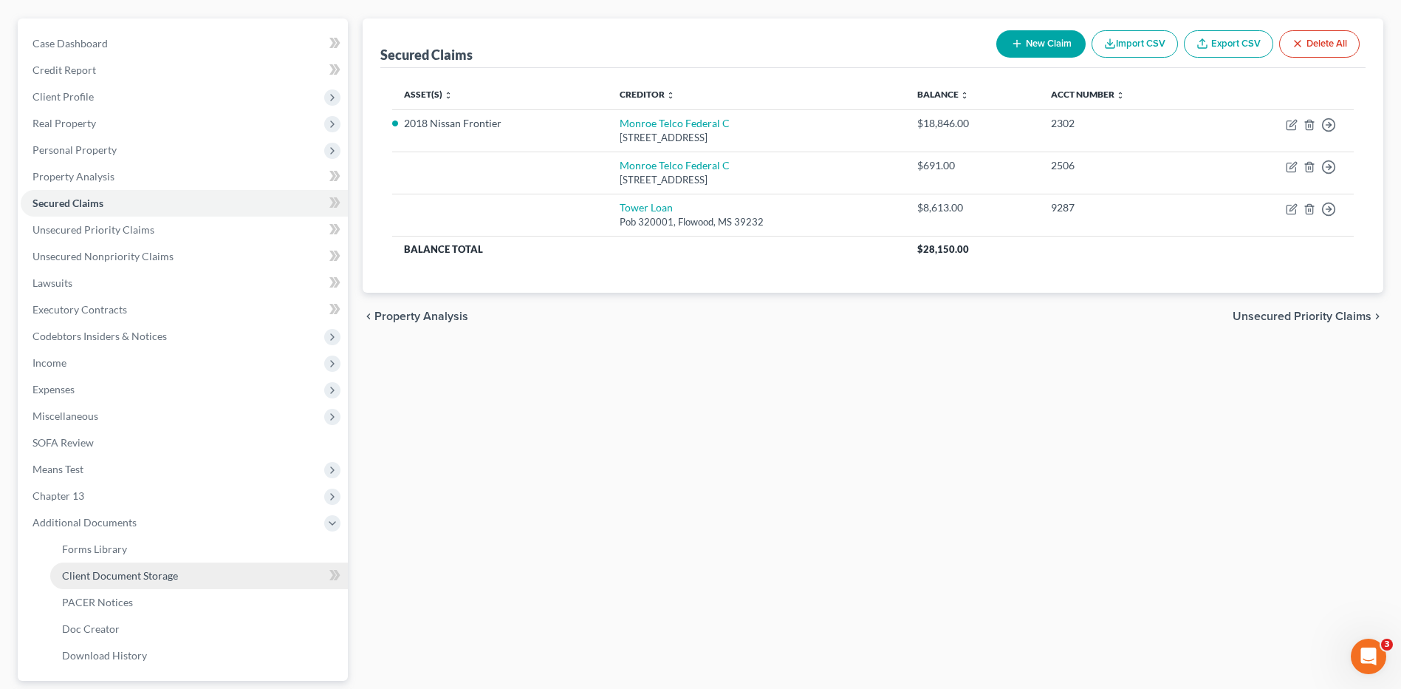
click at [140, 578] on span "Client Document Storage" at bounding box center [120, 575] width 116 height 13
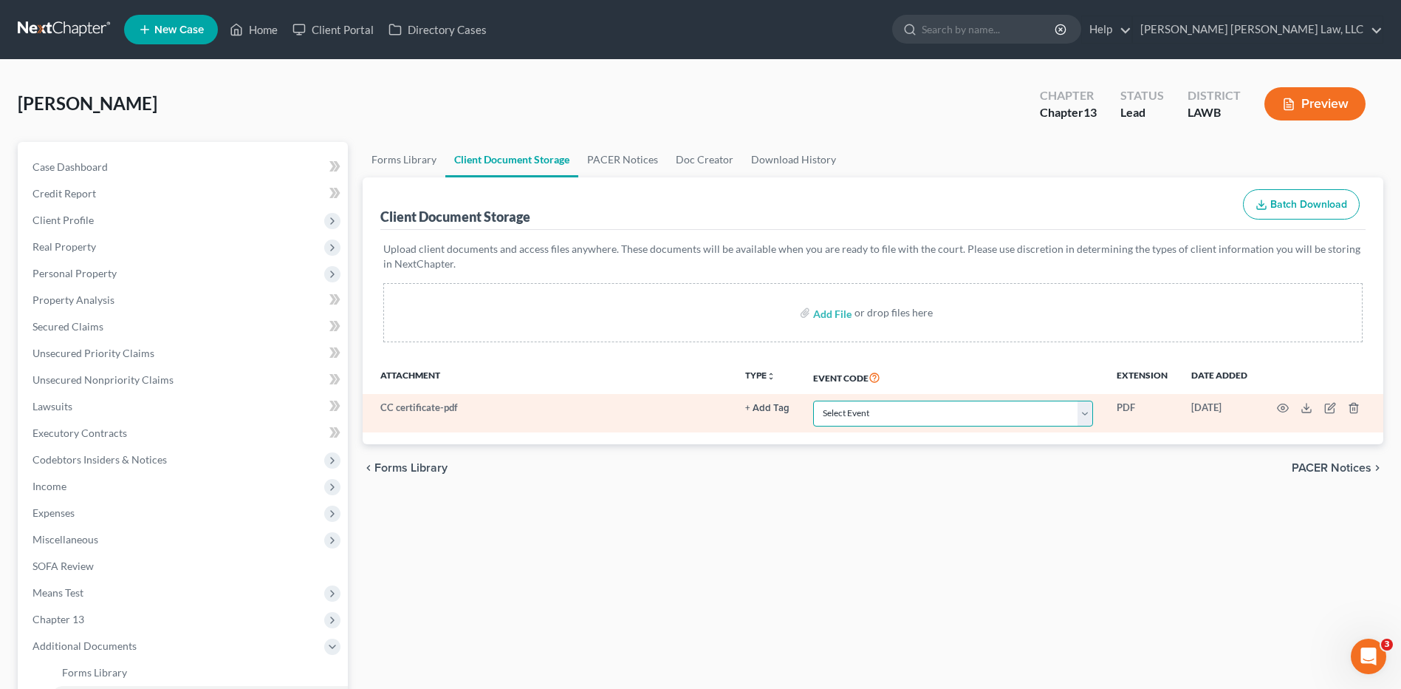
click at [875, 420] on select "Select Event 20 Largest Unsecured Creditors Amended Creditor Matrix (Fee) Amend…" at bounding box center [953, 413] width 280 height 26
select select "9"
click at [813, 400] on select "Select Event 20 Largest Unsecured Creditors Amended Creditor Matrix (Fee) Amend…" at bounding box center [953, 413] width 280 height 26
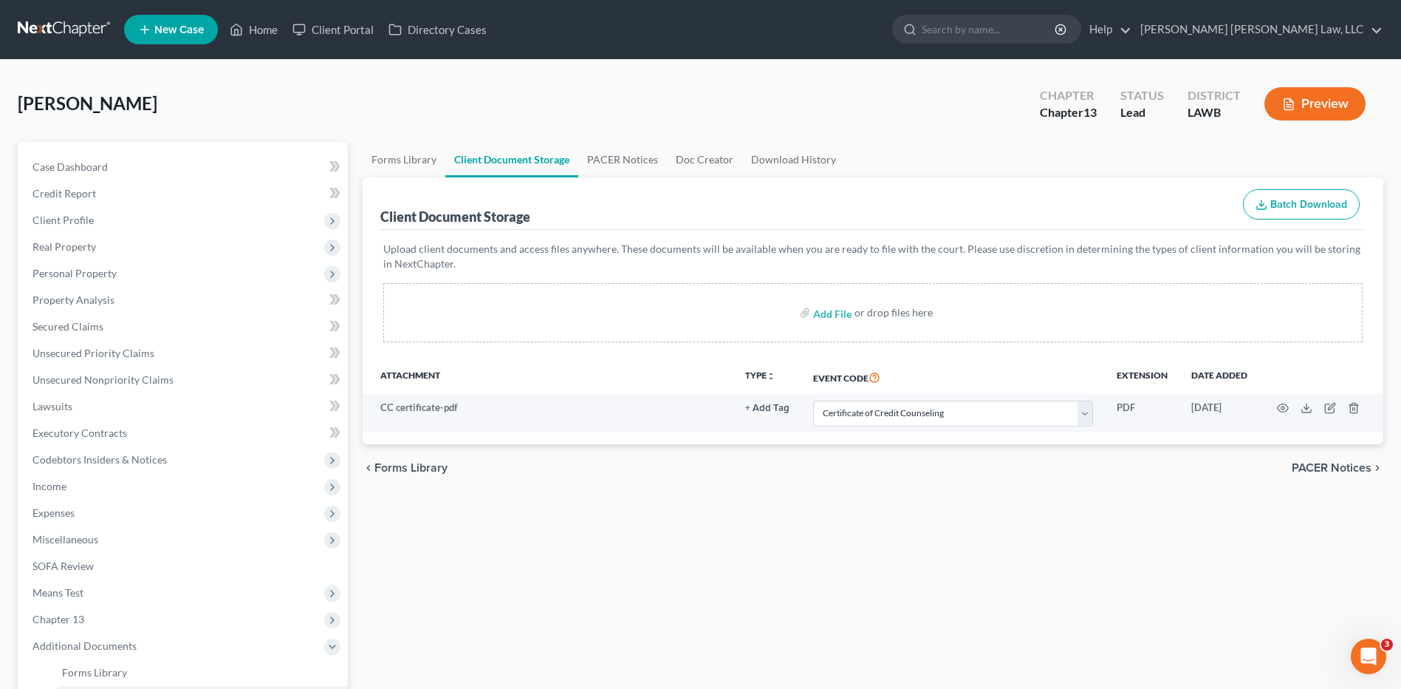
click at [46, 27] on link at bounding box center [65, 29] width 95 height 27
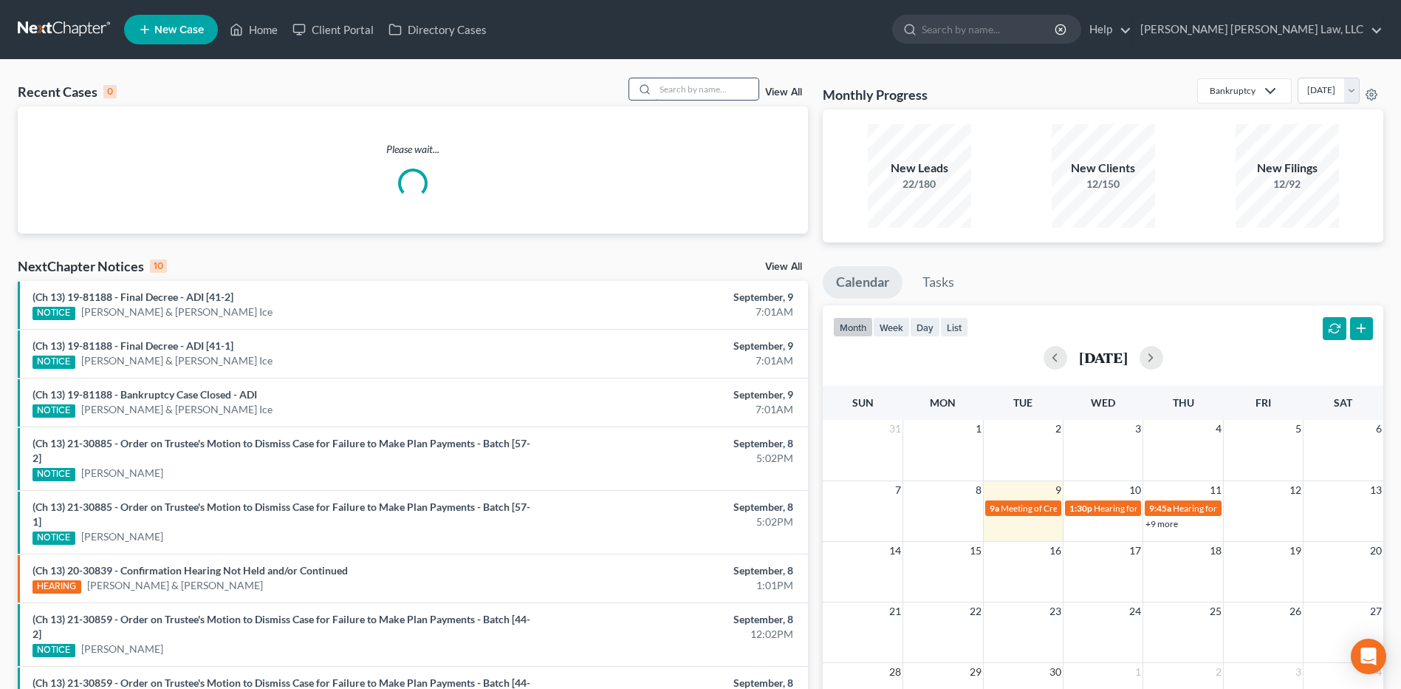
click at [696, 91] on input "search" at bounding box center [706, 88] width 103 height 21
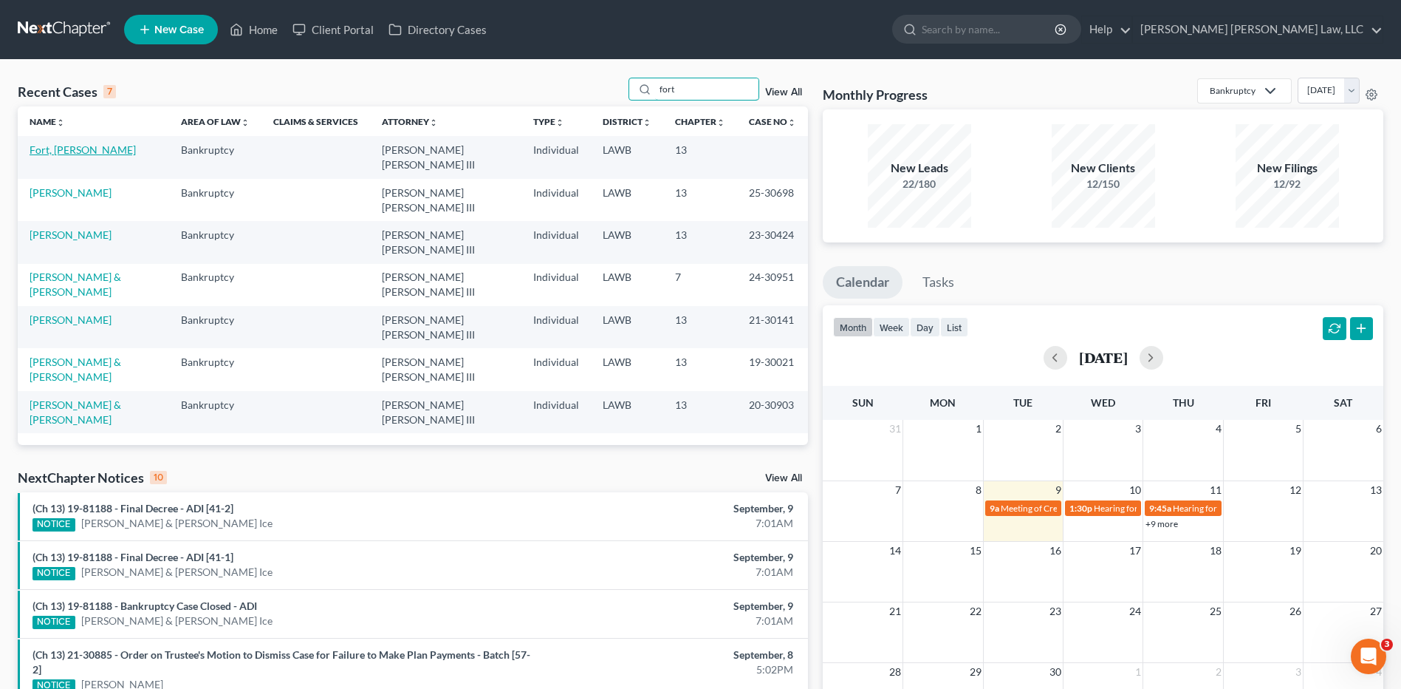
type input "fort"
click at [52, 151] on link "Fort, [PERSON_NAME]" at bounding box center [83, 149] width 106 height 13
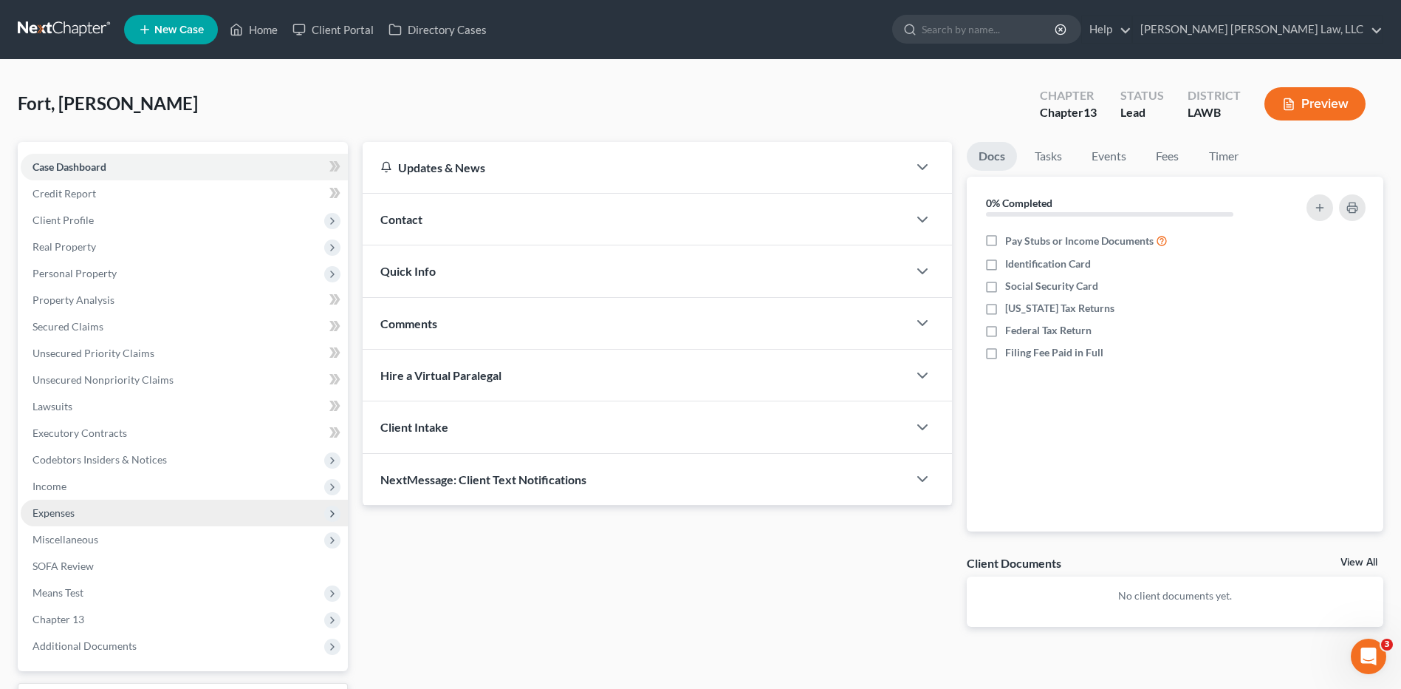
click at [52, 508] on span "Expenses" at bounding box center [54, 512] width 42 height 13
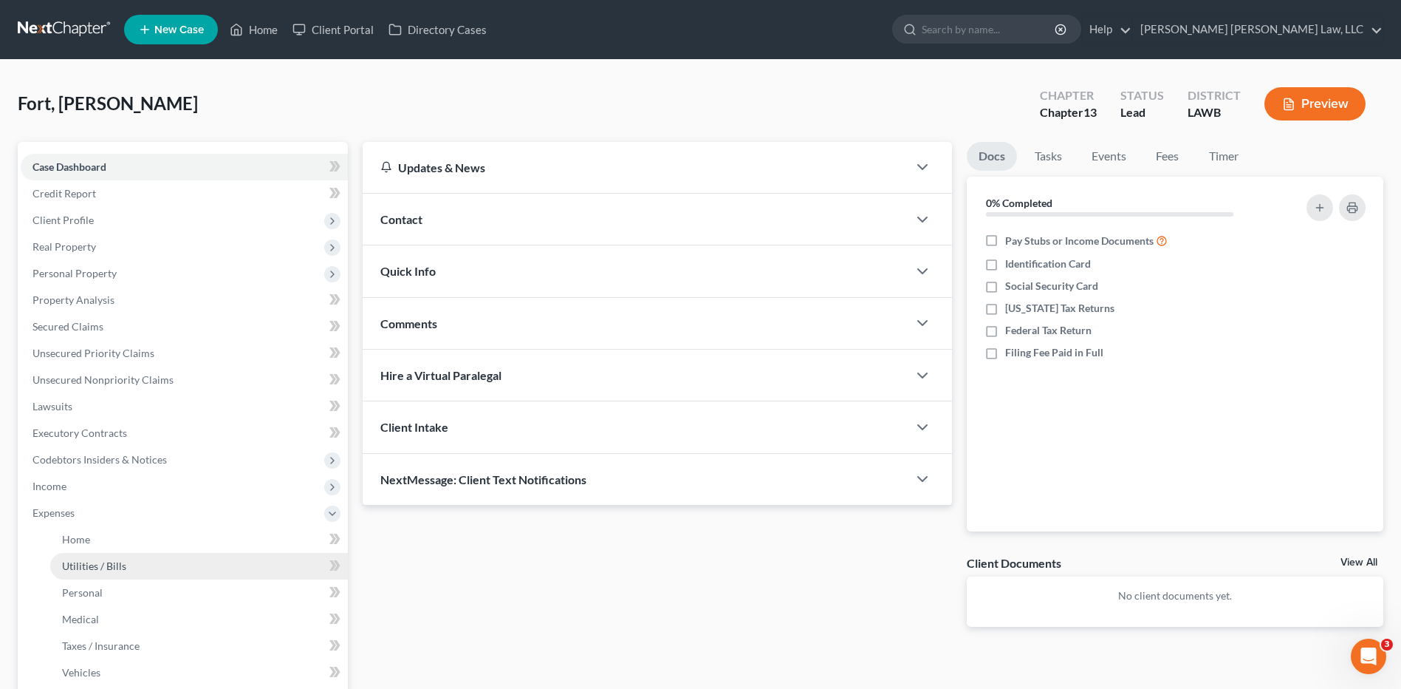
click at [82, 573] on link "Utilities / Bills" at bounding box center [199, 566] width 298 height 27
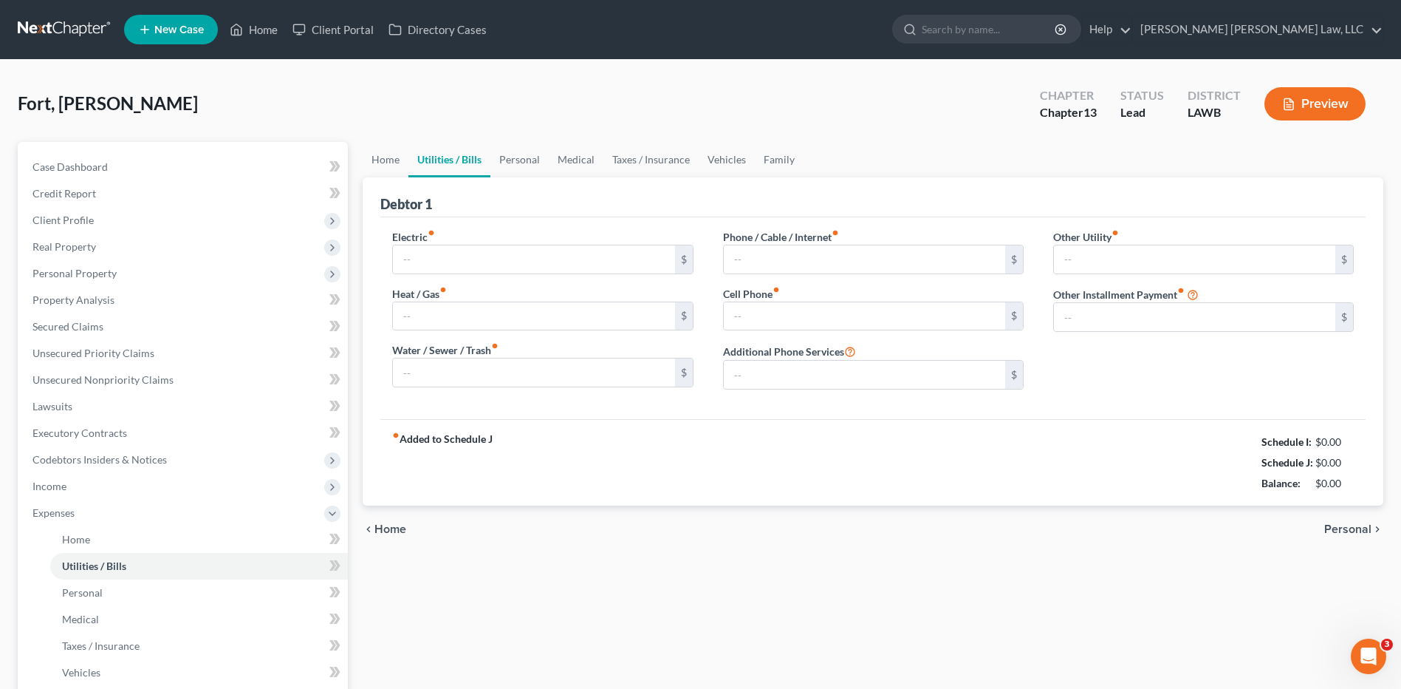
type input "200.00"
type input "0.00"
type input "50.00"
type input "0.00"
type input "45.00"
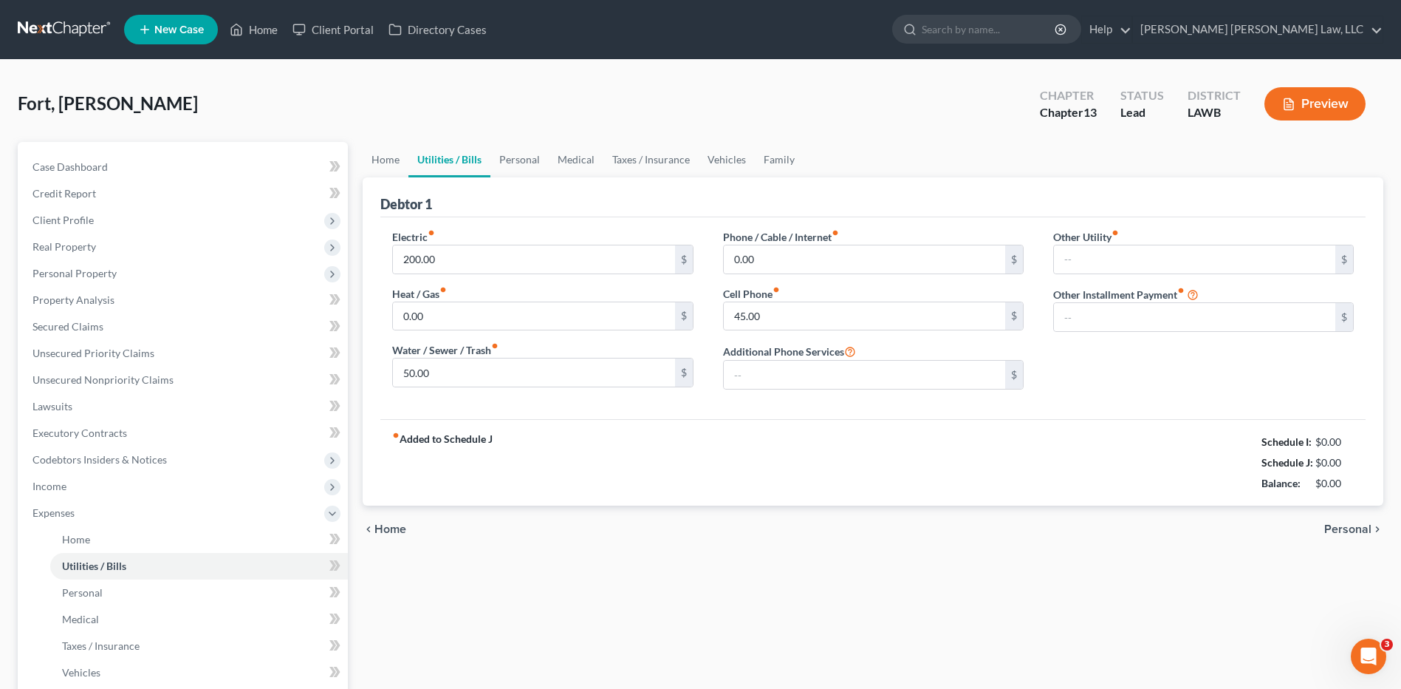
type input "0.00"
click at [371, 165] on link "Home" at bounding box center [386, 159] width 46 height 35
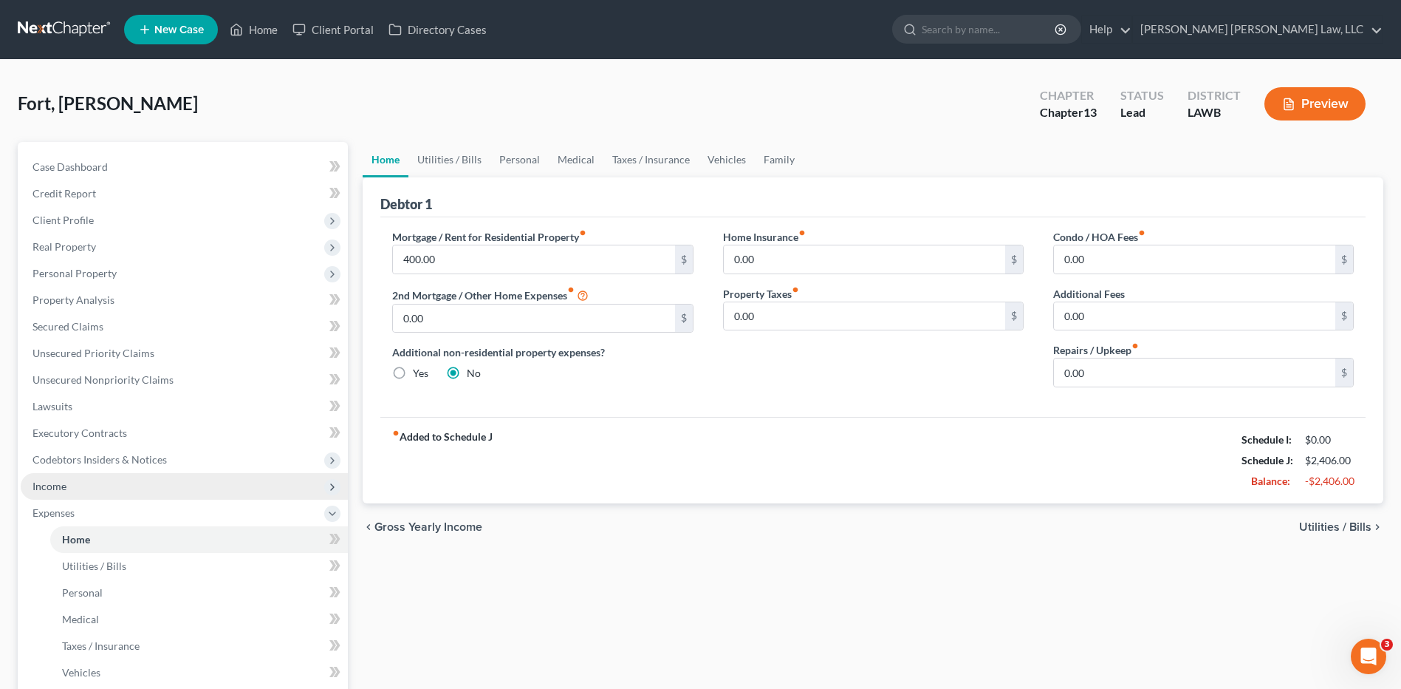
click at [69, 479] on span "Income" at bounding box center [184, 486] width 327 height 27
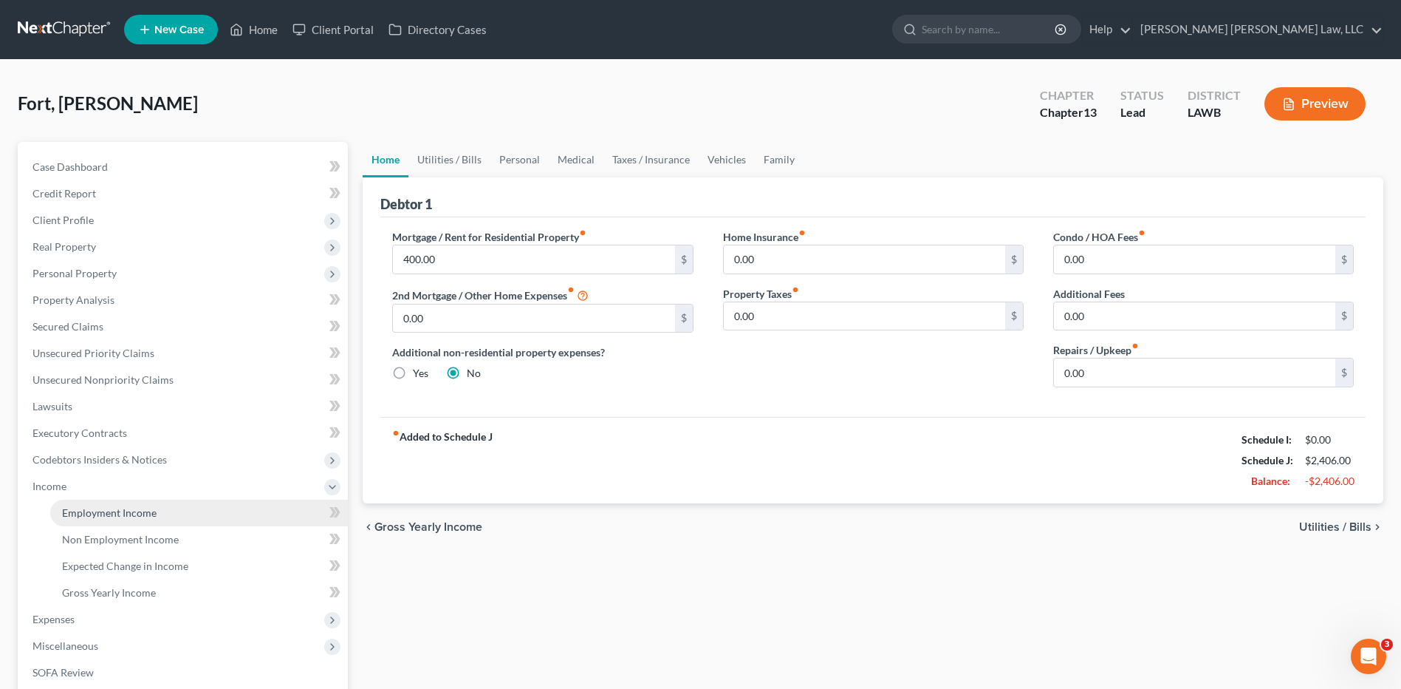
click at [117, 510] on span "Employment Income" at bounding box center [109, 512] width 95 height 13
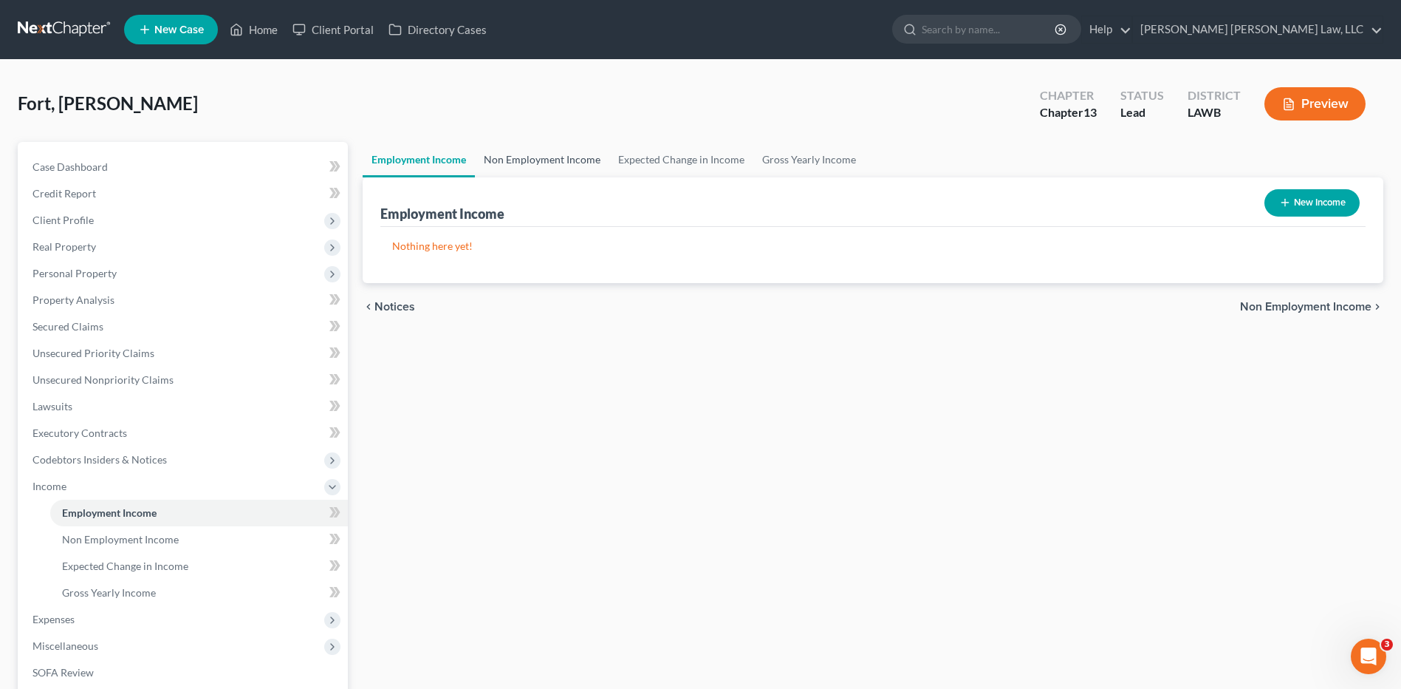
click at [488, 156] on link "Non Employment Income" at bounding box center [542, 159] width 134 height 35
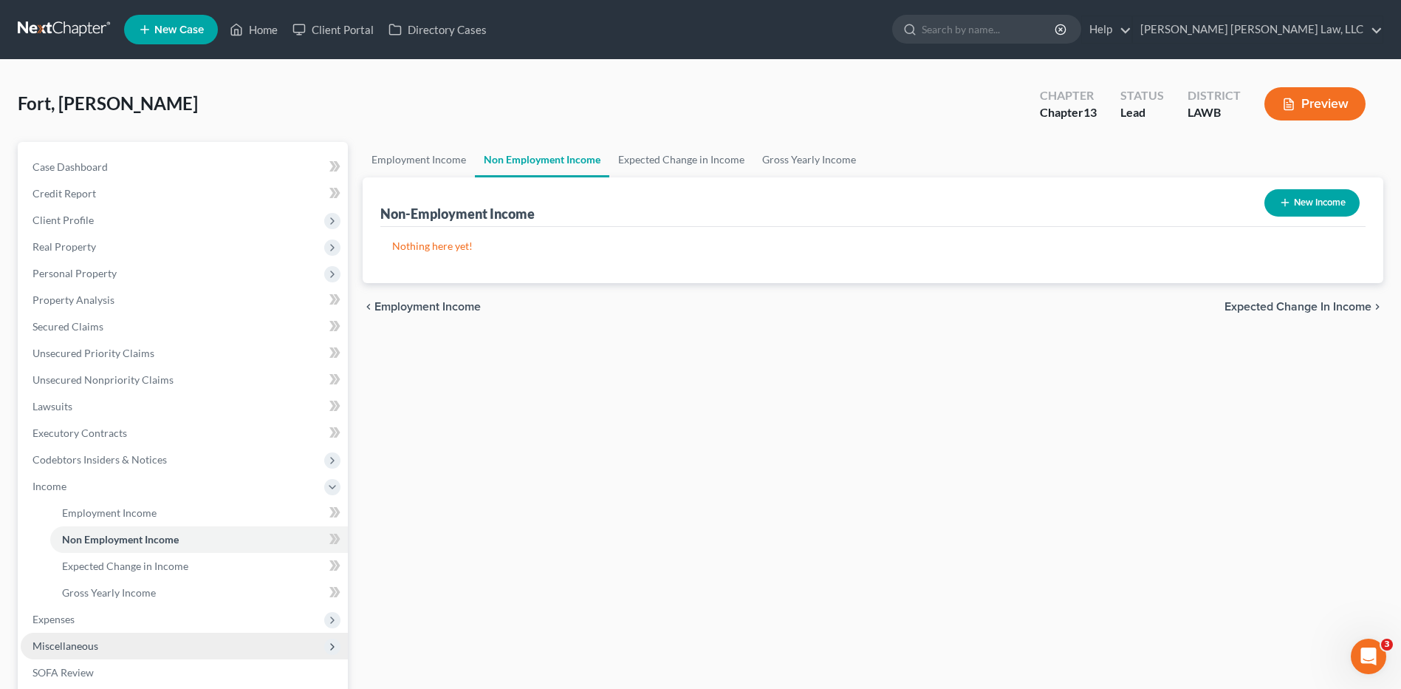
click at [69, 637] on span "Miscellaneous" at bounding box center [184, 645] width 327 height 27
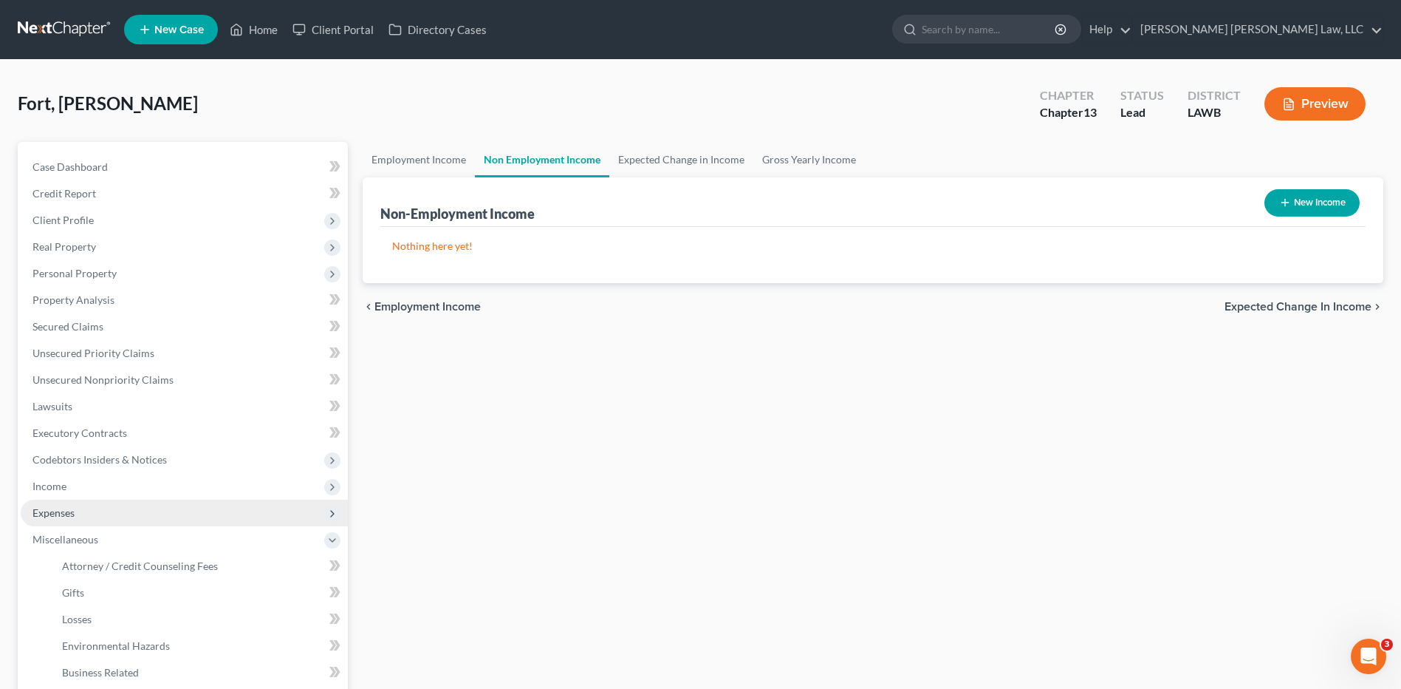
click at [61, 508] on span "Expenses" at bounding box center [54, 512] width 42 height 13
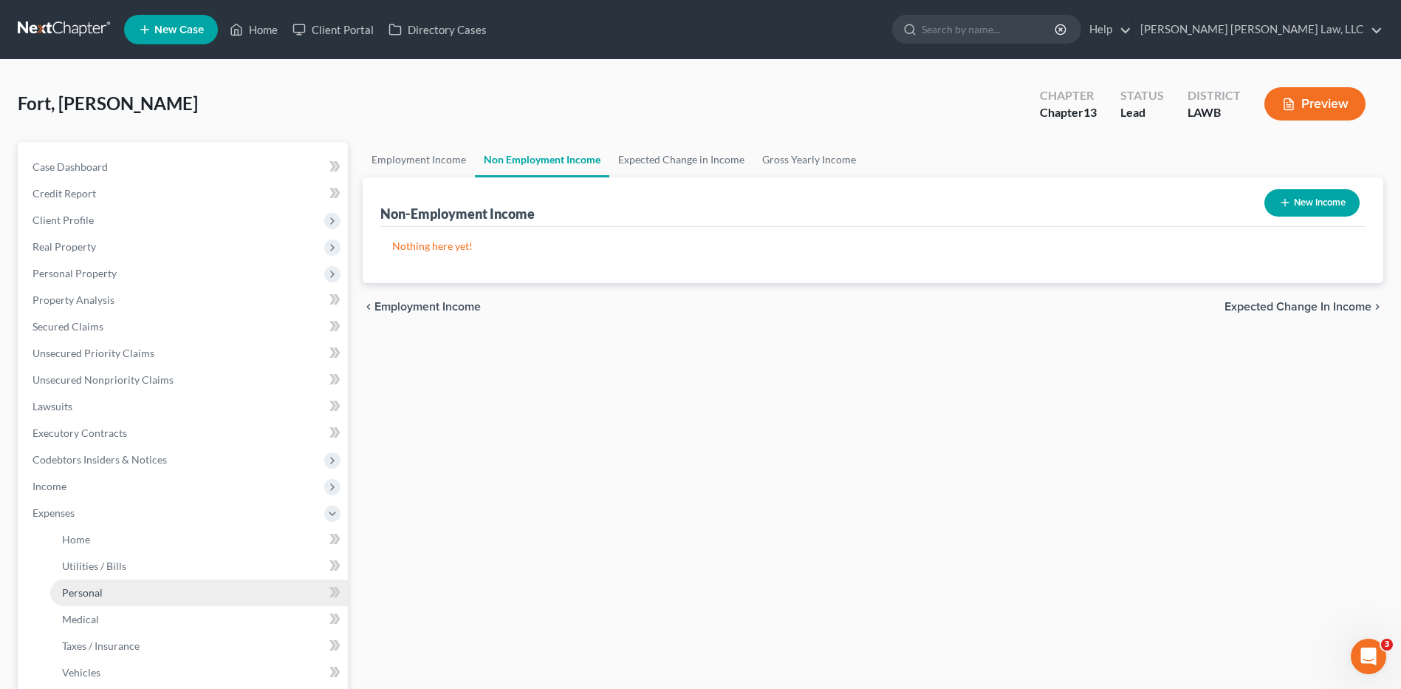
click at [97, 595] on span "Personal" at bounding box center [82, 592] width 41 height 13
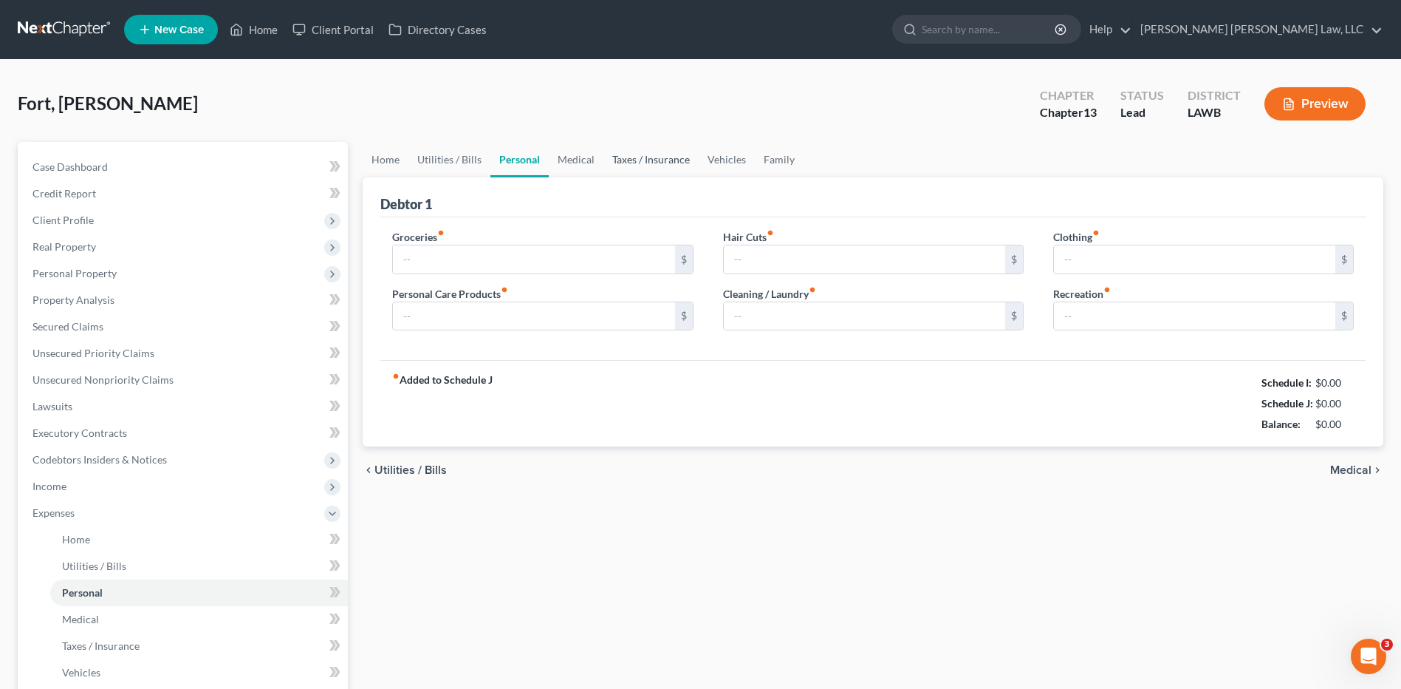
type input "487.00"
type input "0.00"
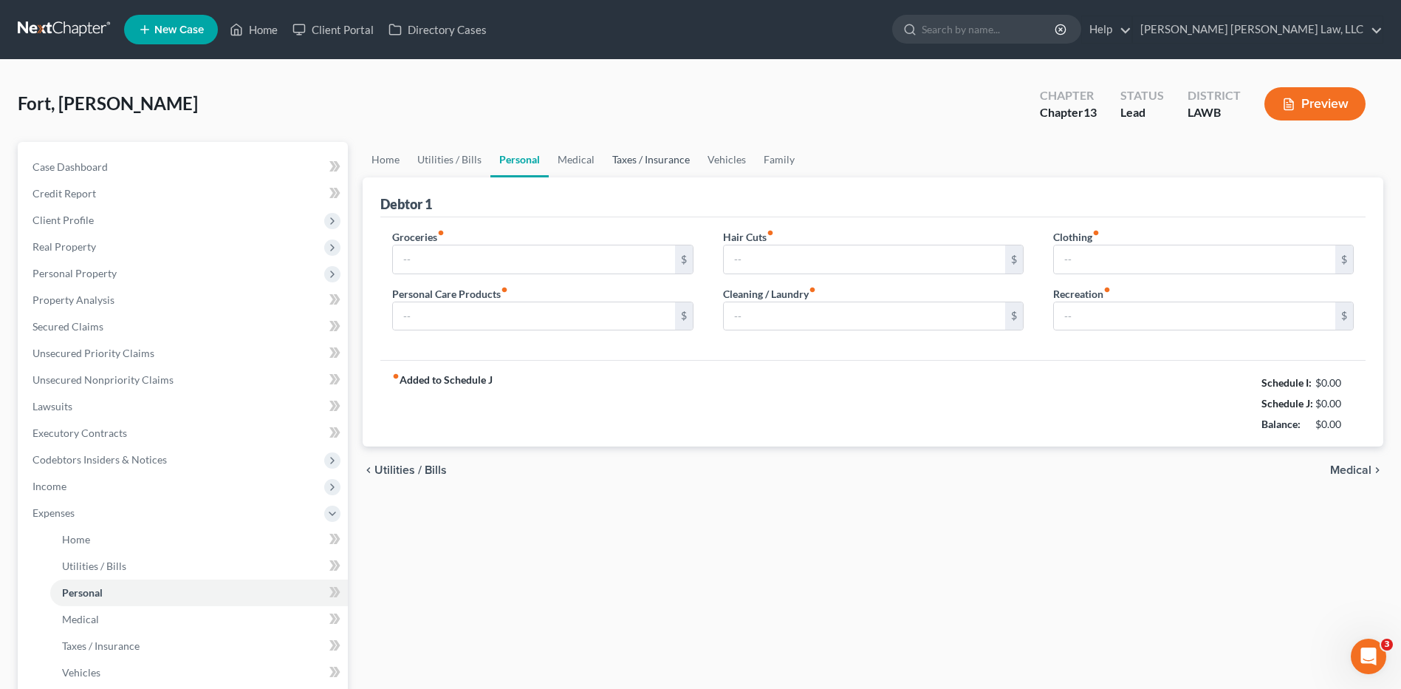
type input "0.00"
click at [67, 27] on link at bounding box center [65, 29] width 95 height 27
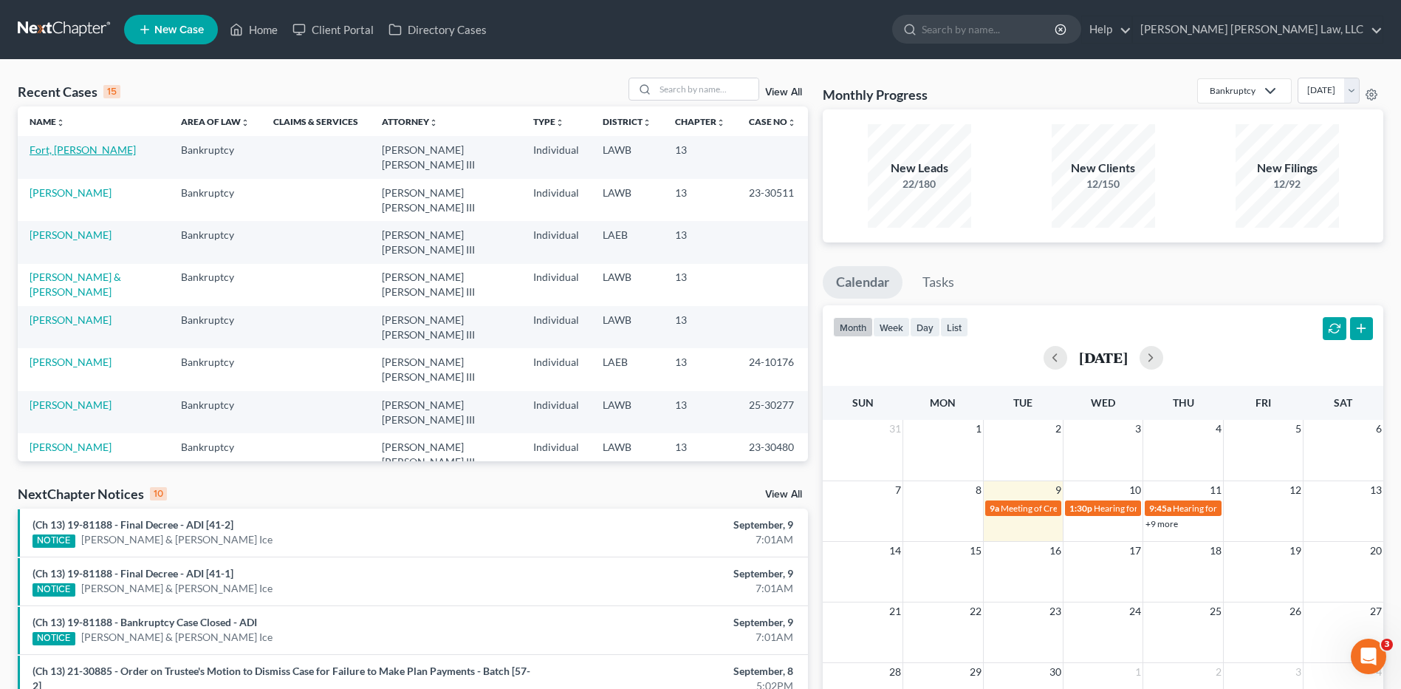
click at [52, 149] on link "Fort, [PERSON_NAME]" at bounding box center [83, 149] width 106 height 13
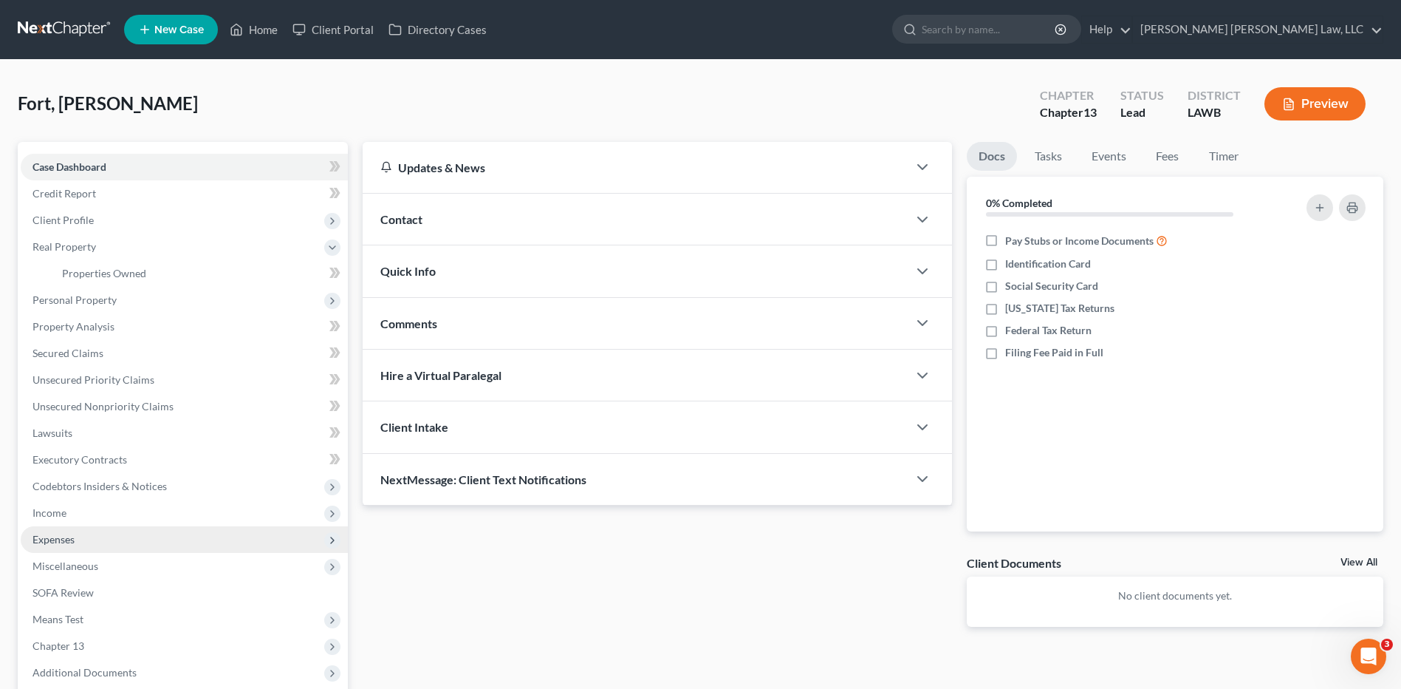
click at [44, 540] on span "Expenses" at bounding box center [54, 539] width 42 height 13
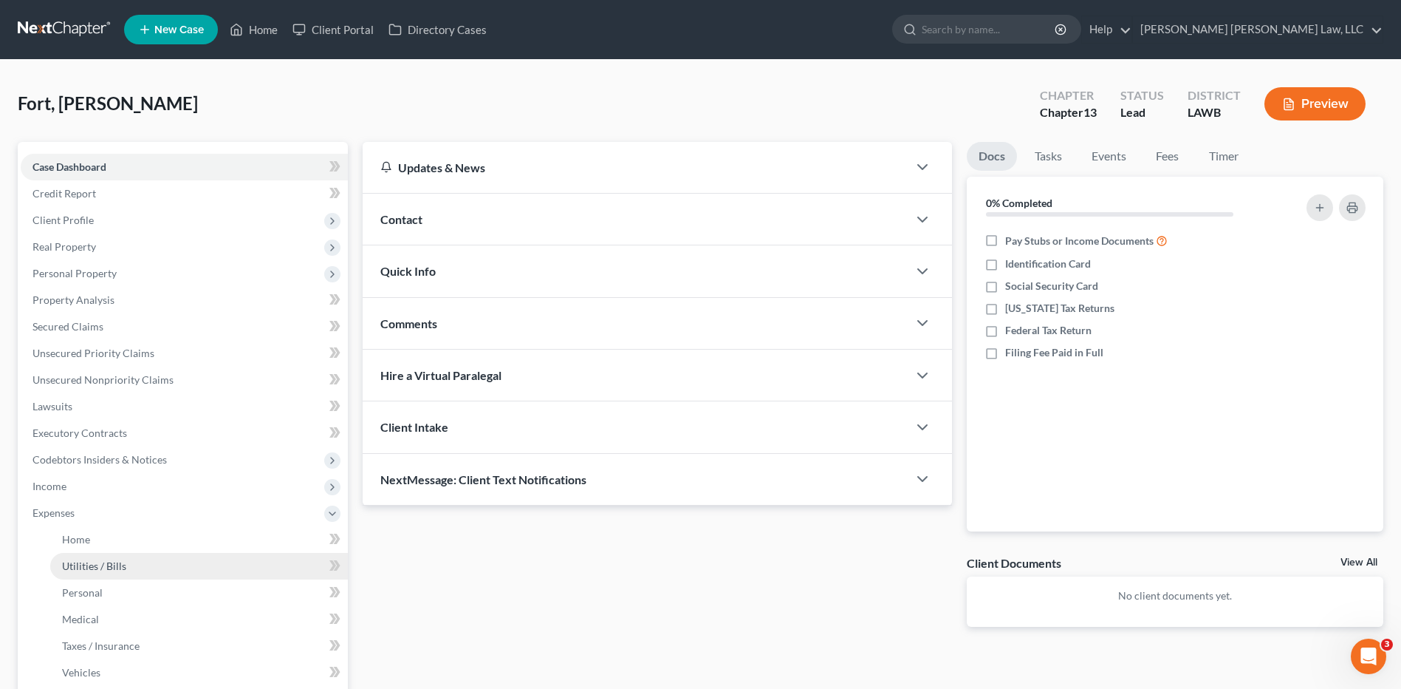
click at [81, 556] on link "Utilities / Bills" at bounding box center [199, 566] width 298 height 27
click at [95, 578] on link "Utilities / Bills" at bounding box center [199, 566] width 298 height 27
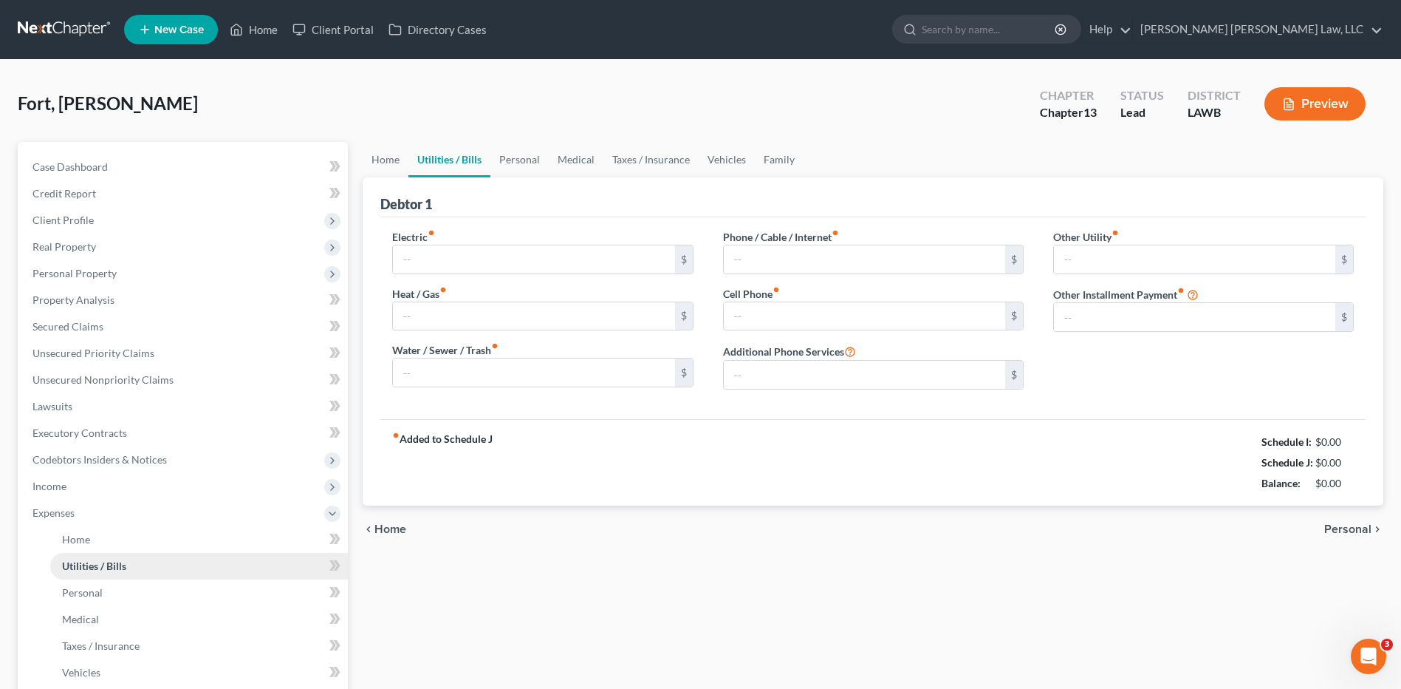
type input "200.00"
type input "0.00"
type input "50.00"
type input "0.00"
type input "45.00"
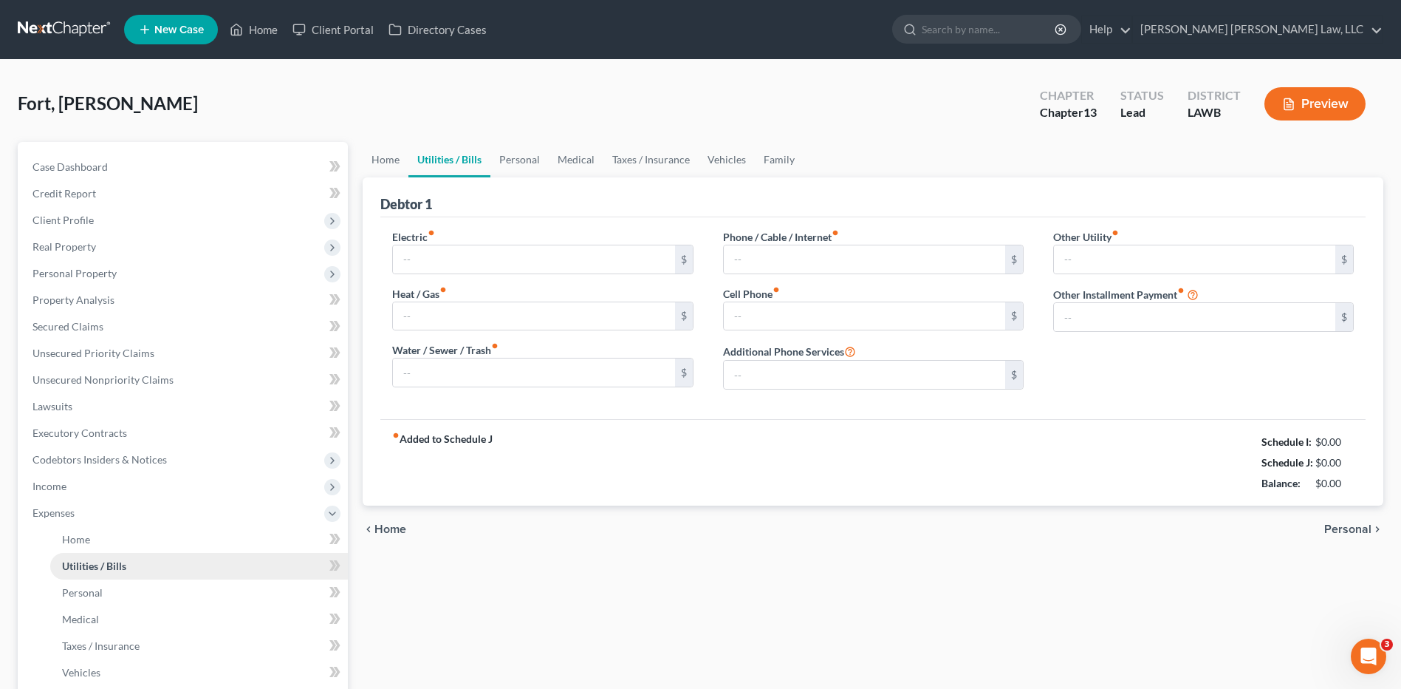
type input "0.00"
click at [66, 35] on link at bounding box center [65, 29] width 95 height 27
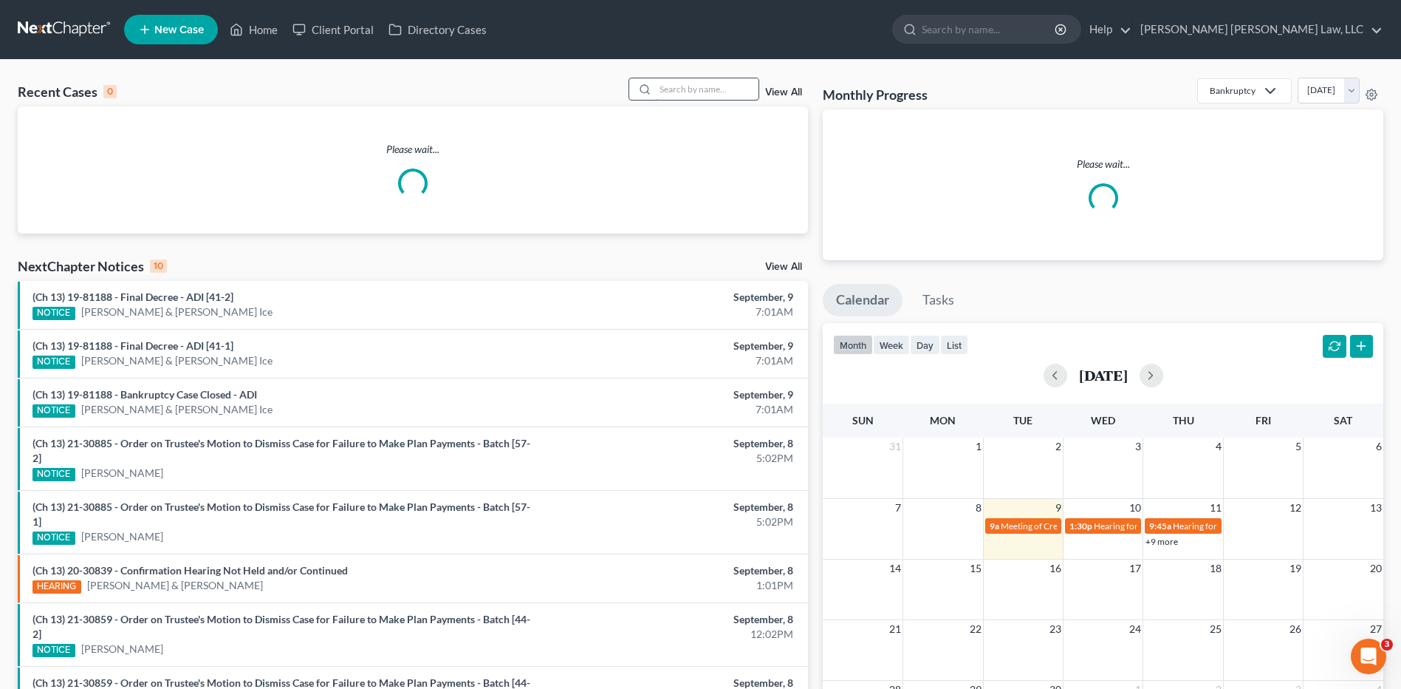
click at [703, 89] on input "search" at bounding box center [706, 88] width 103 height 21
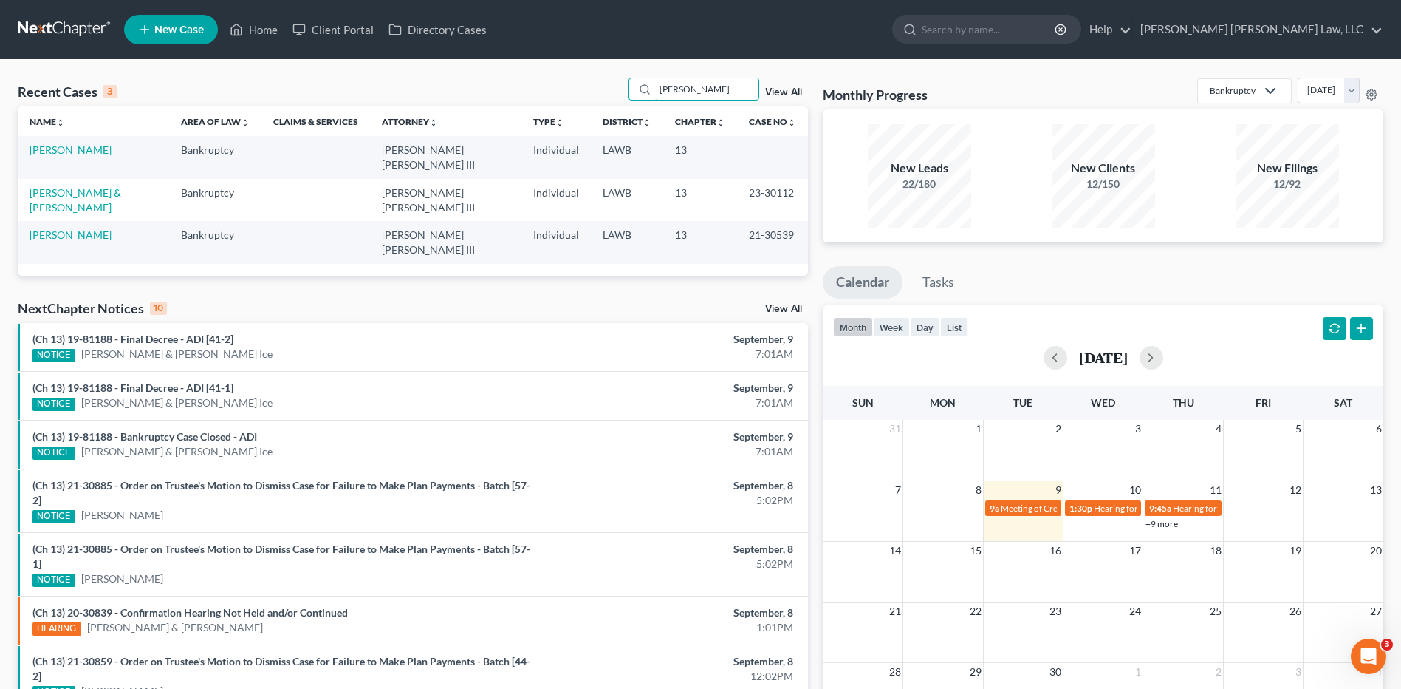
type input "[PERSON_NAME]"
click at [53, 154] on link "[PERSON_NAME]" at bounding box center [71, 149] width 82 height 13
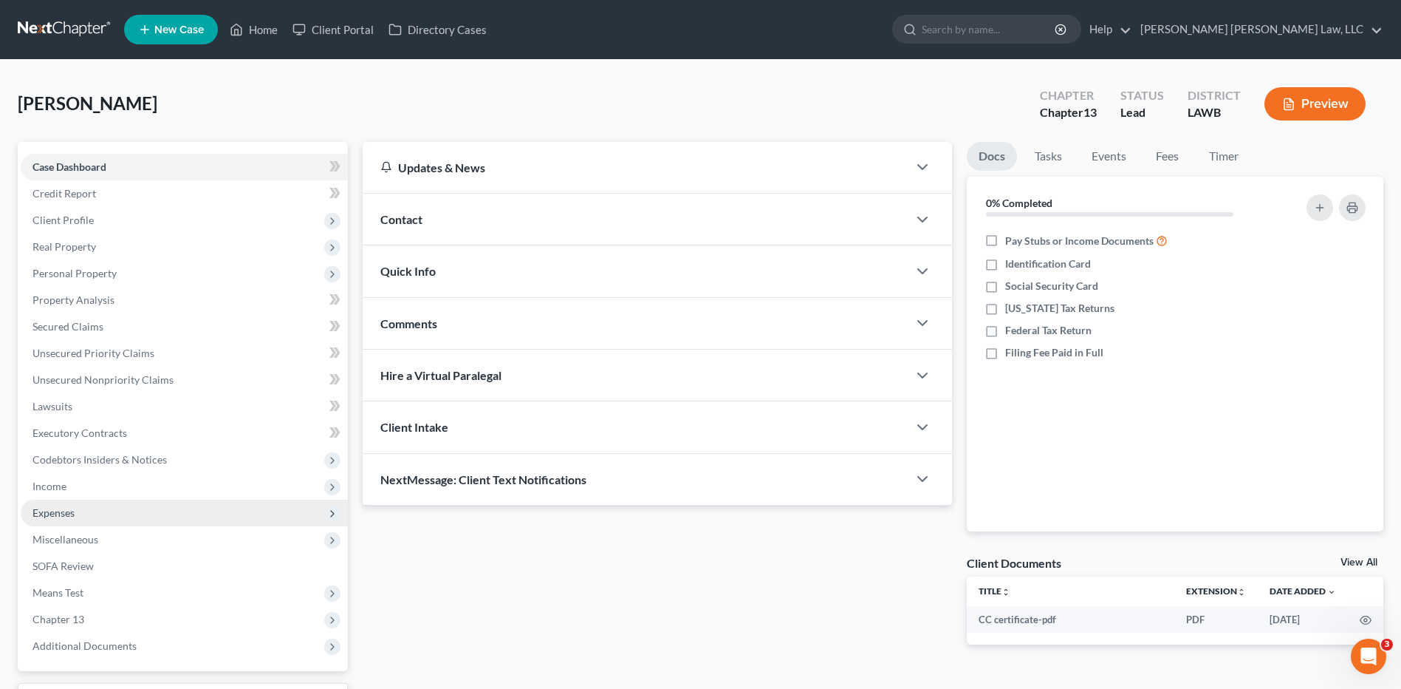
click at [71, 509] on span "Expenses" at bounding box center [54, 512] width 42 height 13
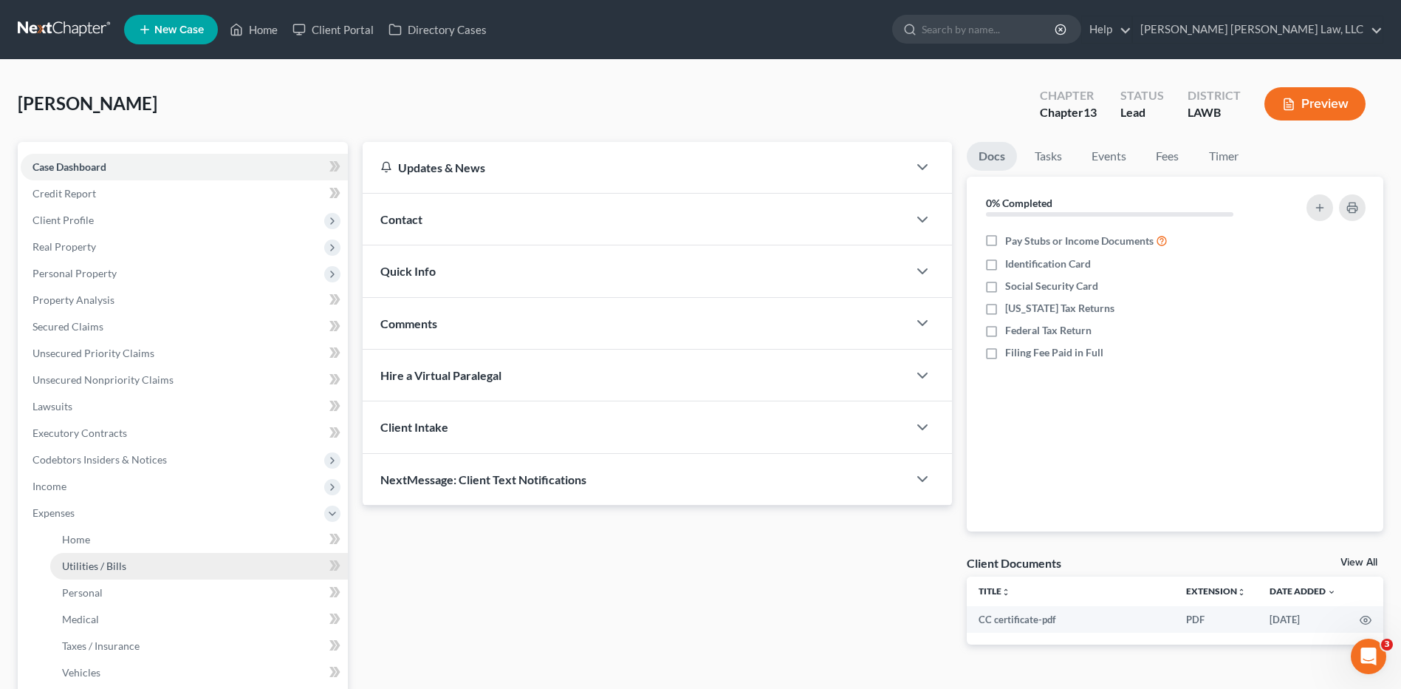
click at [72, 557] on link "Utilities / Bills" at bounding box center [199, 566] width 298 height 27
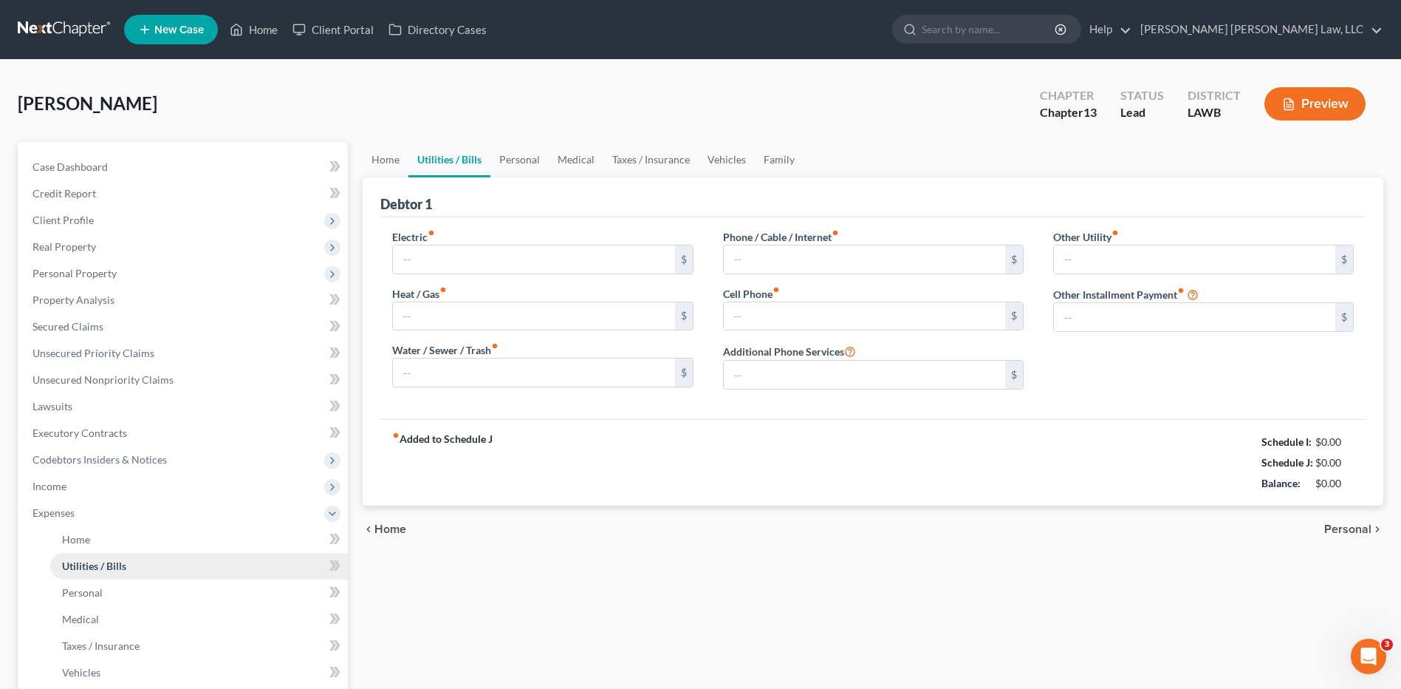
type input "150.00"
type input "40.00"
type input "59.00"
type input "65.00"
type input "100.00"
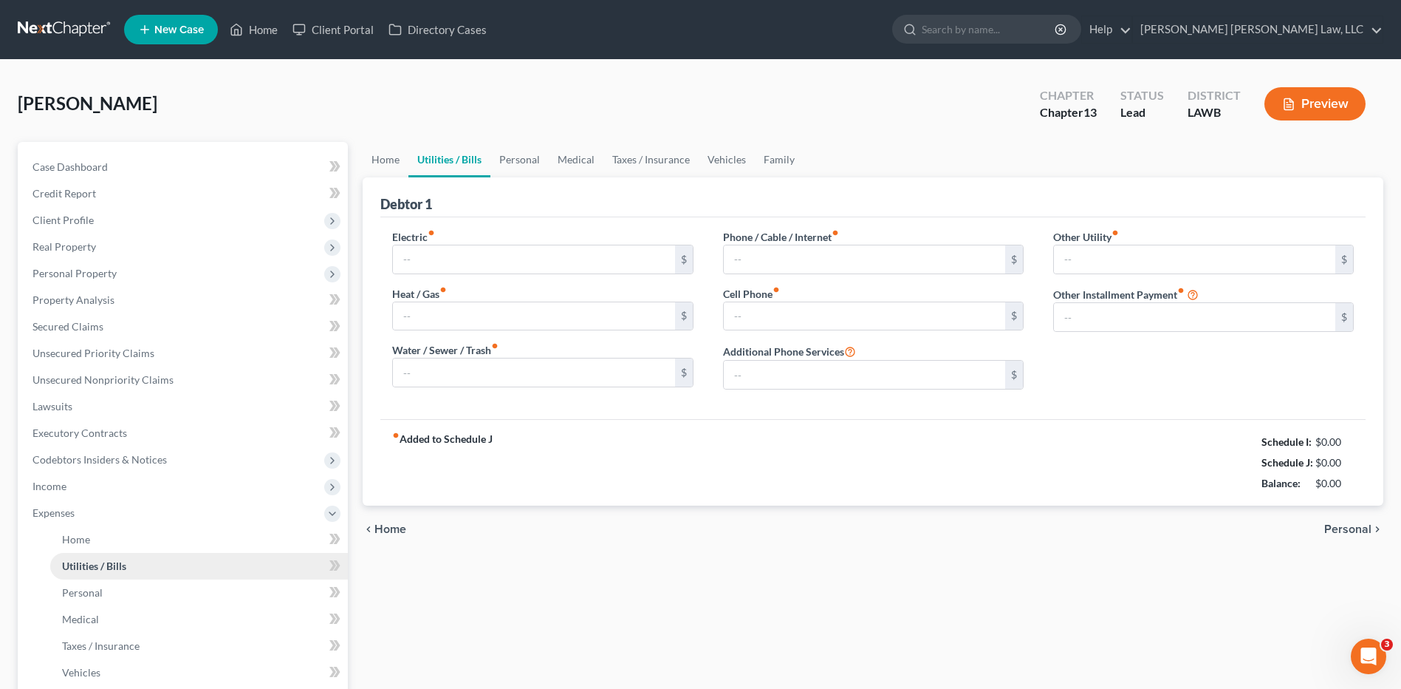
type input "0.00"
click at [90, 559] on span "Utilities / Bills" at bounding box center [94, 565] width 64 height 13
click at [542, 162] on link "Personal" at bounding box center [520, 159] width 58 height 35
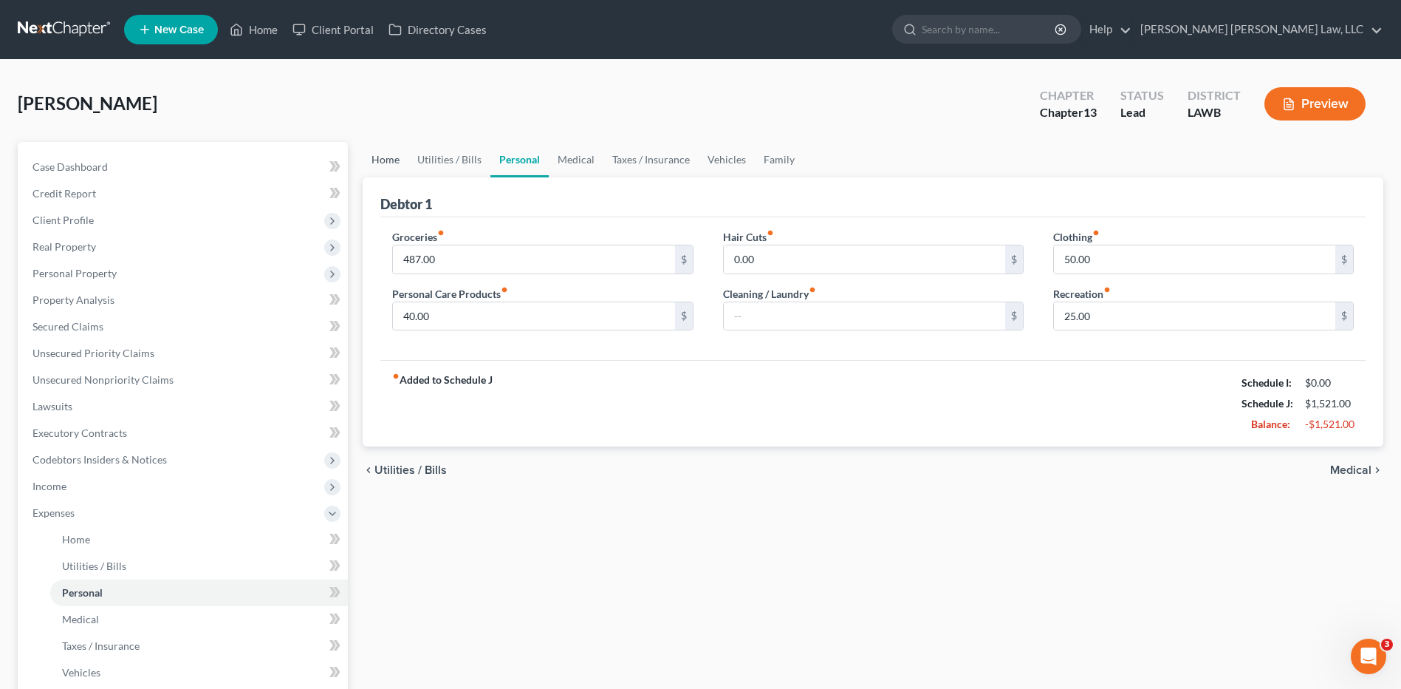
click at [403, 159] on link "Home" at bounding box center [386, 159] width 46 height 35
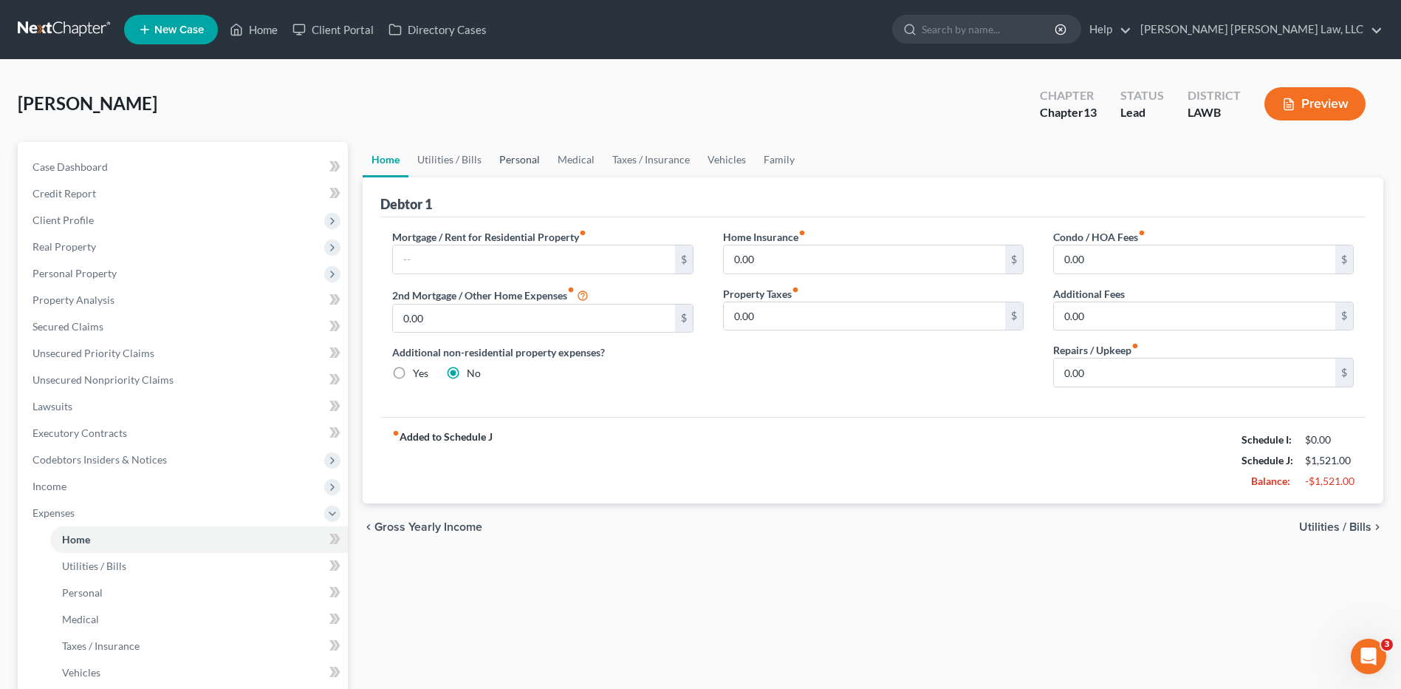
click at [497, 163] on link "Personal" at bounding box center [520, 159] width 58 height 35
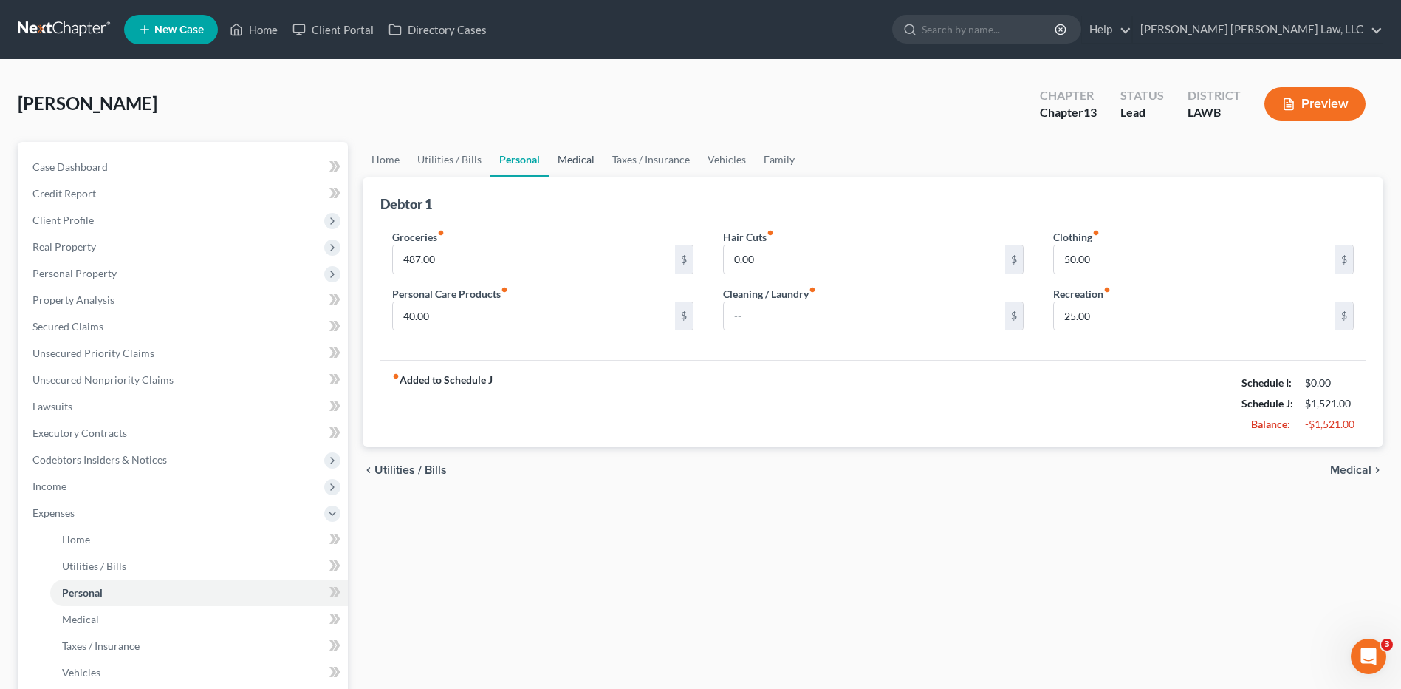
click at [579, 160] on link "Medical" at bounding box center [576, 159] width 55 height 35
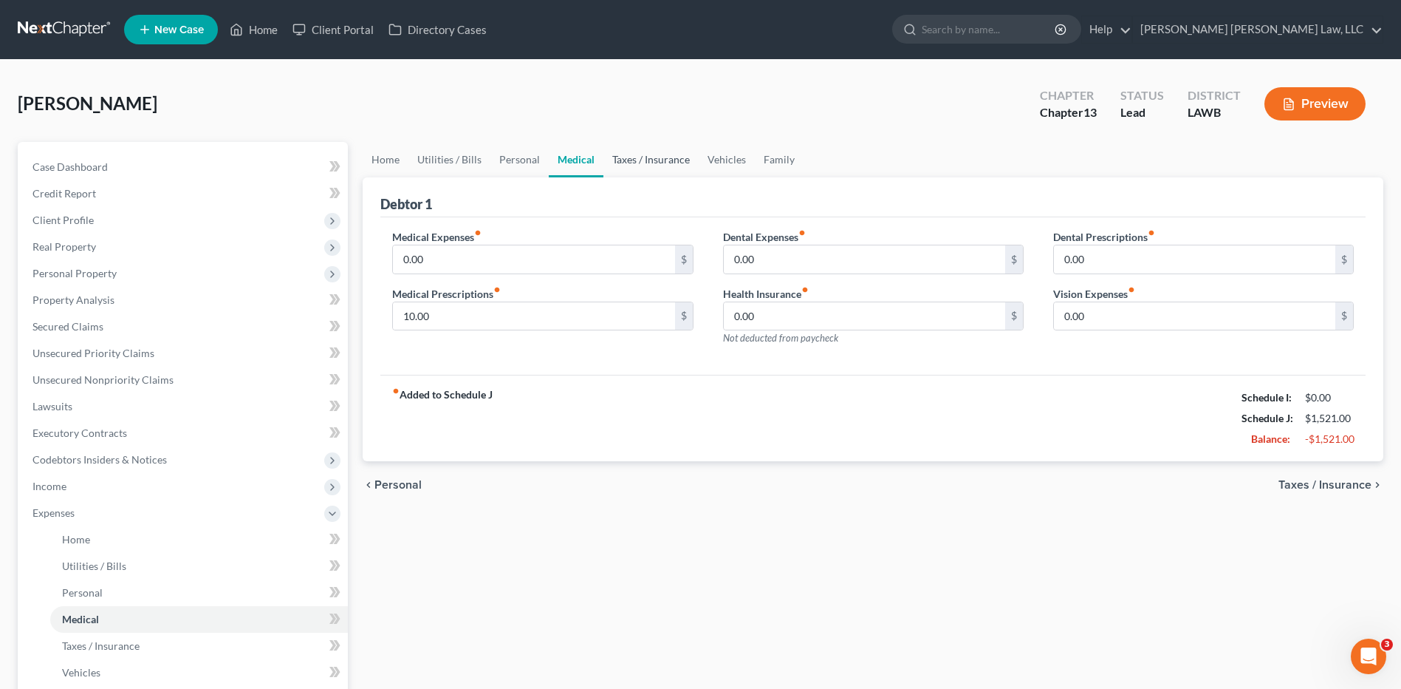
click at [612, 159] on link "Taxes / Insurance" at bounding box center [651, 159] width 95 height 35
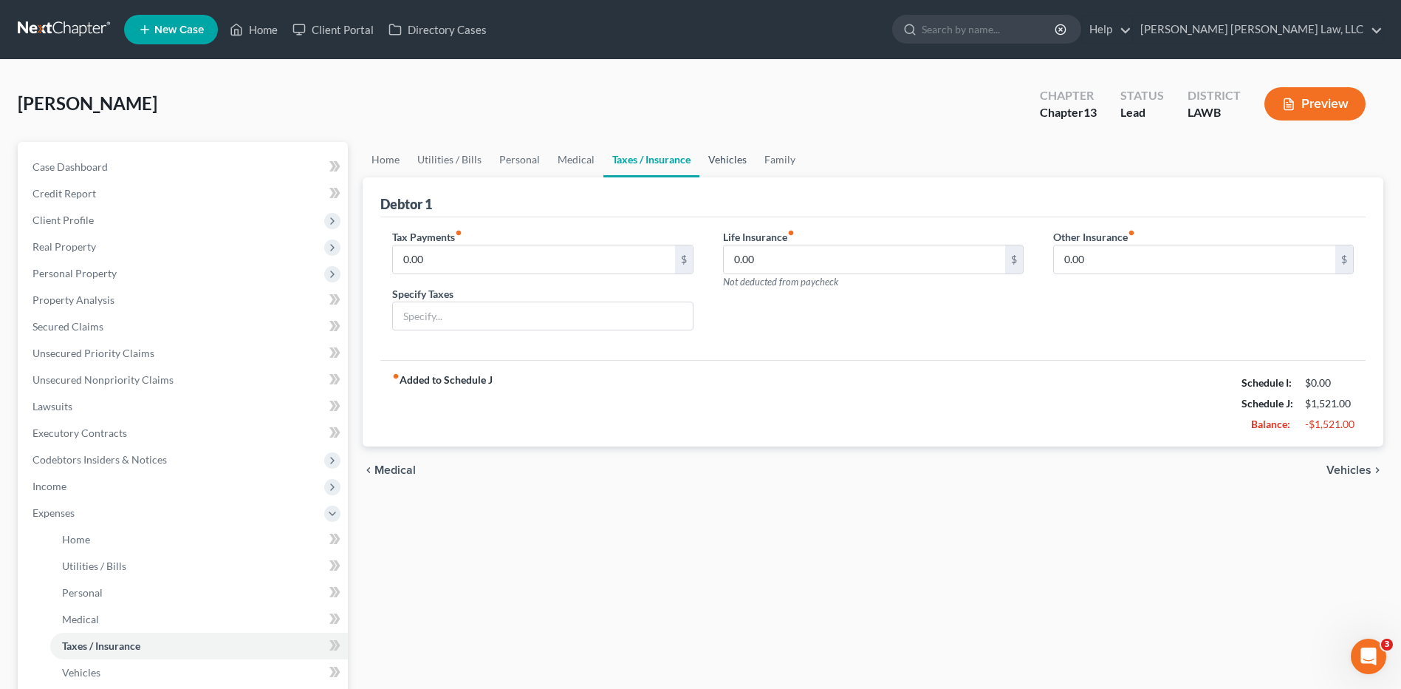
click at [713, 161] on link "Vehicles" at bounding box center [728, 159] width 56 height 35
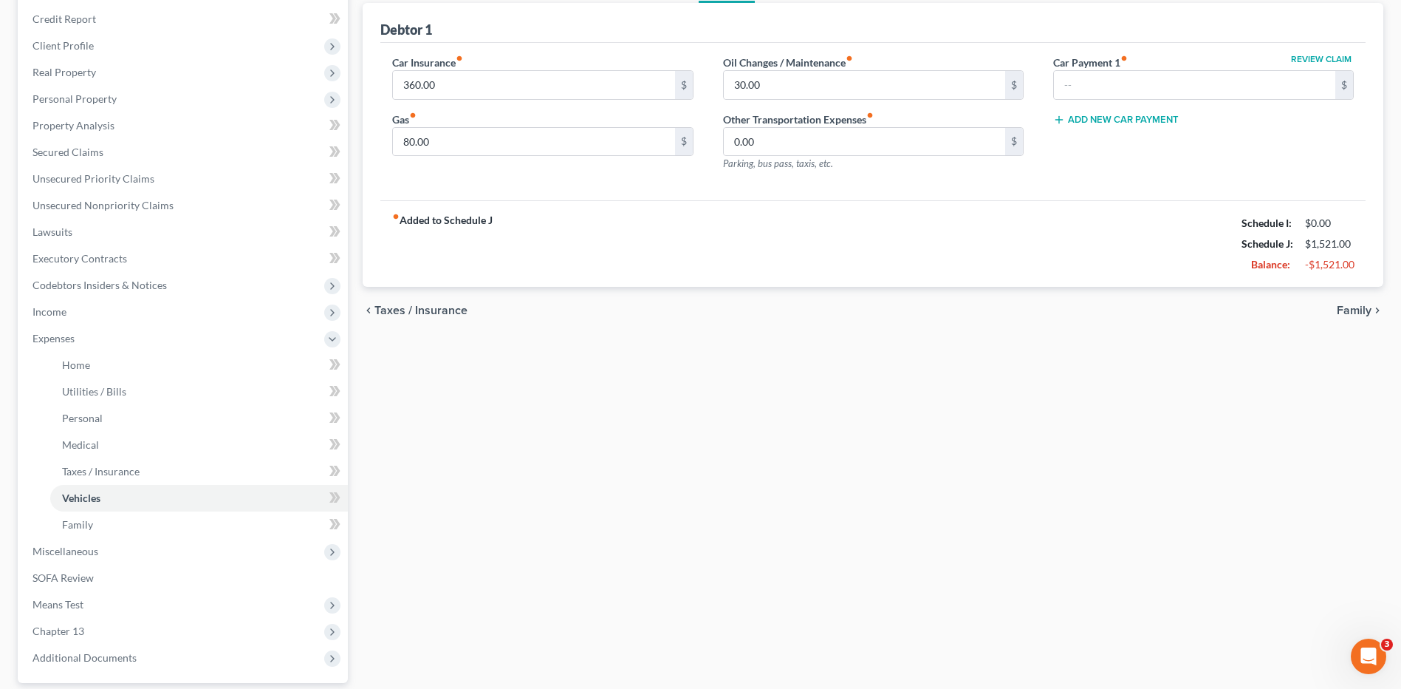
scroll to position [310, 0]
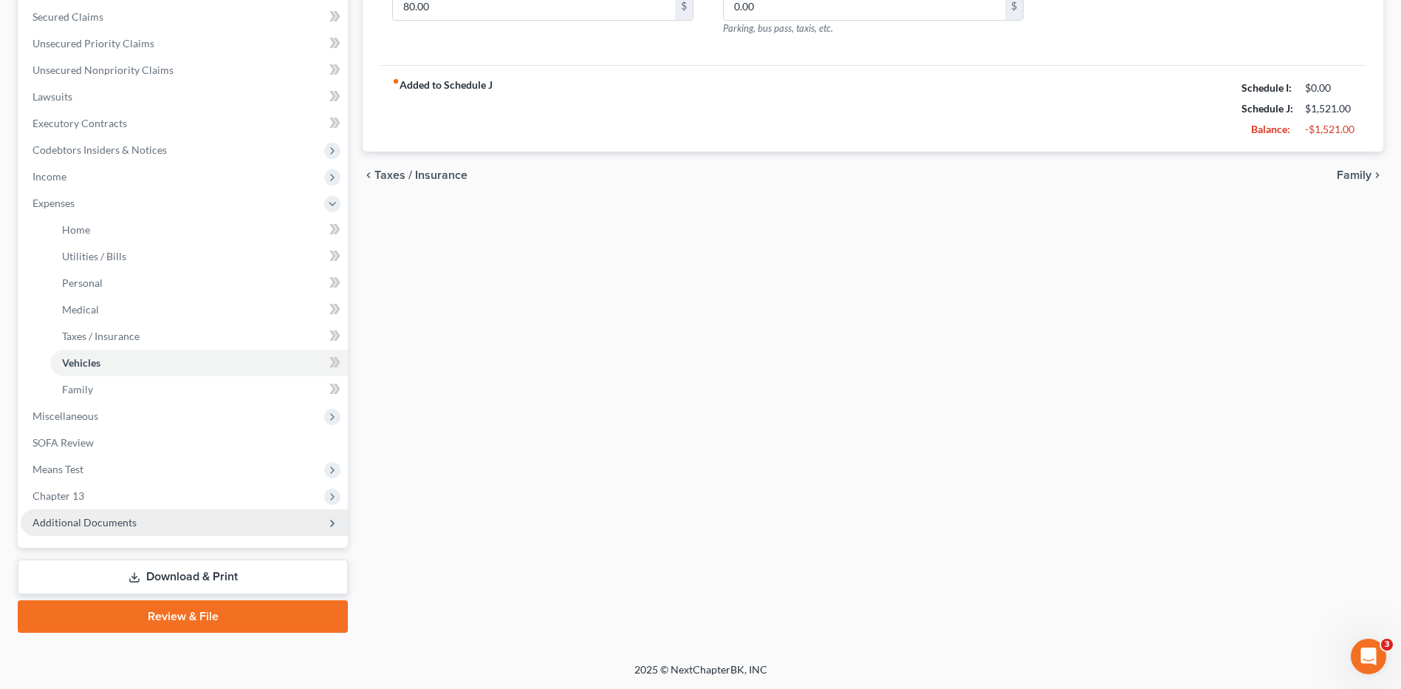
click at [91, 524] on span "Additional Documents" at bounding box center [85, 522] width 104 height 13
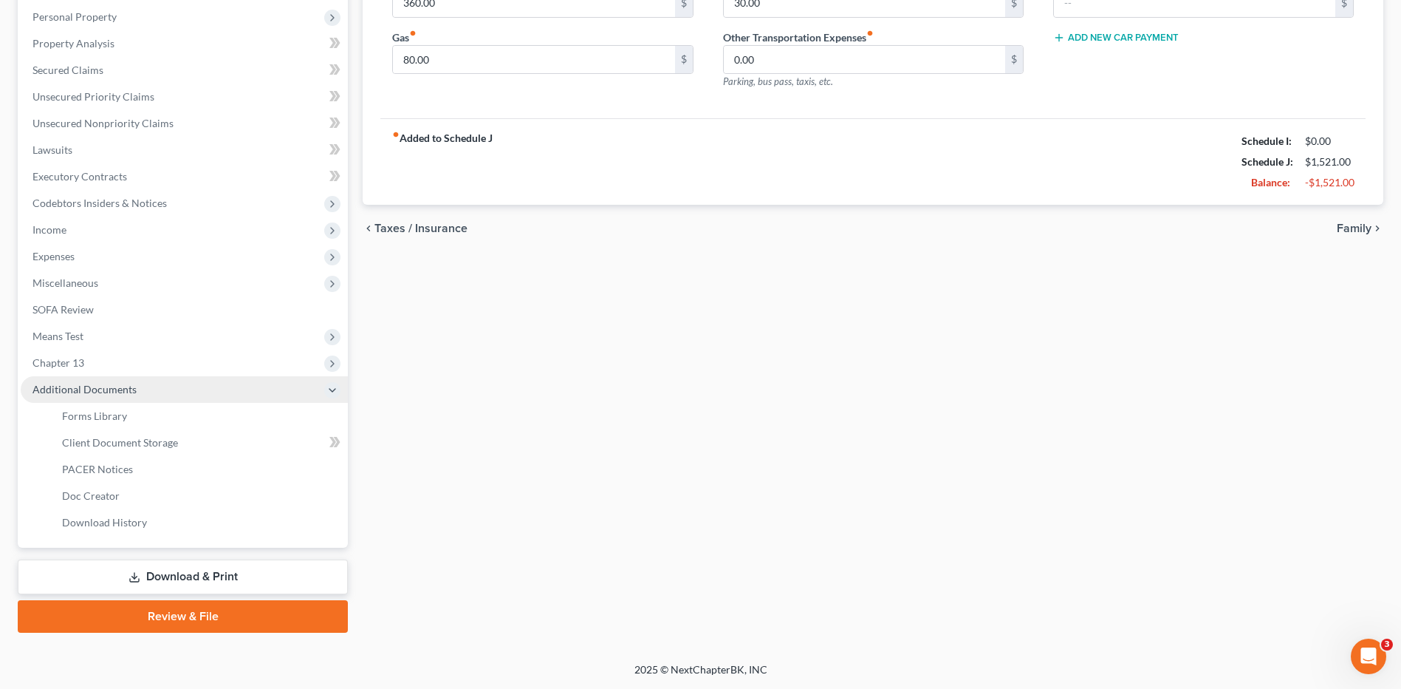
scroll to position [256, 0]
click at [174, 437] on span "Client Document Storage" at bounding box center [120, 442] width 116 height 13
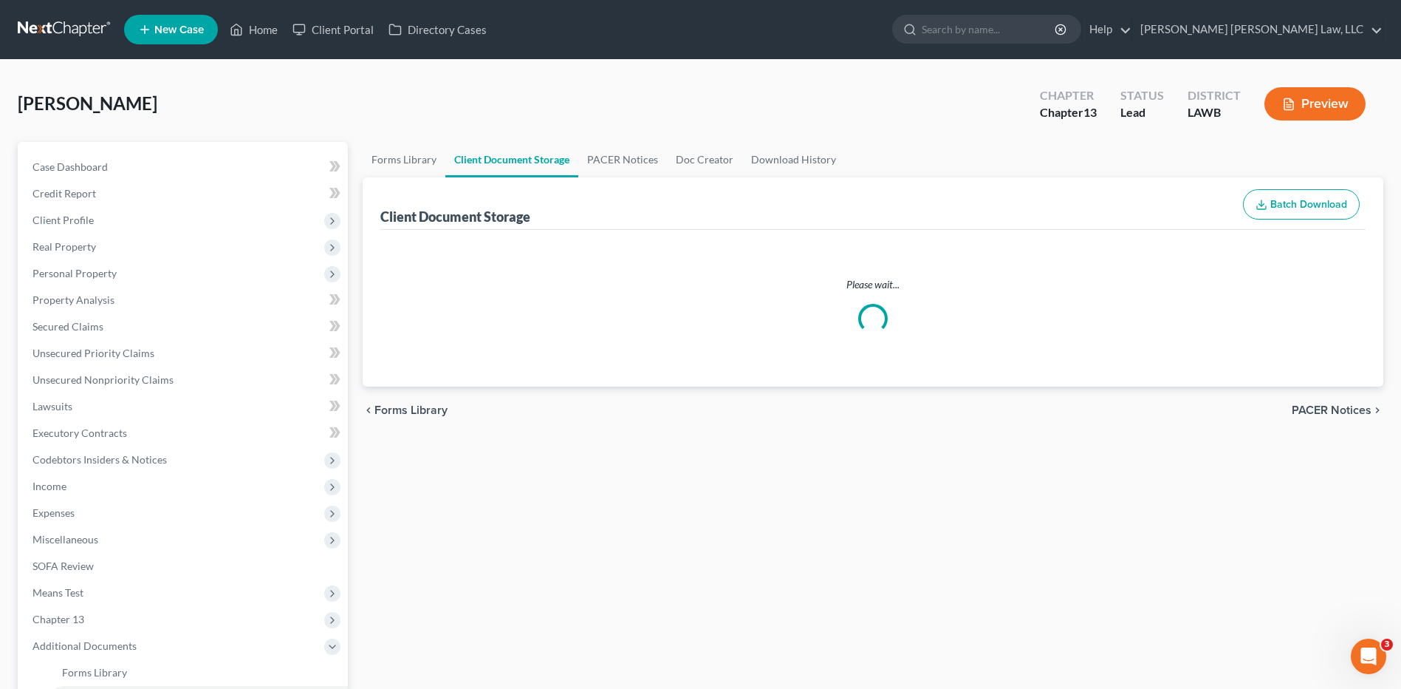
select select "9"
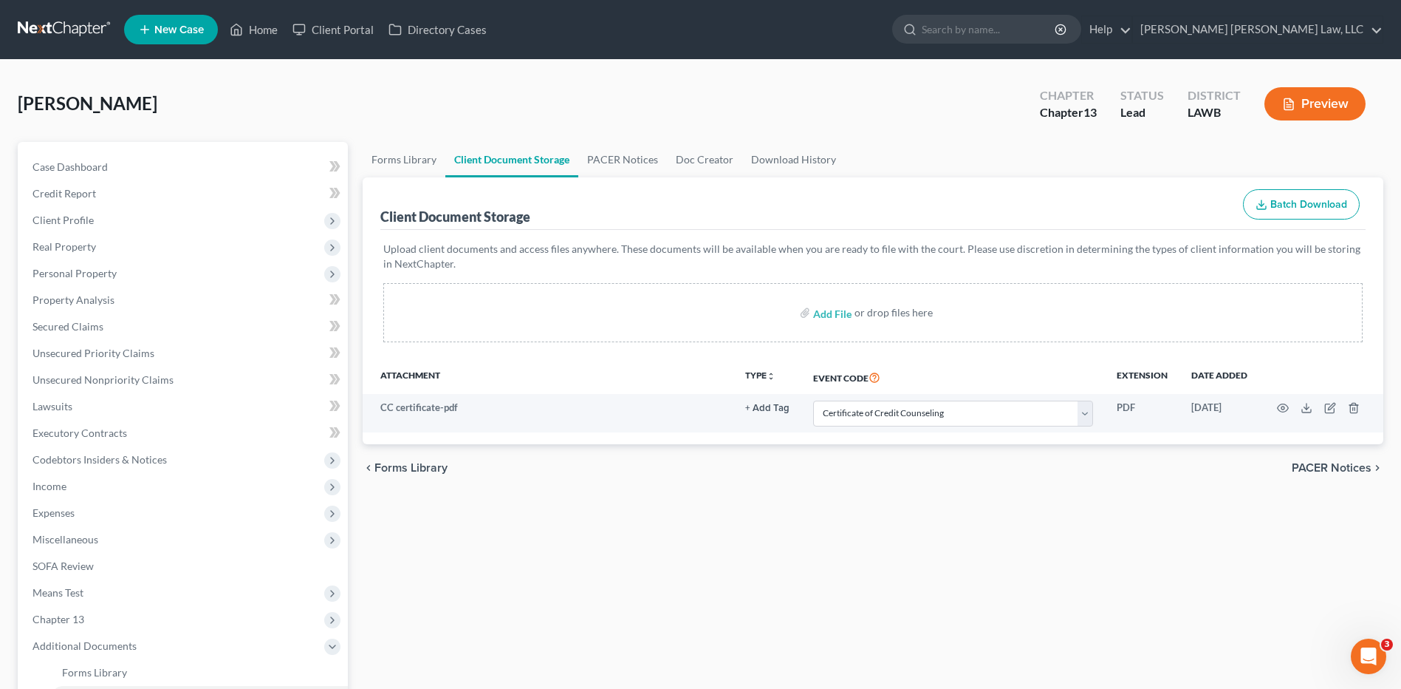
click at [40, 23] on link at bounding box center [65, 29] width 95 height 27
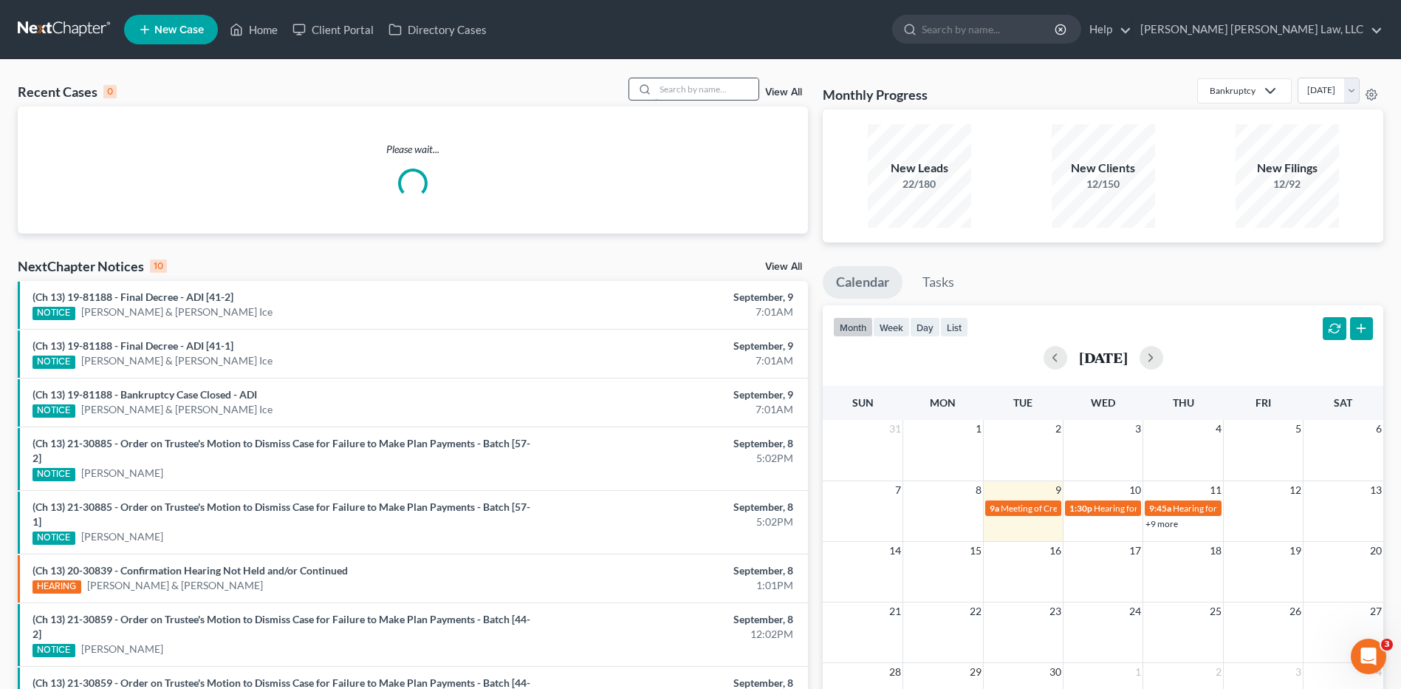
drag, startPoint x: 688, startPoint y: 71, endPoint x: 685, endPoint y: 86, distance: 15.8
click at [688, 71] on div "Recent Cases 0 View All Please wait... NextChapter Notices 10 View All (Ch 13) …" at bounding box center [700, 464] width 1401 height 808
click at [681, 90] on input "search" at bounding box center [706, 88] width 103 height 21
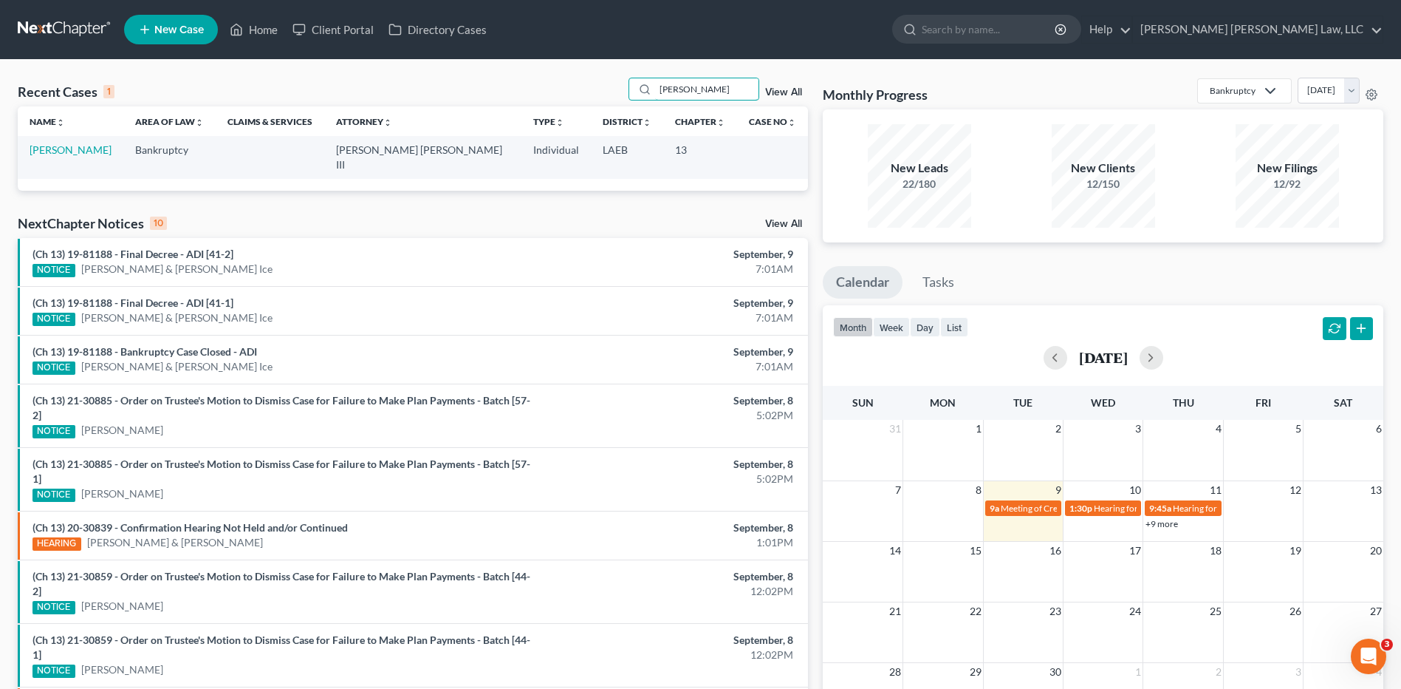
type input "blackard"
drag, startPoint x: 79, startPoint y: 155, endPoint x: 98, endPoint y: 156, distance: 18.5
click at [78, 155] on link "[PERSON_NAME]" at bounding box center [71, 149] width 82 height 13
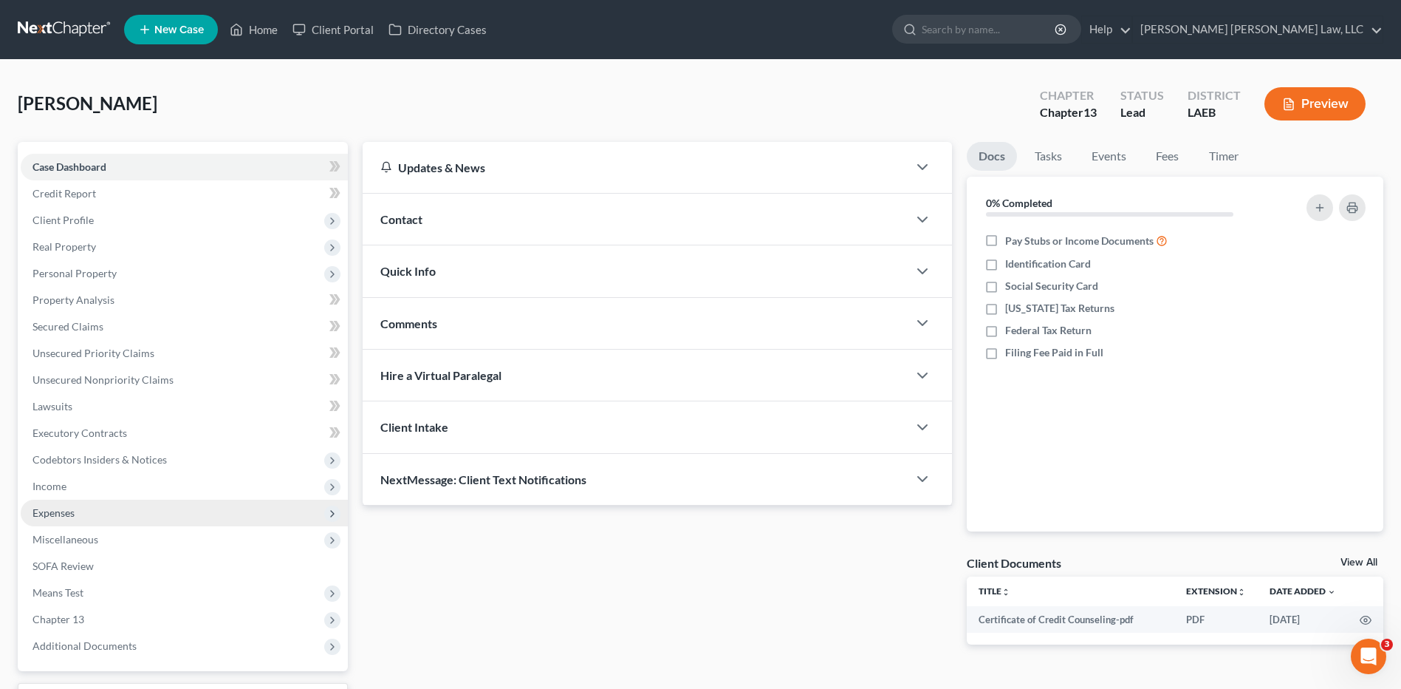
click at [49, 519] on span "Expenses" at bounding box center [184, 512] width 327 height 27
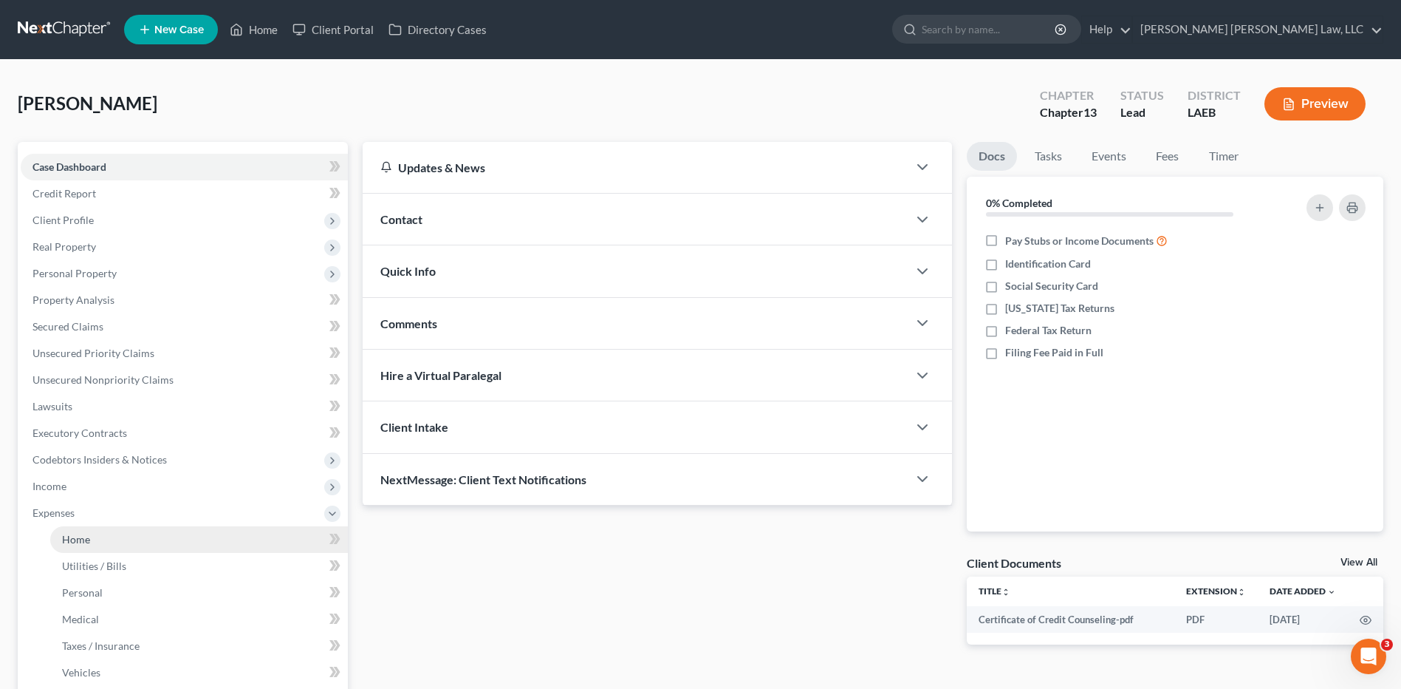
click at [93, 549] on link "Home" at bounding box center [199, 539] width 298 height 27
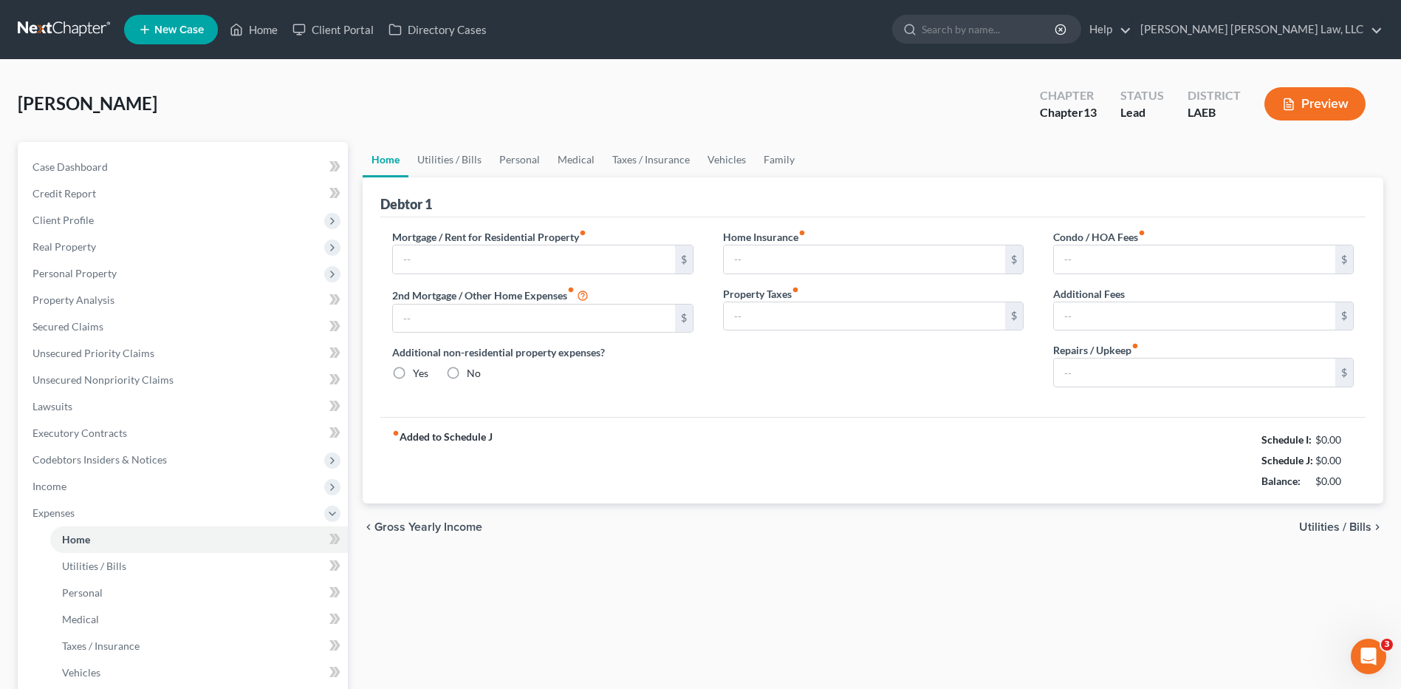
type input "0.00"
radio input "true"
type input "0.00"
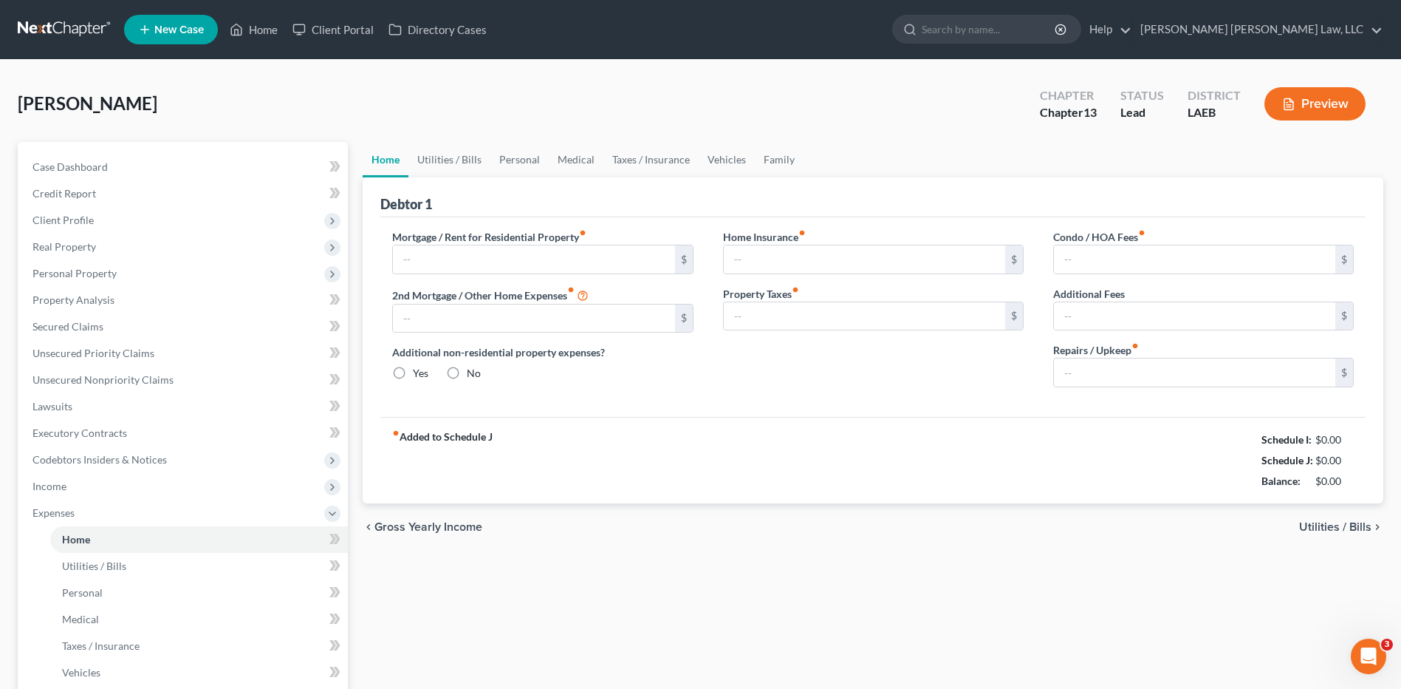
type input "0.00"
click at [488, 166] on link "Utilities / Bills" at bounding box center [450, 159] width 82 height 35
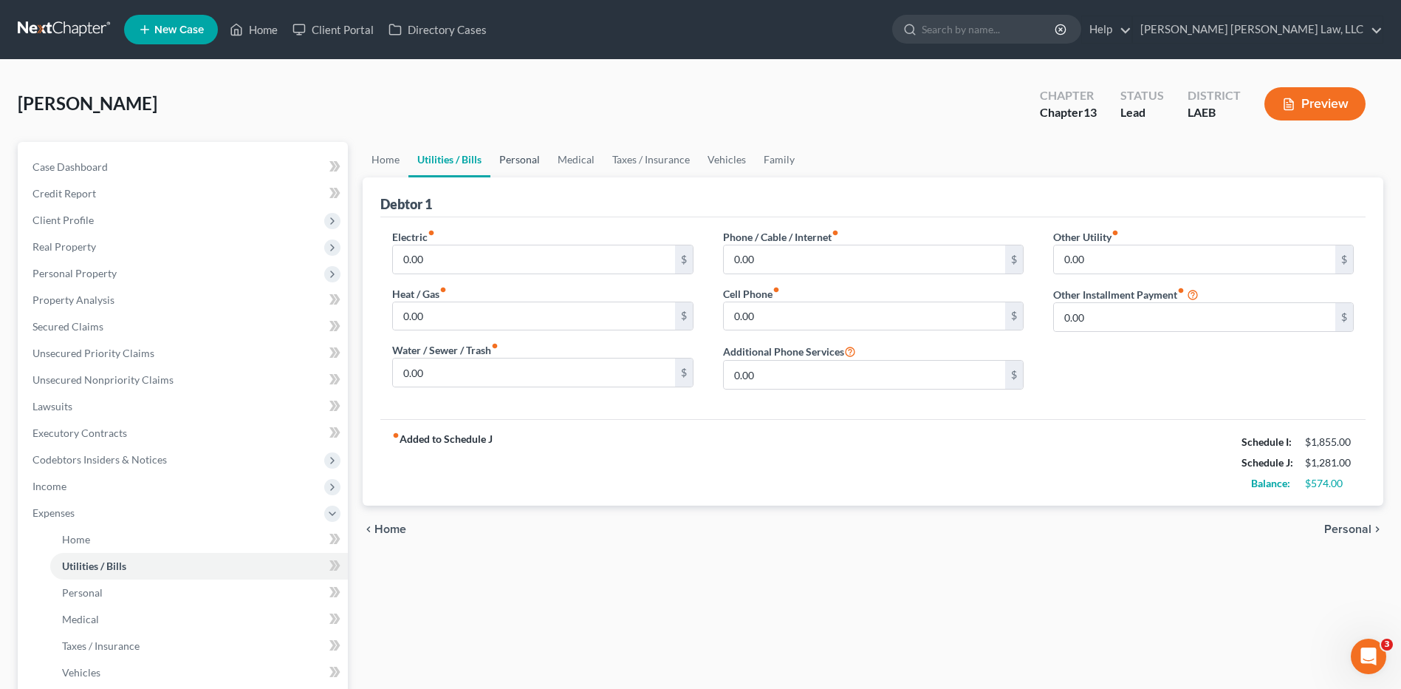
click at [517, 160] on link "Personal" at bounding box center [520, 159] width 58 height 35
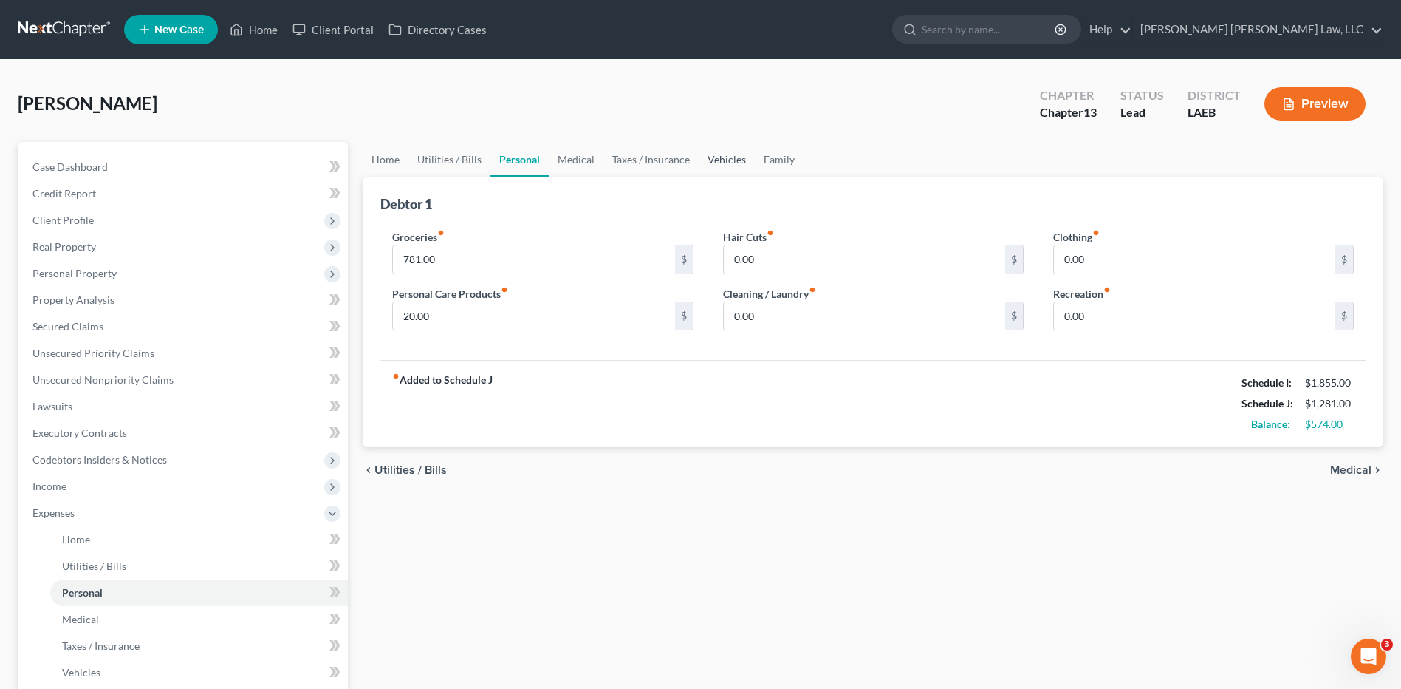
click at [732, 155] on link "Vehicles" at bounding box center [727, 159] width 56 height 35
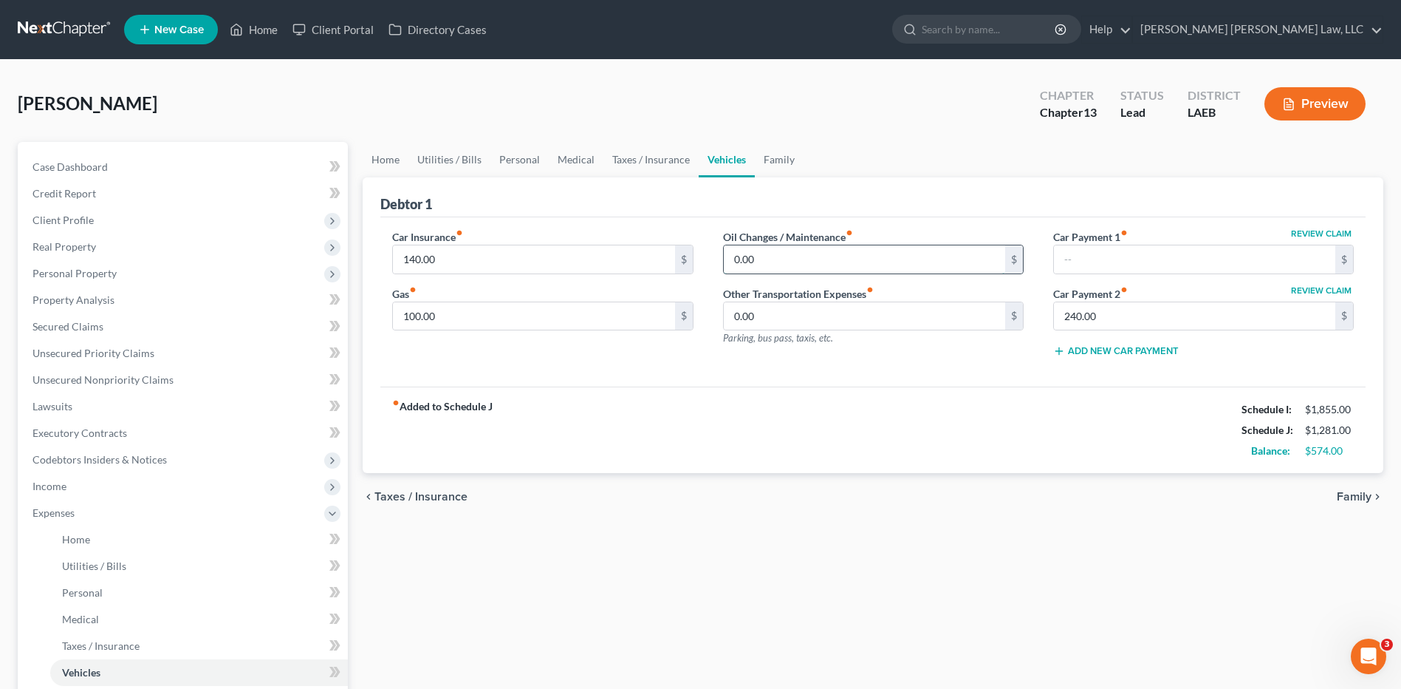
click at [771, 258] on input "0.00" at bounding box center [864, 259] width 281 height 28
type input "20.00"
click at [567, 157] on link "Medical" at bounding box center [576, 159] width 55 height 35
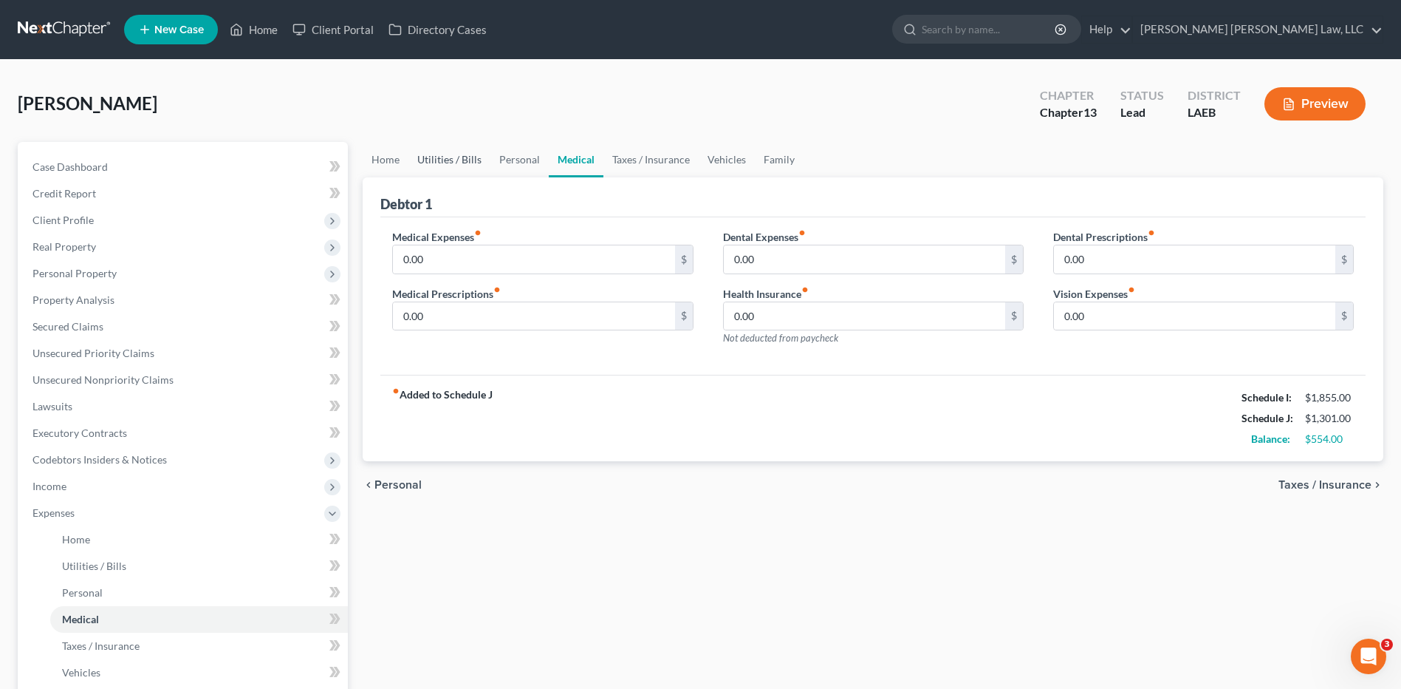
click at [476, 161] on link "Utilities / Bills" at bounding box center [450, 159] width 82 height 35
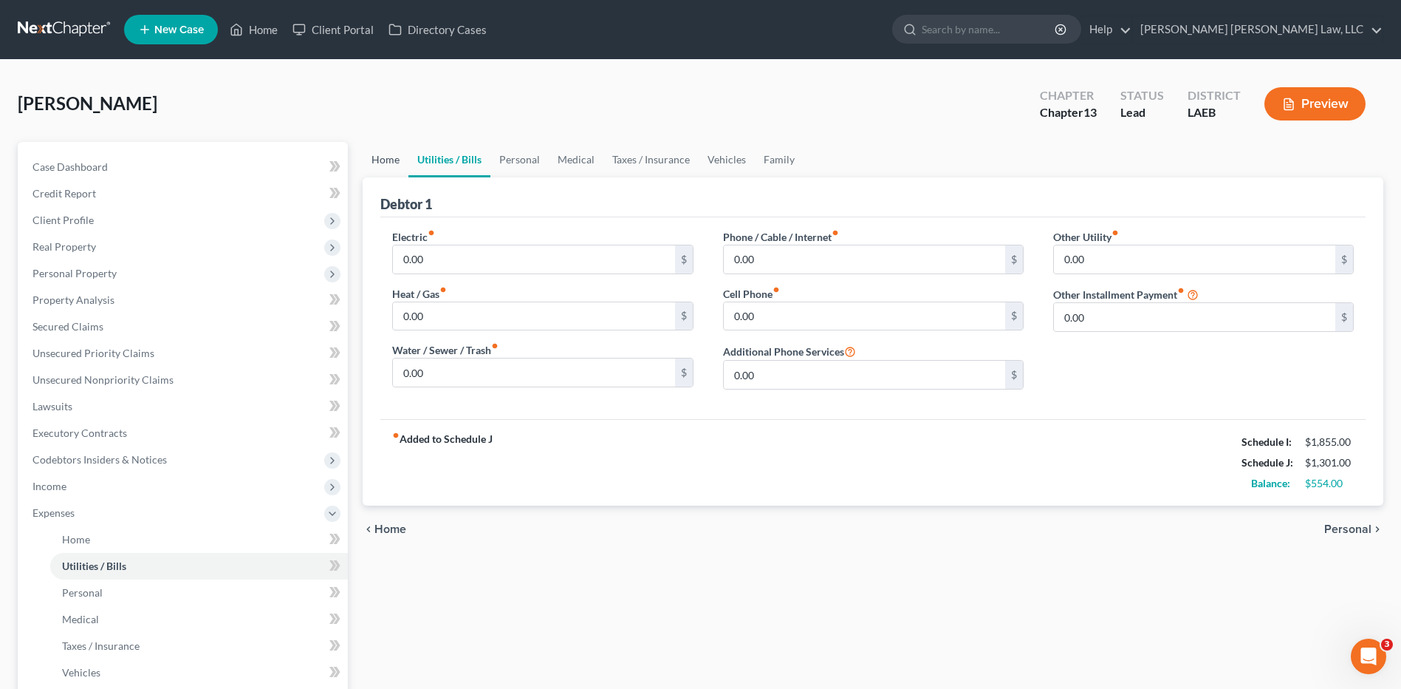
click at [391, 164] on link "Home" at bounding box center [386, 159] width 46 height 35
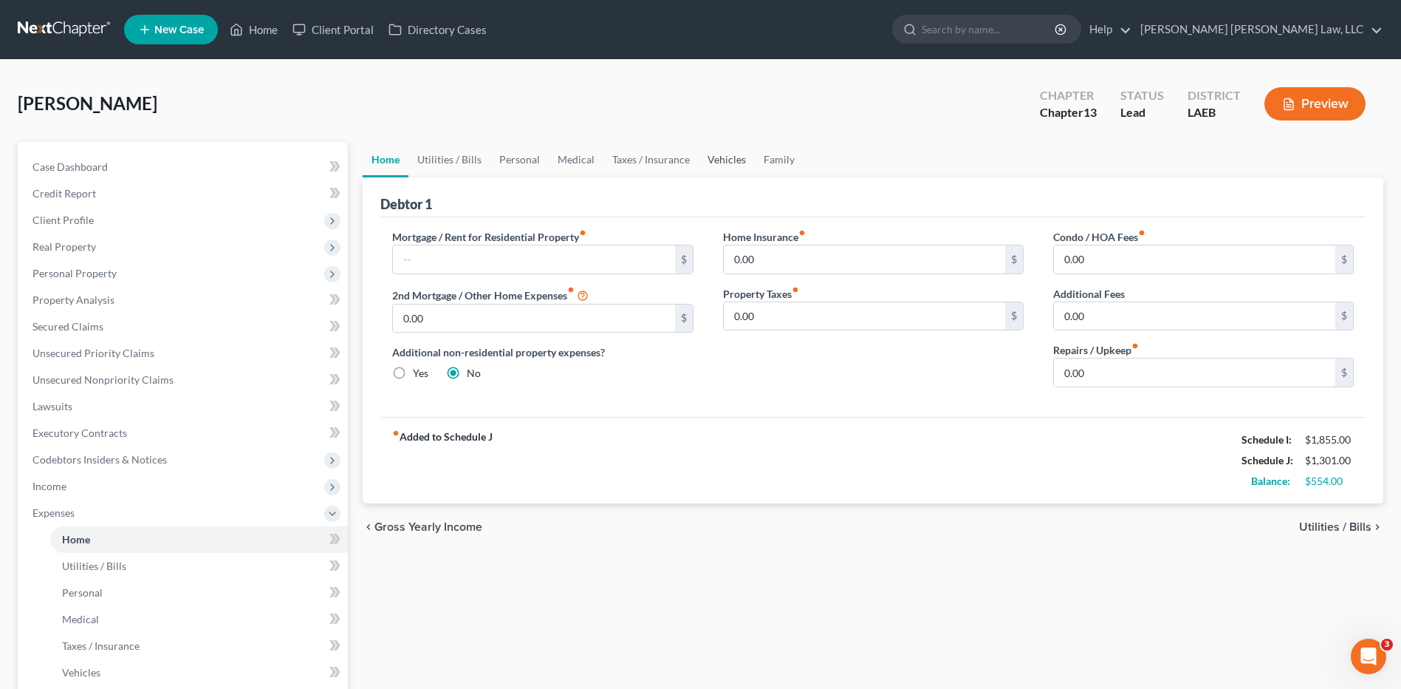
click at [727, 161] on link "Vehicles" at bounding box center [727, 159] width 56 height 35
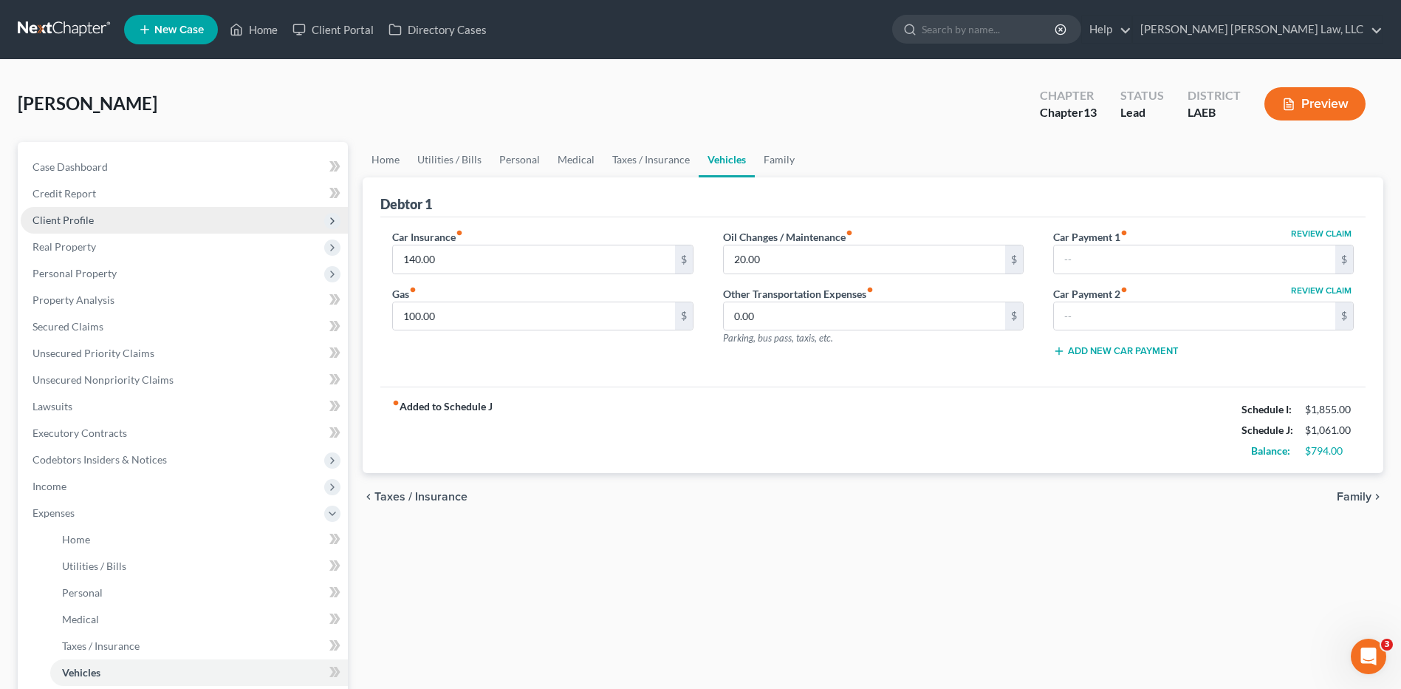
click at [69, 223] on span "Client Profile" at bounding box center [63, 220] width 61 height 13
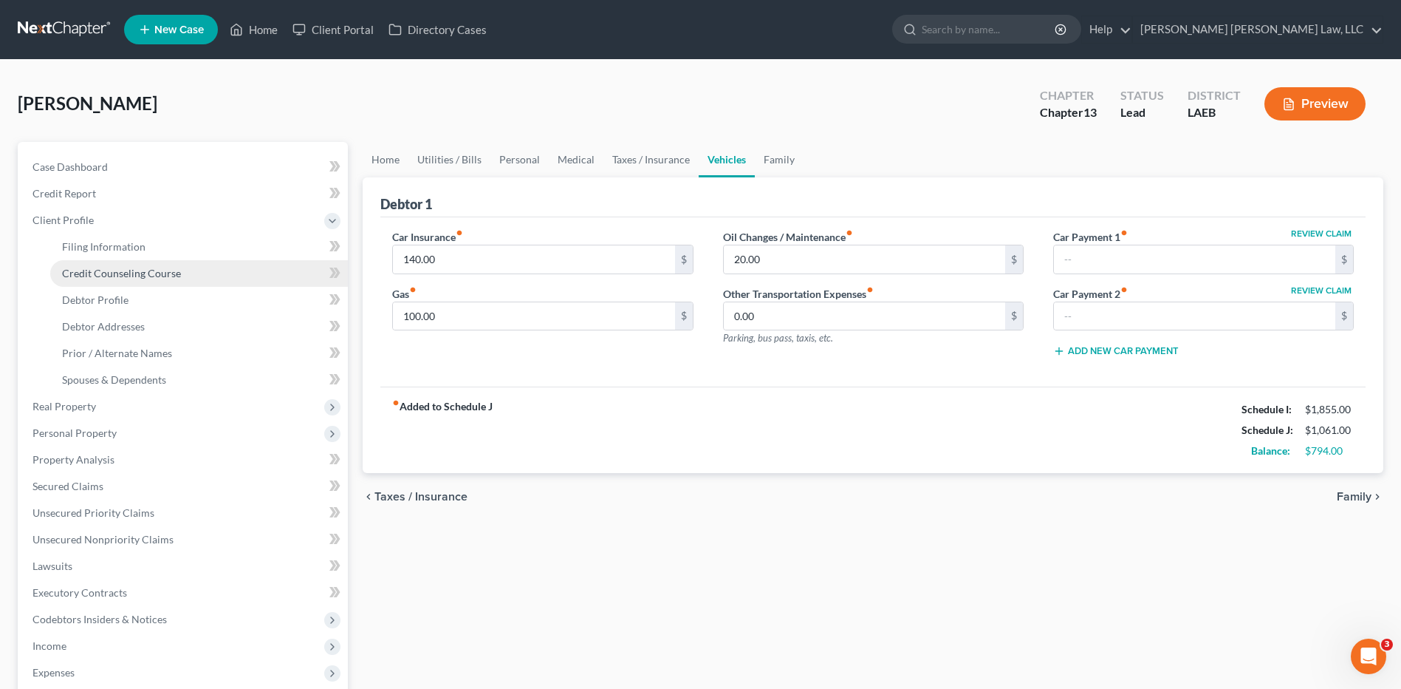
click at [111, 273] on span "Credit Counseling Course" at bounding box center [121, 273] width 119 height 13
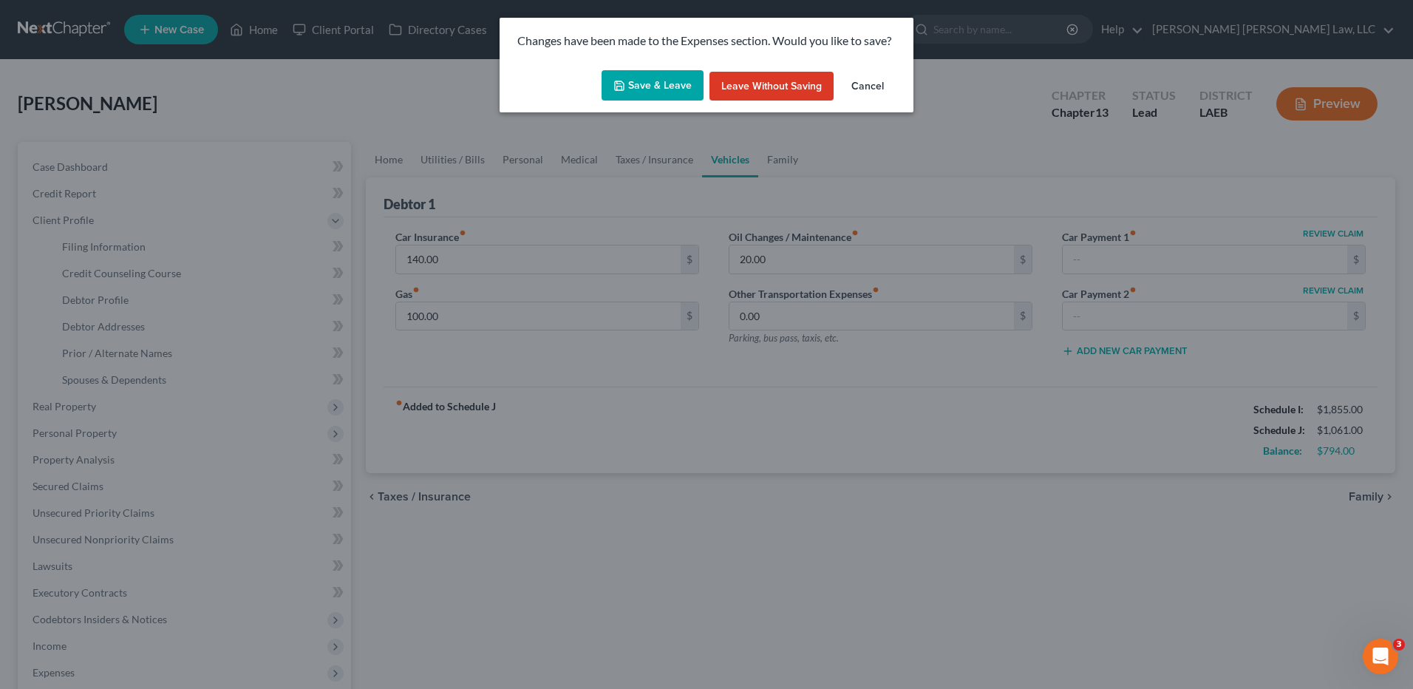
click at [632, 83] on button "Save & Leave" at bounding box center [652, 85] width 102 height 31
